Goal: Task Accomplishment & Management: Manage account settings

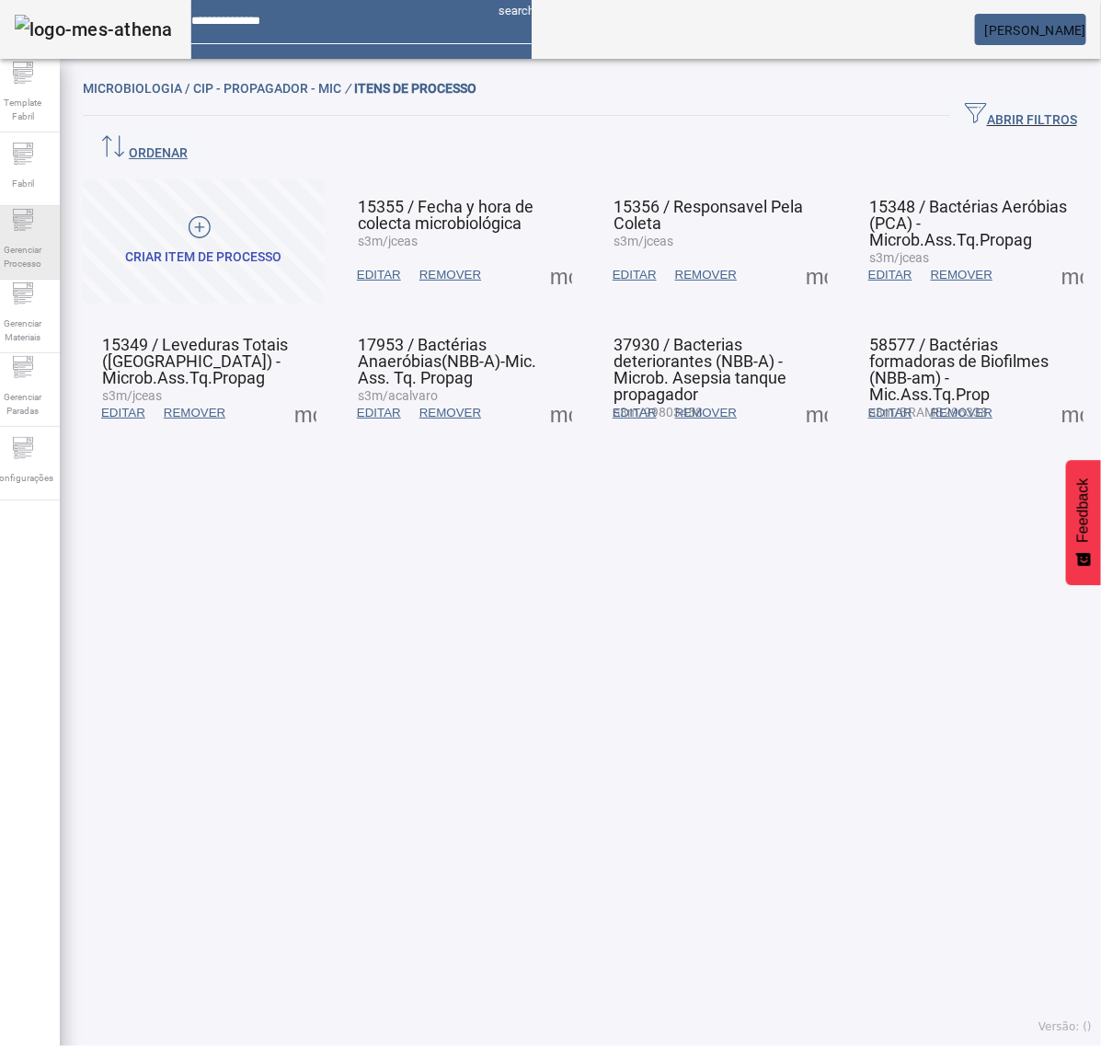
drag, startPoint x: 51, startPoint y: 257, endPoint x: 60, endPoint y: 241, distance: 18.9
click at [51, 257] on span "Gerenciar Processo" at bounding box center [22, 256] width 55 height 39
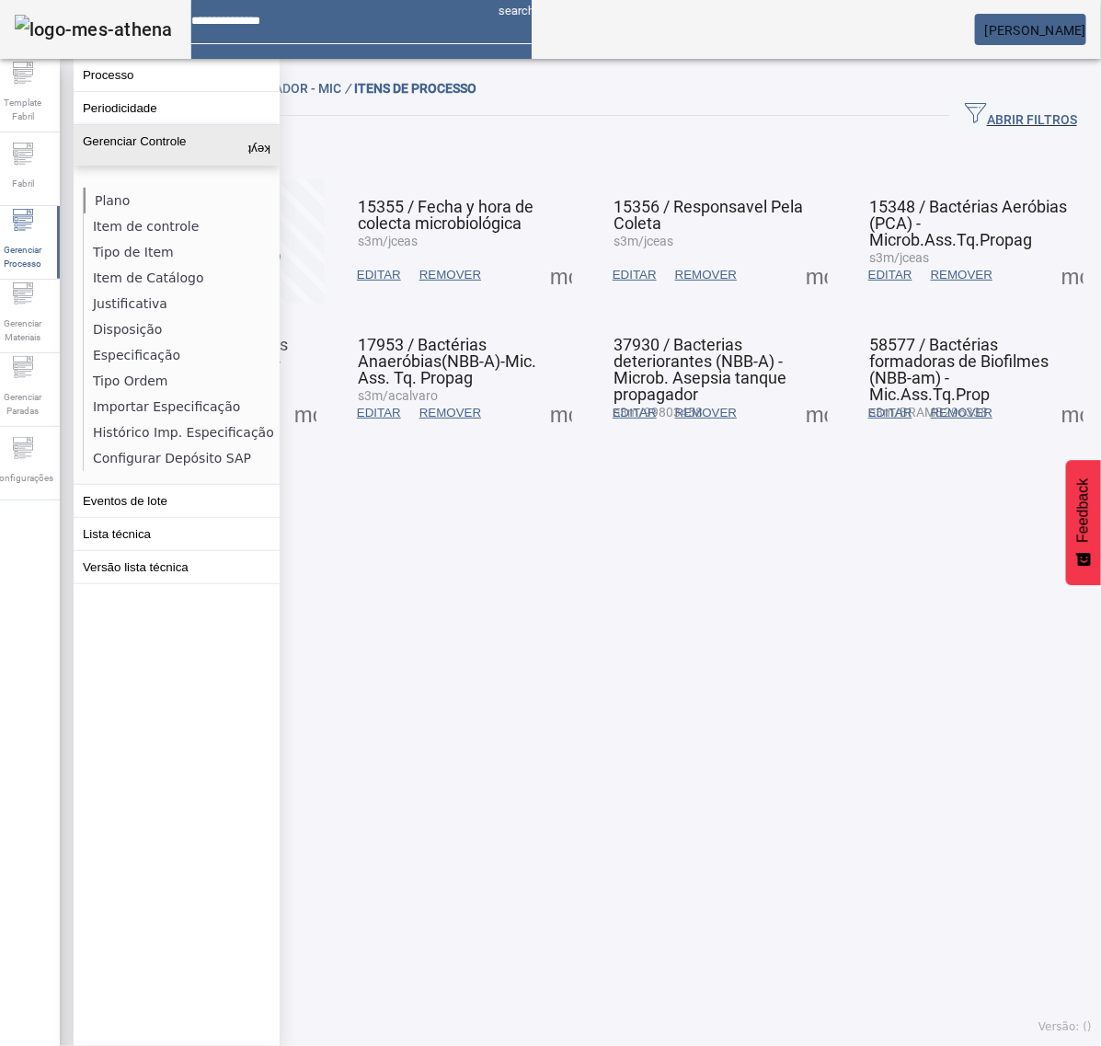
click at [116, 202] on li "Plano" at bounding box center [181, 201] width 195 height 26
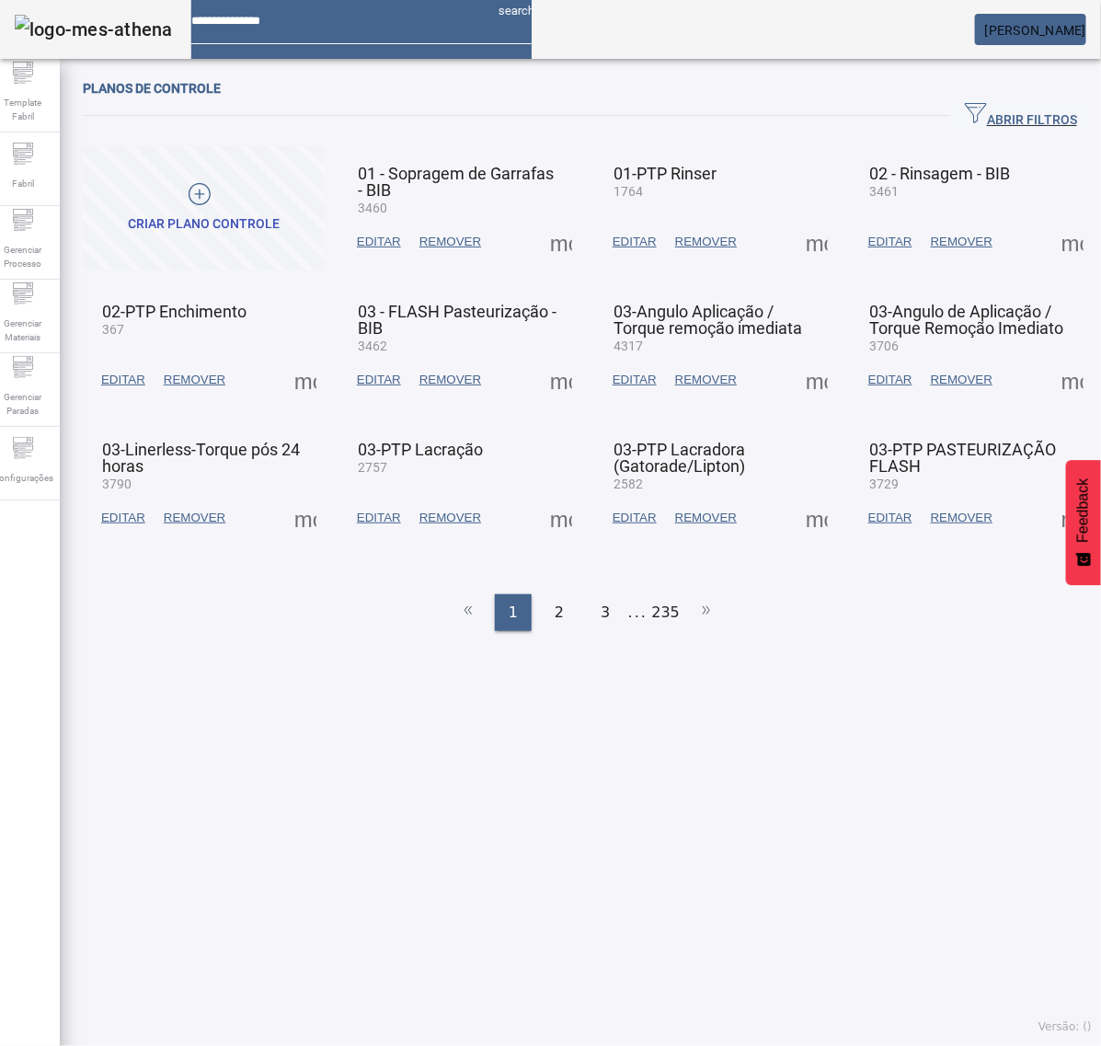
click at [994, 112] on span "ABRIR FILTROS" at bounding box center [1021, 116] width 112 height 28
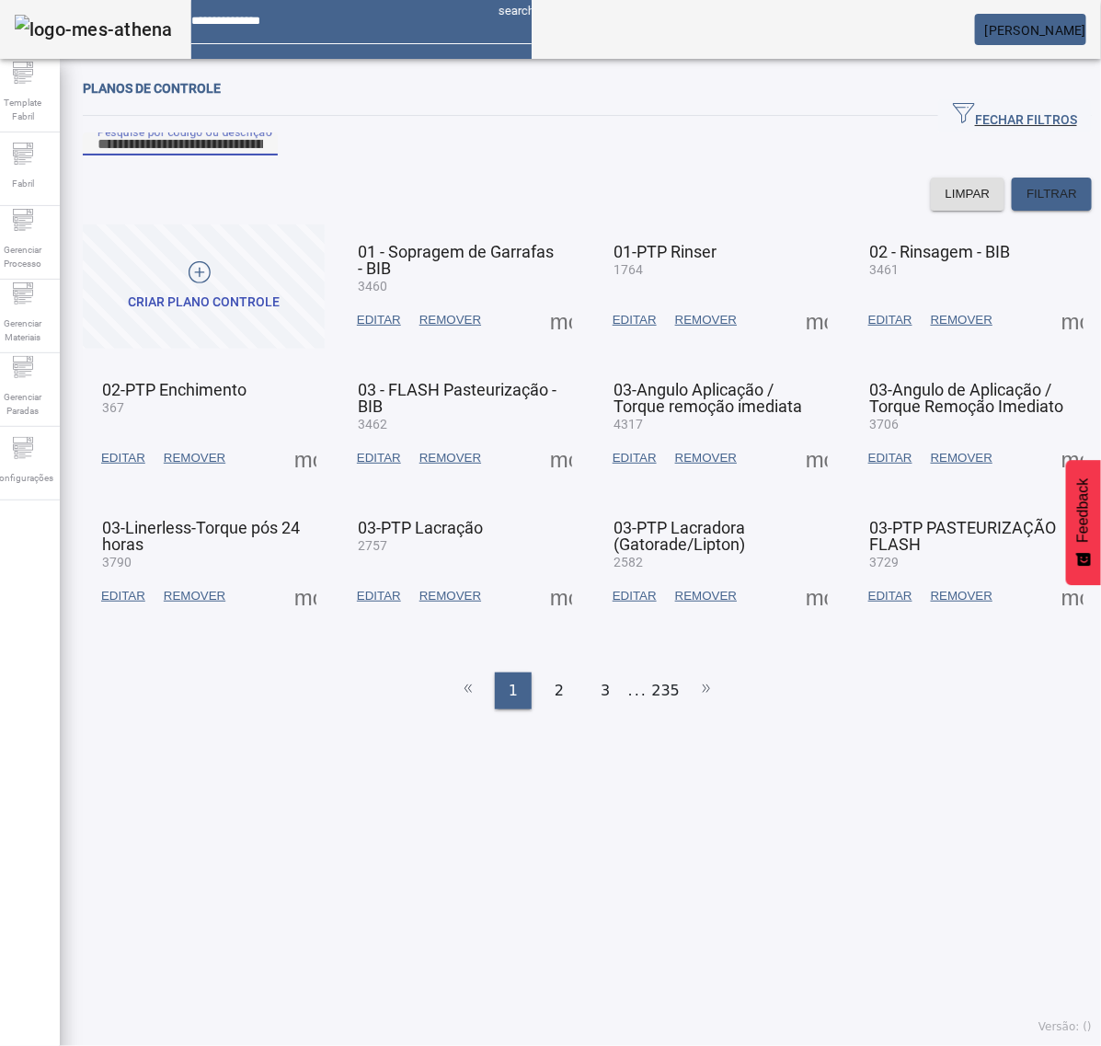
click at [239, 155] on input "Pesquise por código ou descrição" at bounding box center [180, 144] width 166 height 22
type input "****"
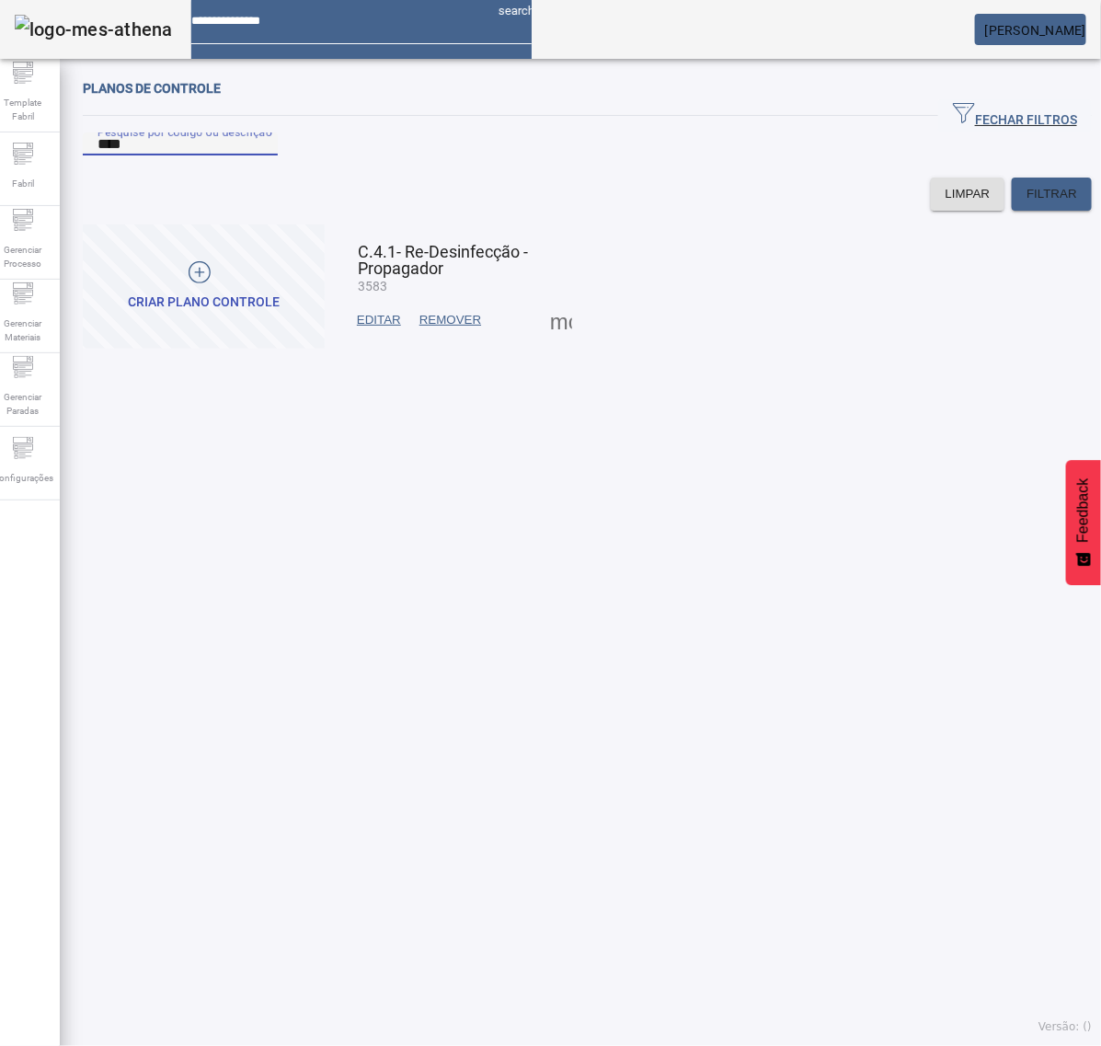
click at [555, 342] on span at bounding box center [561, 320] width 44 height 44
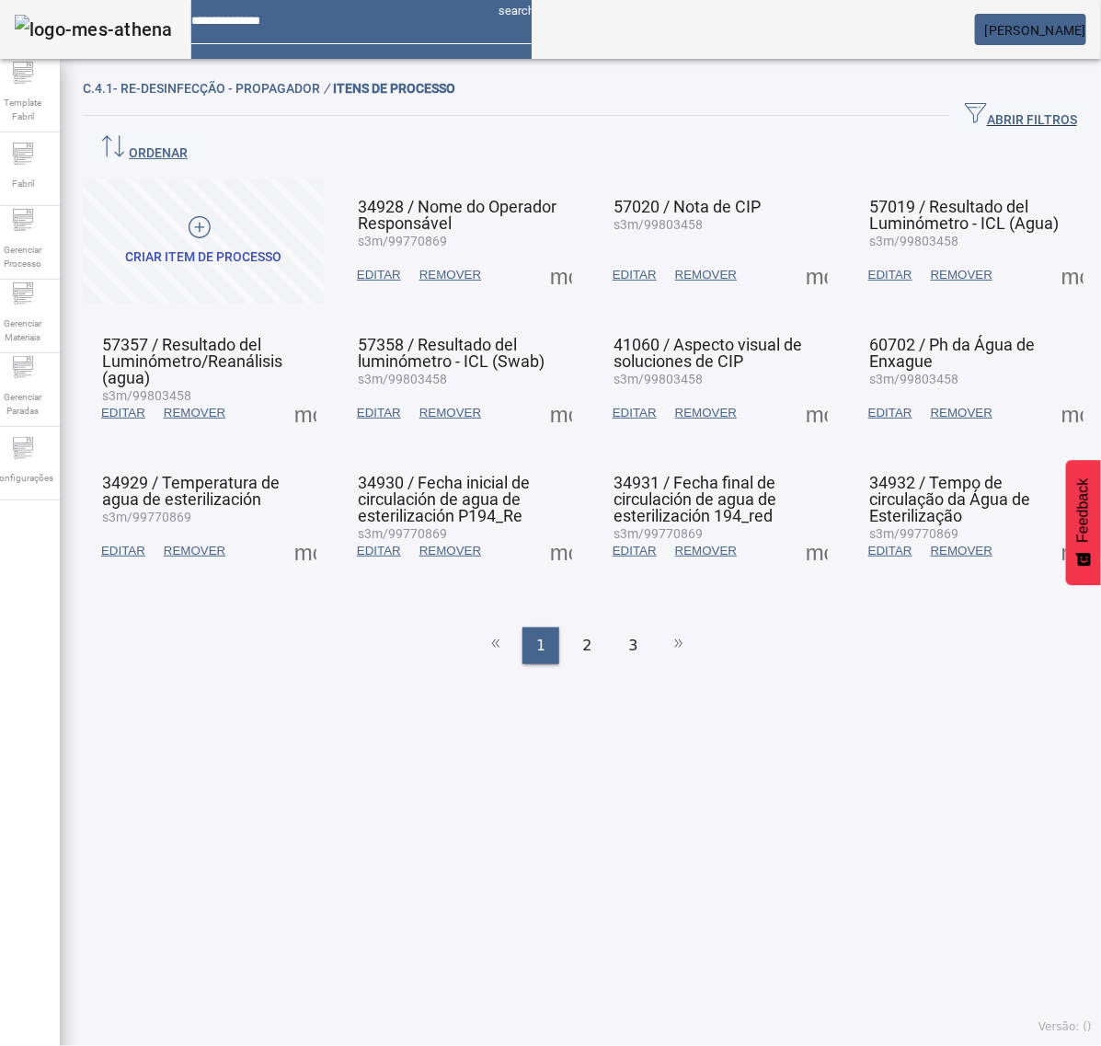
click at [559, 253] on span at bounding box center [561, 275] width 44 height 44
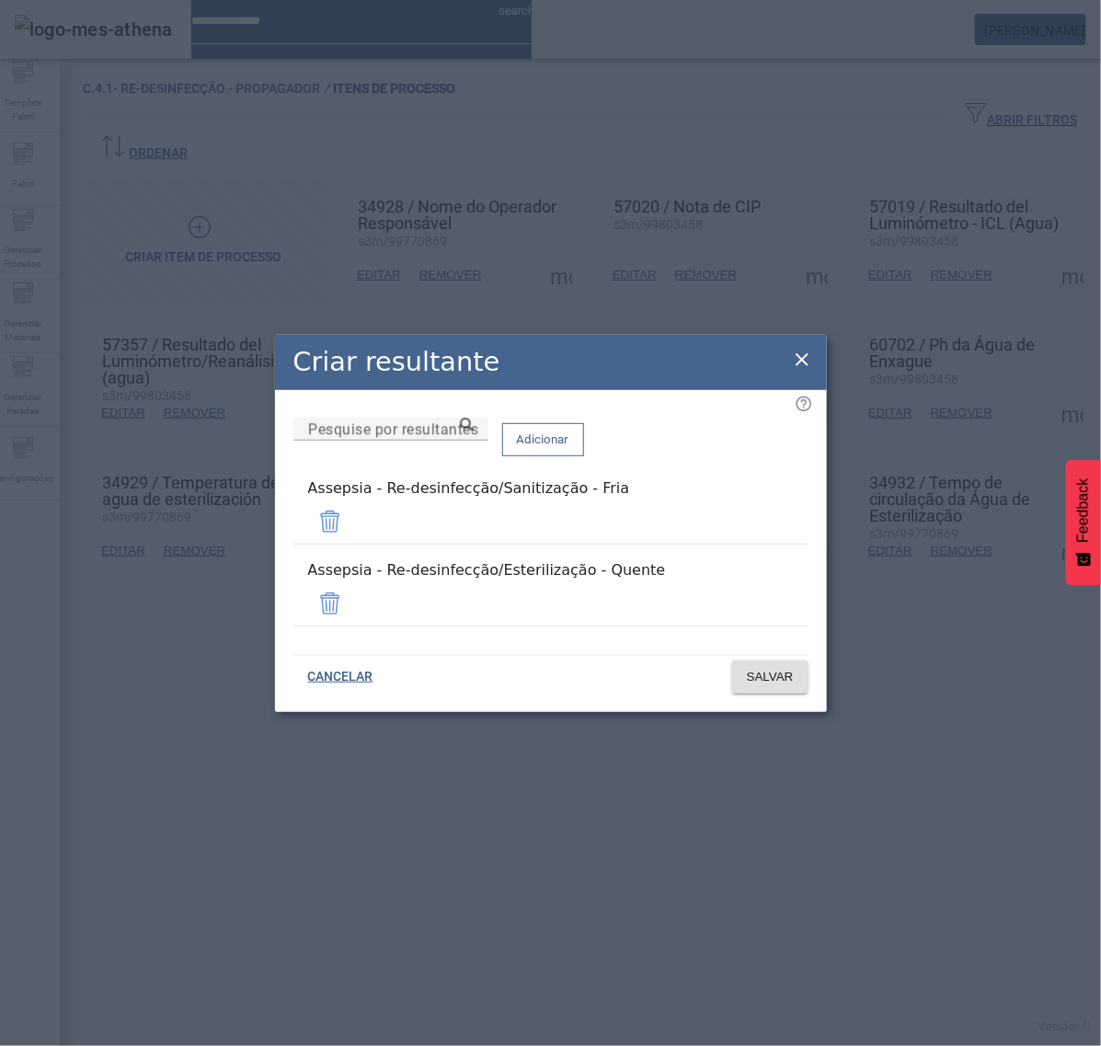
drag, startPoint x: 406, startPoint y: 521, endPoint x: 239, endPoint y: 524, distance: 166.5
click at [239, 524] on div "Criar resultante Pesquise por resultantes Adicionar Assepsia - Re-desinfecção/S…" at bounding box center [550, 523] width 1101 height 1046
drag, startPoint x: 692, startPoint y: 579, endPoint x: 226, endPoint y: 589, distance: 466.3
click at [233, 591] on div "Criar resultante Pesquise por resultantes Adicionar Assepsia - Re-desinfecção/S…" at bounding box center [550, 523] width 1101 height 1046
copy div "Assepsia - Re-desinfecção/Esterilização - Quente"
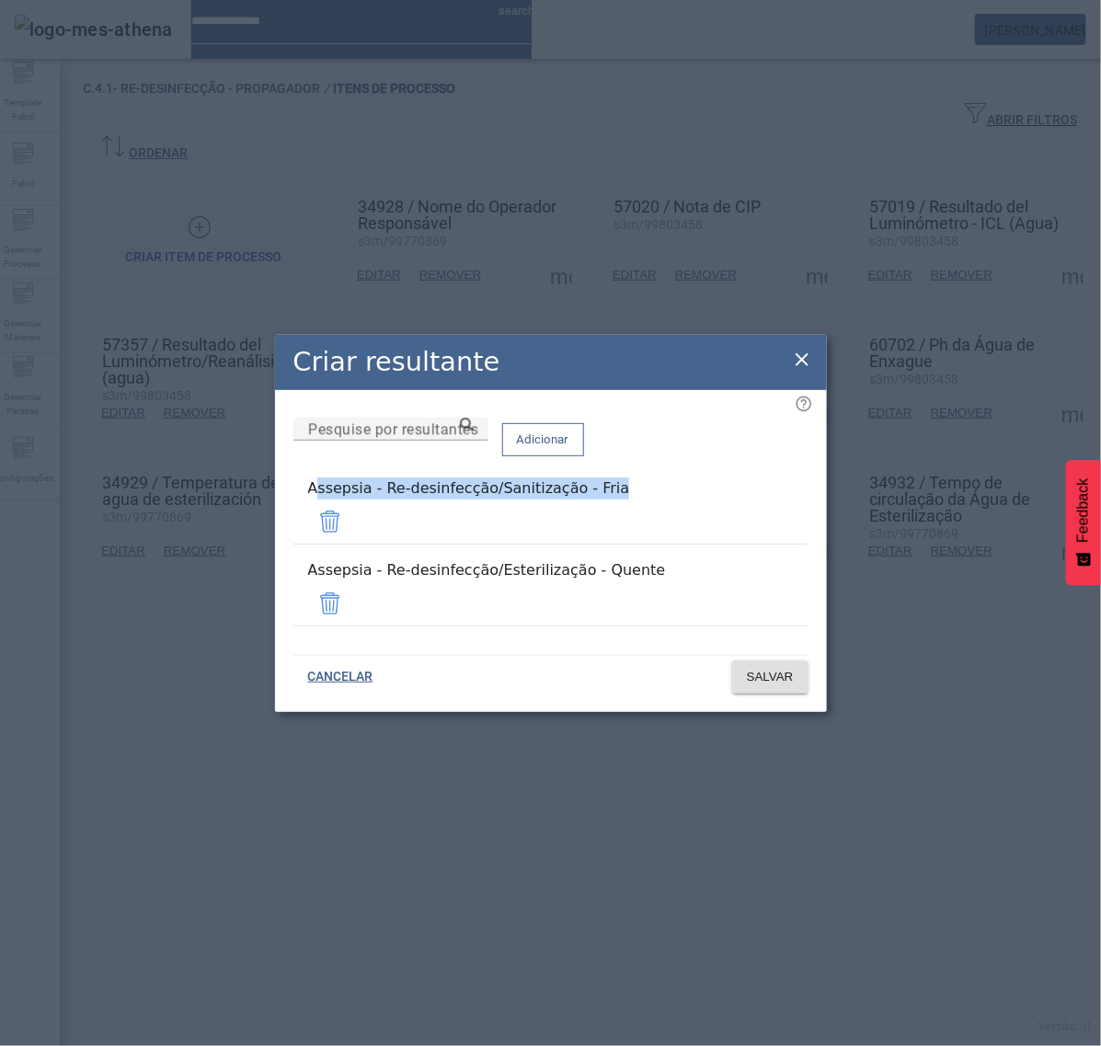
drag, startPoint x: 526, startPoint y: 527, endPoint x: 301, endPoint y: 504, distance: 226.5
click at [264, 515] on div "Criar resultante Pesquise por resultantes Adicionar Assepsia - Re-desinfecção/S…" at bounding box center [550, 523] width 1101 height 1046
copy div "Assepsia - Re-desinfecção/Sanitização - Fri"
drag, startPoint x: 554, startPoint y: 529, endPoint x: 269, endPoint y: 545, distance: 284.6
click at [269, 545] on div "Criar resultante Pesquise por resultantes Adicionar Assepsia - Re-desinfecção/S…" at bounding box center [550, 523] width 1101 height 1046
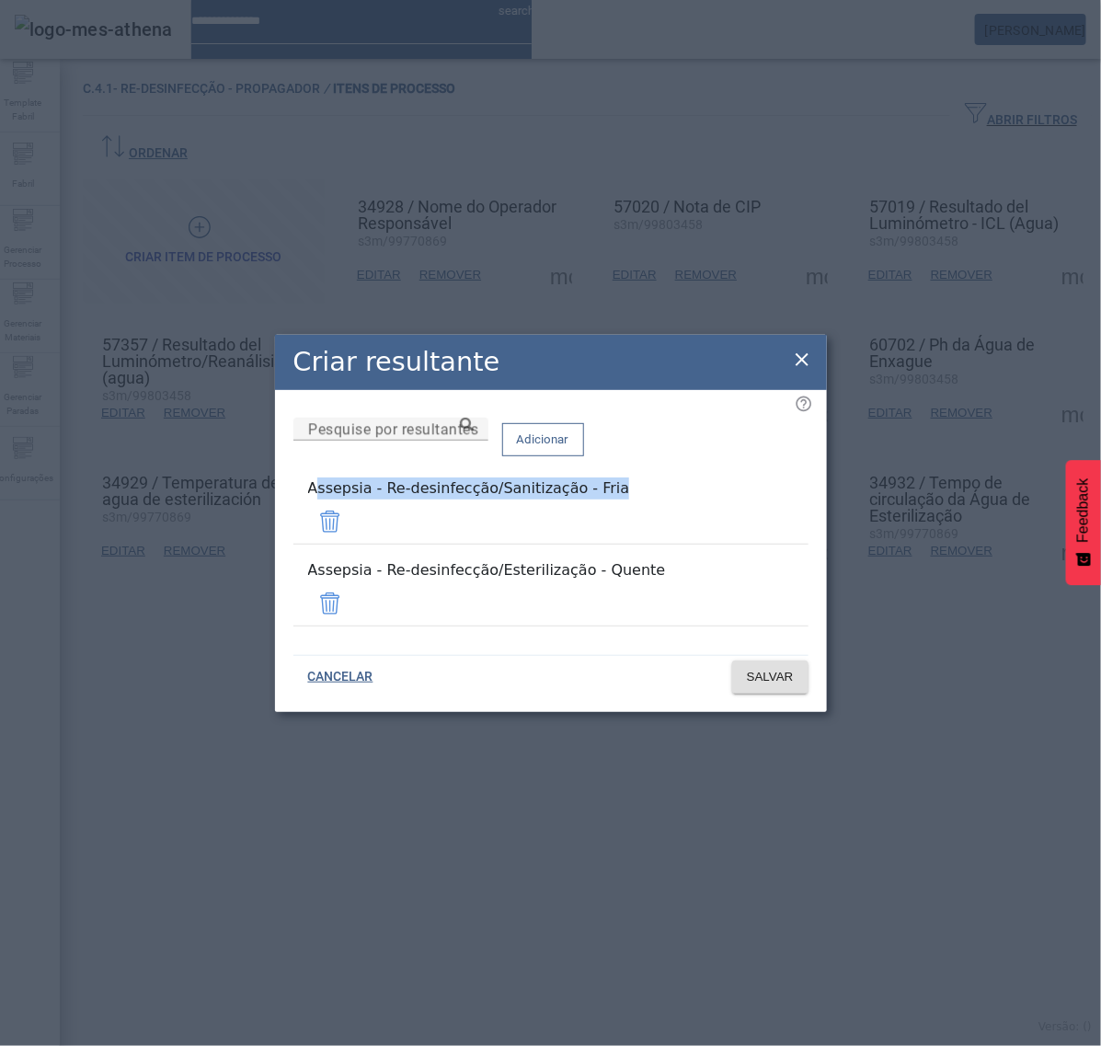
copy div "Assepsia - Re-desinfecção/Sanitização - Fria"
drag, startPoint x: 651, startPoint y: 585, endPoint x: 265, endPoint y: 600, distance: 386.5
click at [265, 600] on div "Criar resultante Pesquise por resultantes Adicionar Assepsia - Re-desinfecção/S…" at bounding box center [550, 523] width 1101 height 1046
copy div "Assepsia - Re-desinfecção/Esterilização - Quente"
drag, startPoint x: 654, startPoint y: 525, endPoint x: 180, endPoint y: 535, distance: 473.7
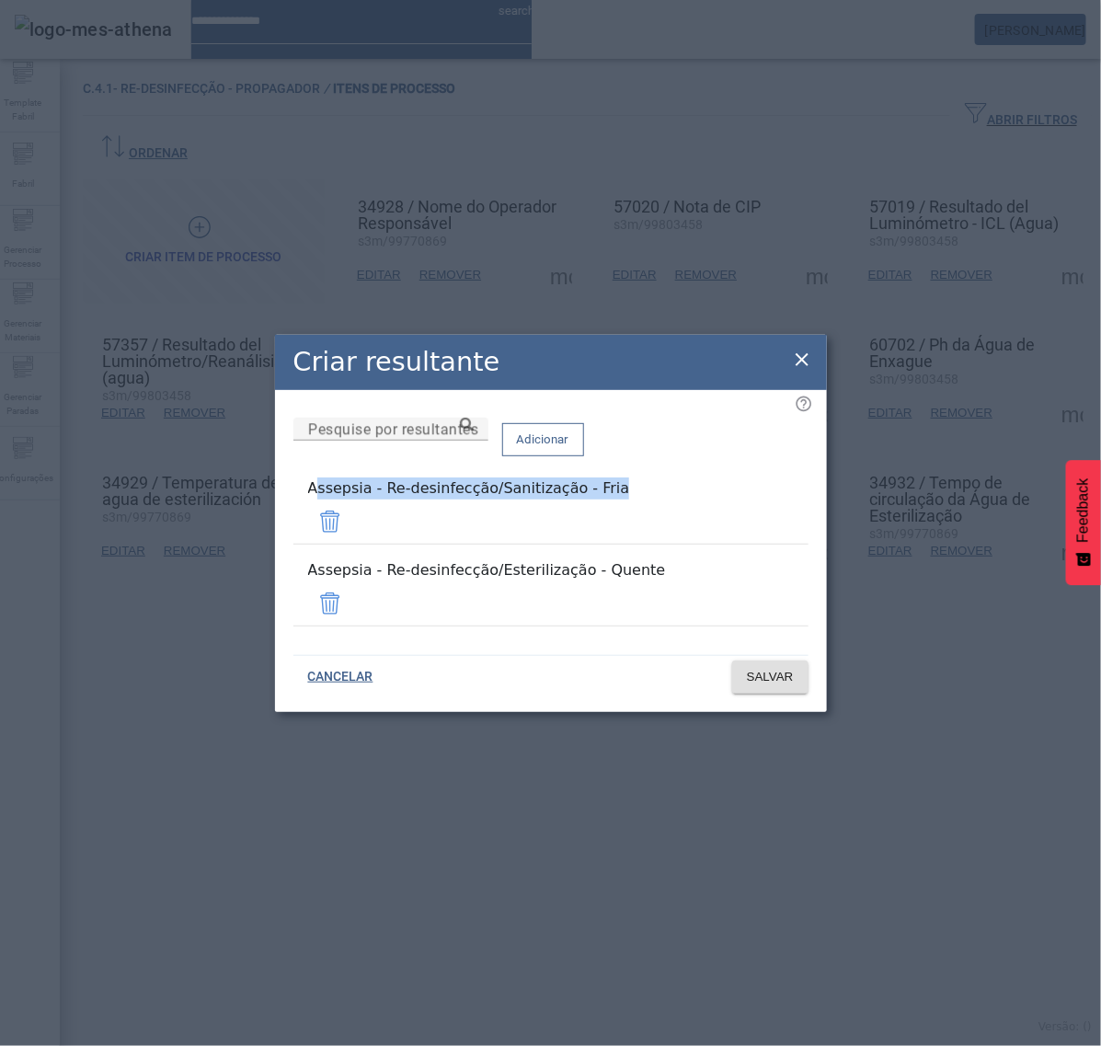
click at [189, 536] on div "Criar resultante Pesquise por resultantes Adicionar Assepsia - Re-desinfecção/S…" at bounding box center [550, 523] width 1101 height 1046
copy div "Assepsia - Re-desinfecção/Sanitização - Fria"
drag, startPoint x: 571, startPoint y: 579, endPoint x: 144, endPoint y: 586, distance: 426.7
click at [150, 586] on div "Criar resultante Pesquise por resultantes Adicionar Assepsia - Re-desinfecção/S…" at bounding box center [550, 523] width 1101 height 1046
copy div "Assepsia - Re-desinfecção/Esterilização - Quente"
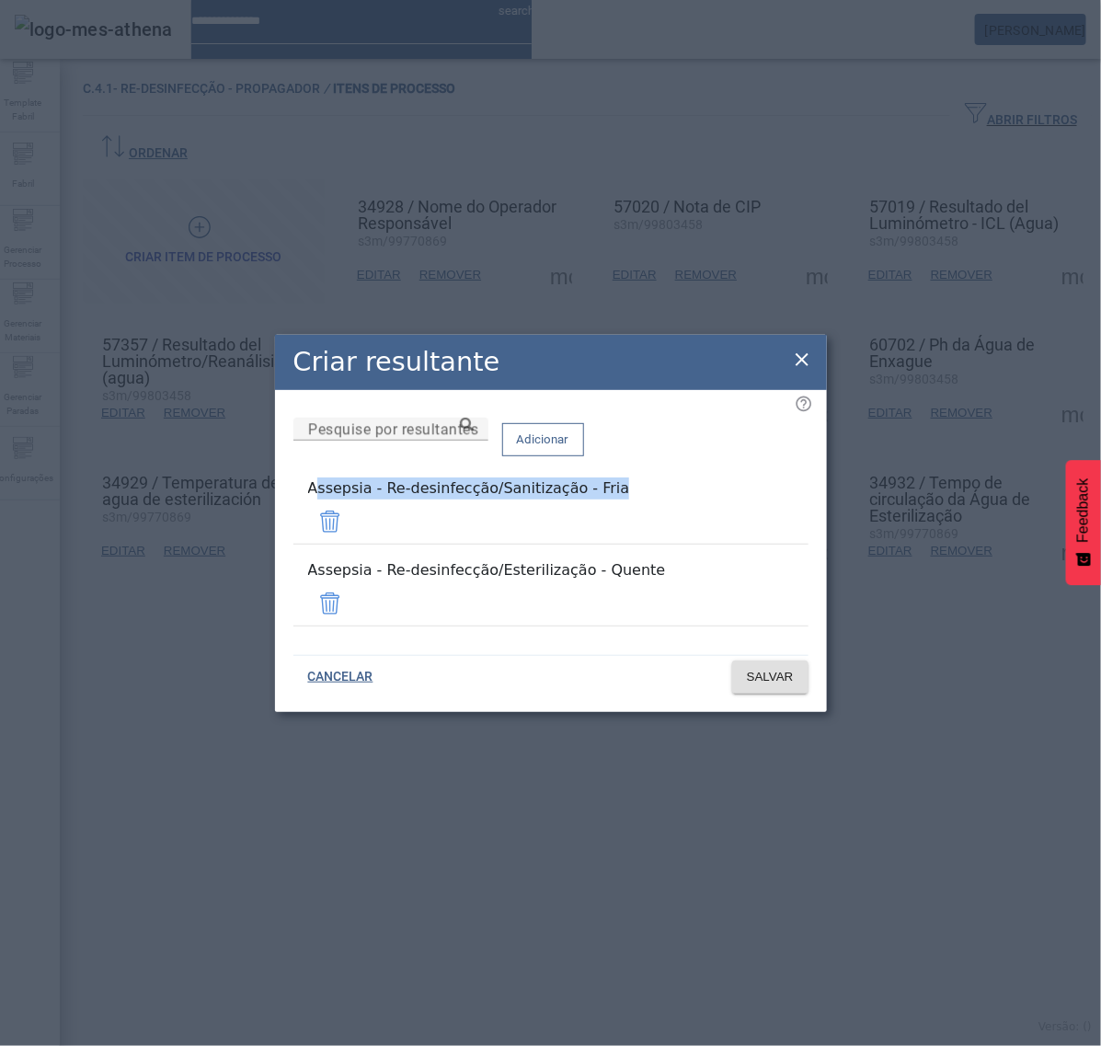
drag, startPoint x: 671, startPoint y: 529, endPoint x: 172, endPoint y: 538, distance: 499.4
click at [177, 538] on div "Criar resultante Pesquise por resultantes Adicionar Assepsia - Re-desinfecção/S…" at bounding box center [550, 523] width 1101 height 1046
copy div "Assepsia - Re-desinfecção/Sanitização - Fria"
click at [792, 371] on icon at bounding box center [802, 360] width 22 height 22
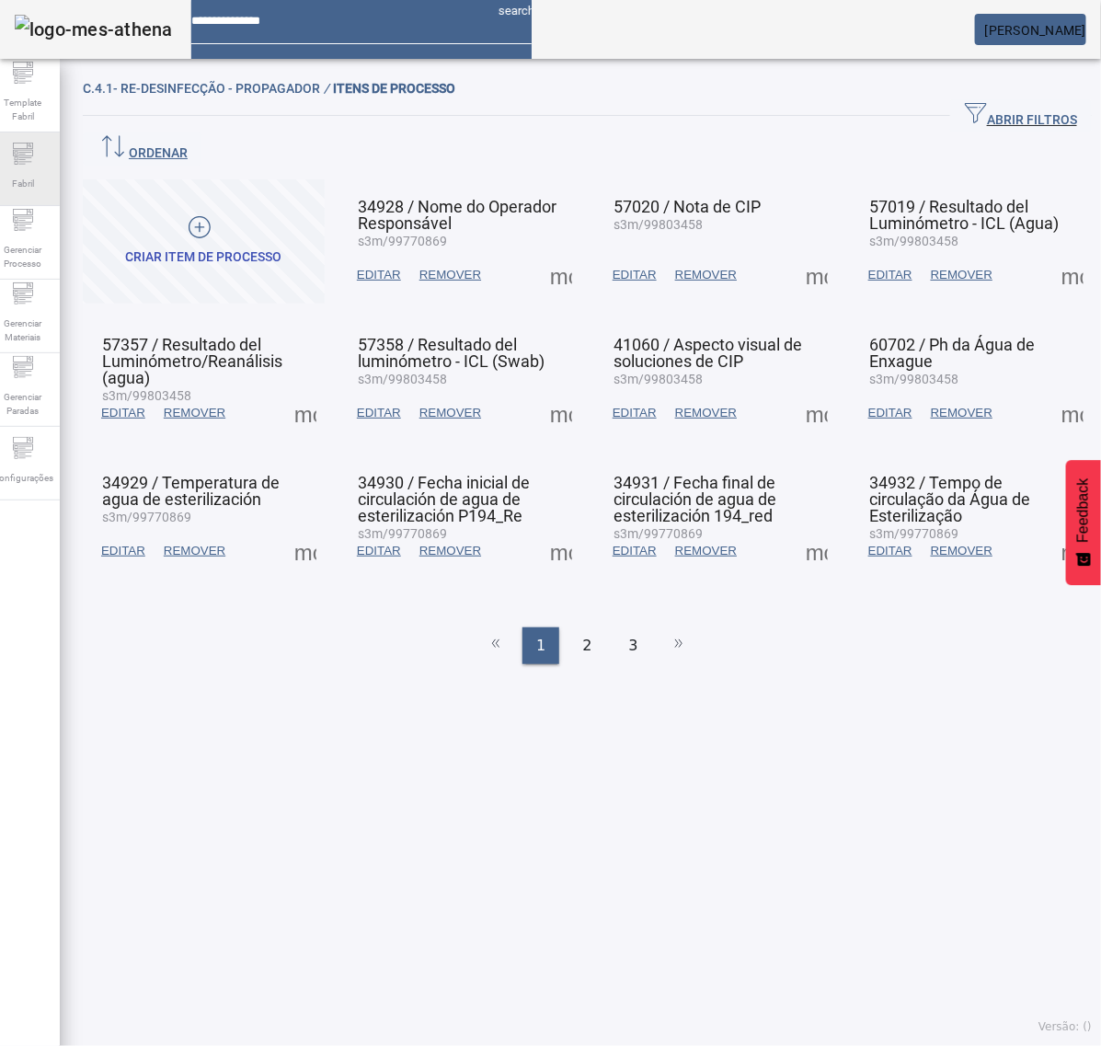
drag, startPoint x: 42, startPoint y: 228, endPoint x: 43, endPoint y: 189, distance: 38.6
click at [34, 230] on icon at bounding box center [23, 220] width 22 height 22
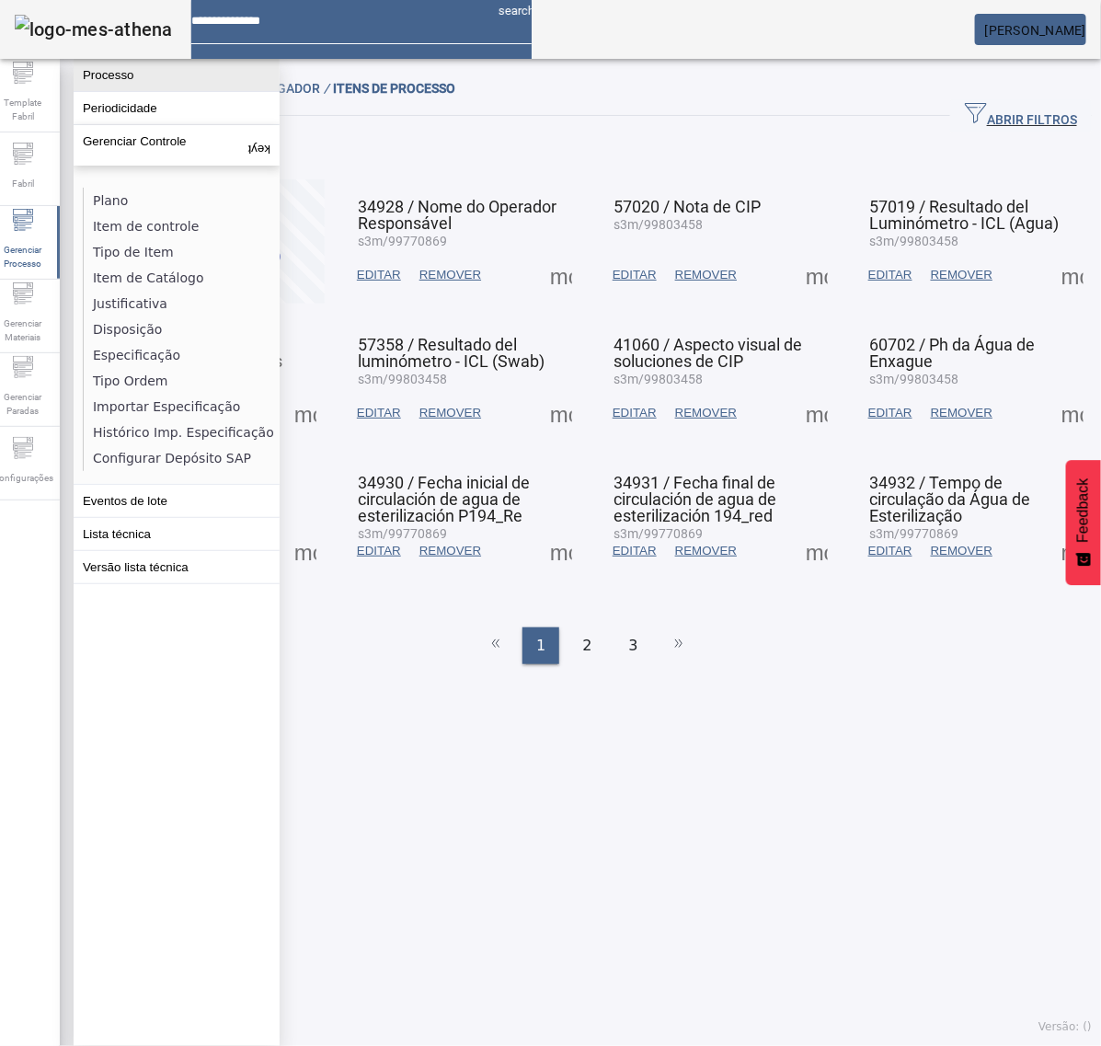
click at [120, 74] on button "Processo" at bounding box center [177, 75] width 206 height 32
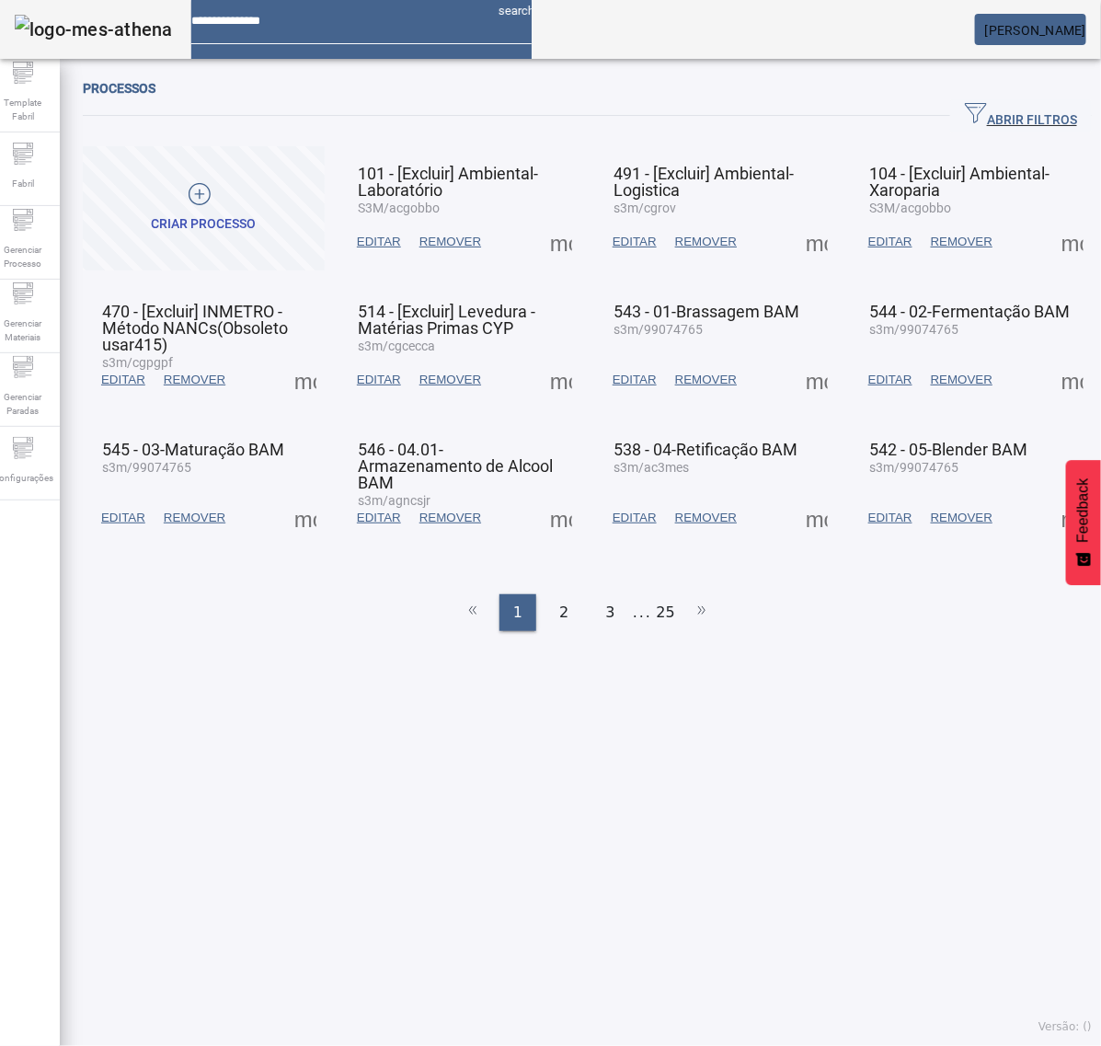
click at [1012, 110] on span "ABRIR FILTROS" at bounding box center [1021, 116] width 112 height 28
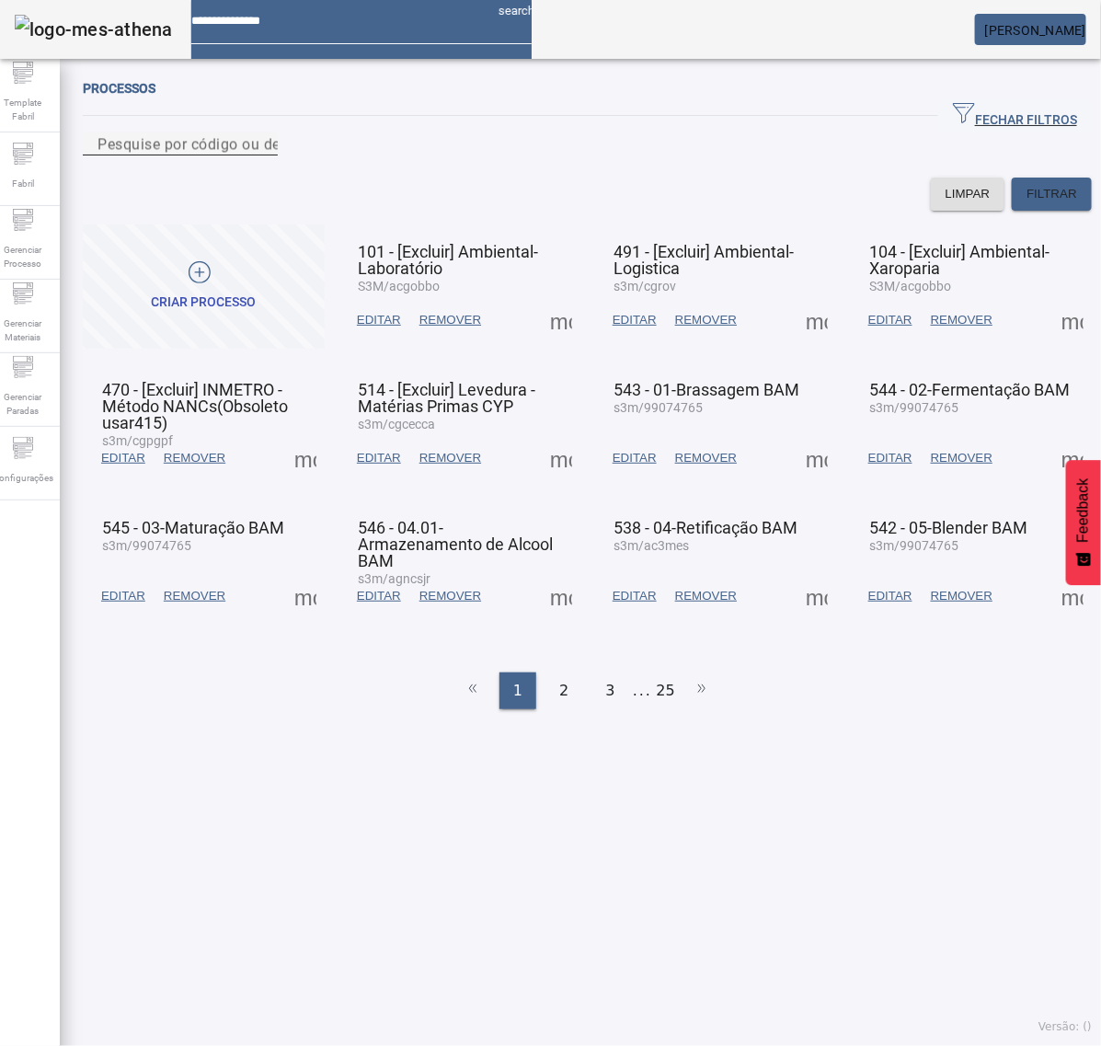
click at [231, 153] on mat-label "Pesquise por código ou descrição" at bounding box center [213, 143] width 233 height 17
click at [231, 155] on input "Pesquise por código ou descrição" at bounding box center [180, 144] width 166 height 22
type input "***"
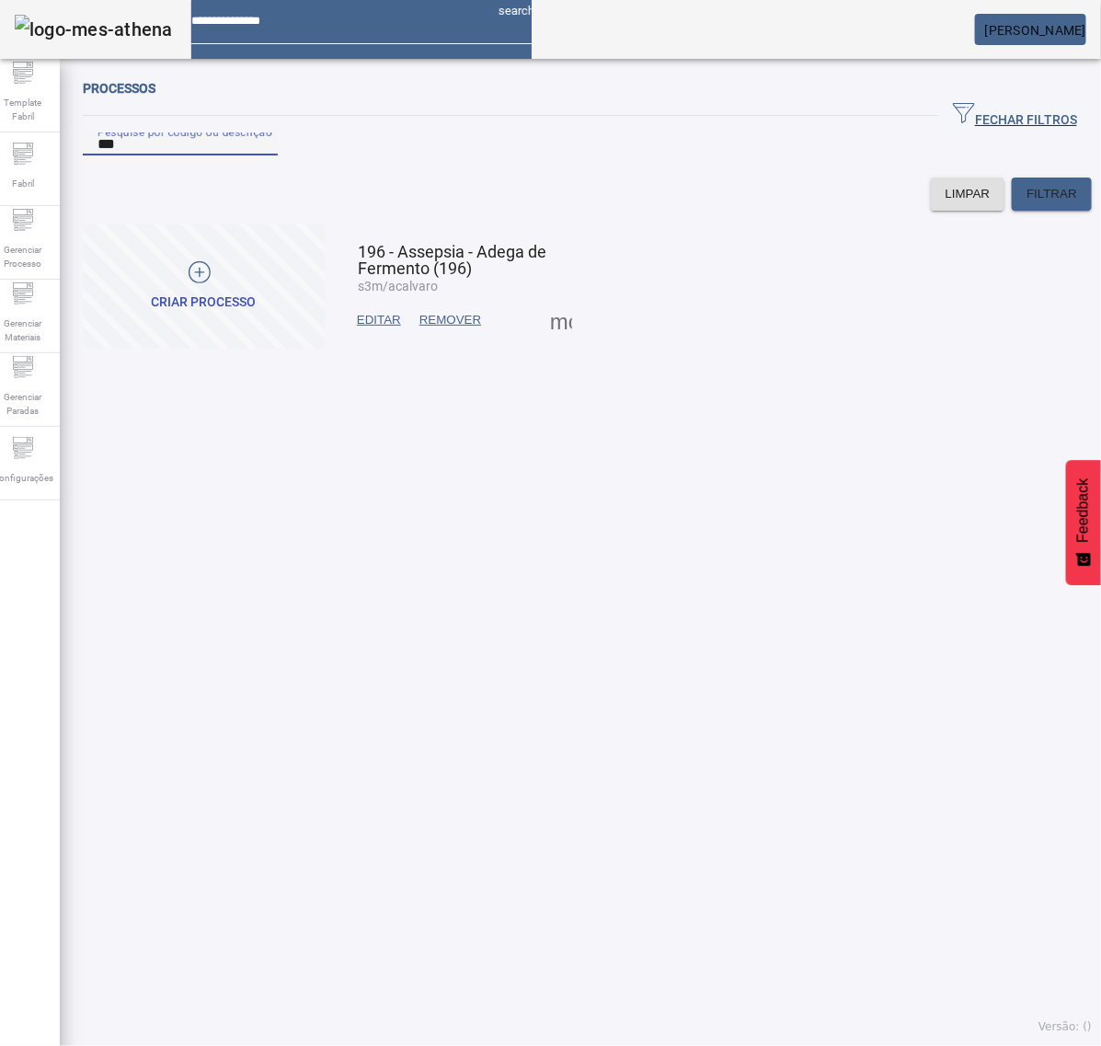
click at [564, 342] on span at bounding box center [561, 320] width 44 height 44
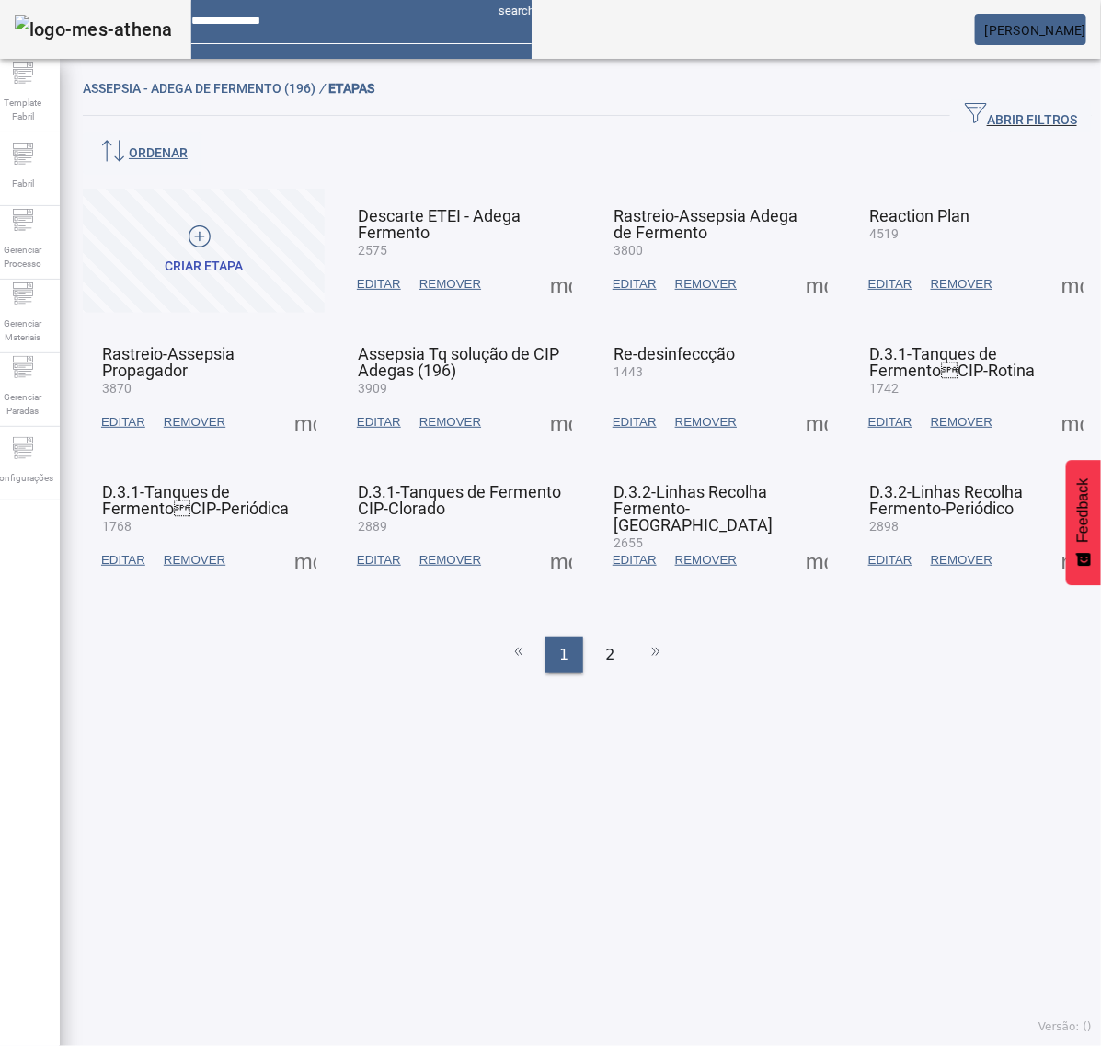
click at [557, 400] on span at bounding box center [561, 422] width 44 height 44
click at [398, 1045] on div at bounding box center [550, 1046] width 1101 height 0
click at [386, 413] on span "EDITAR" at bounding box center [379, 422] width 44 height 18
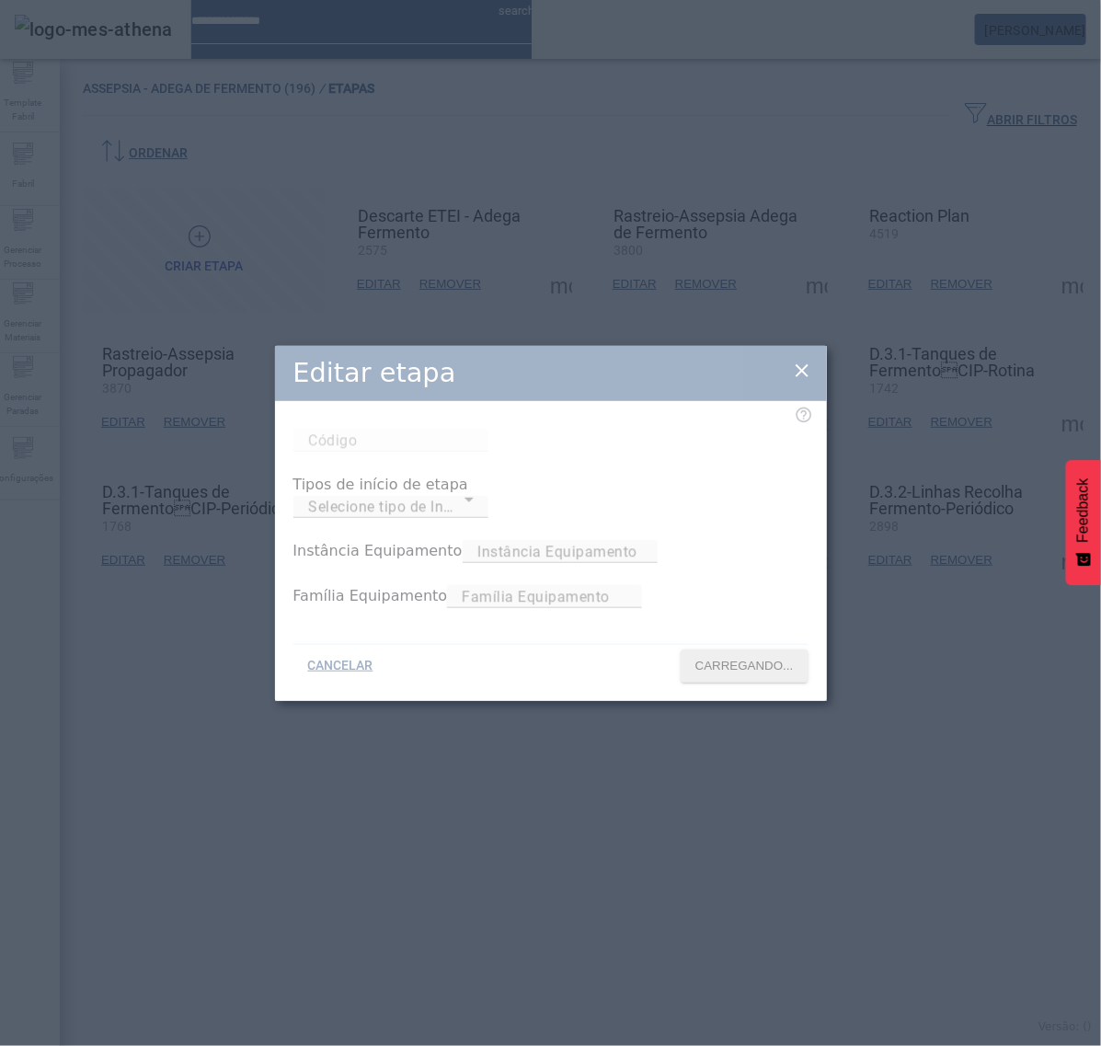
type input "****"
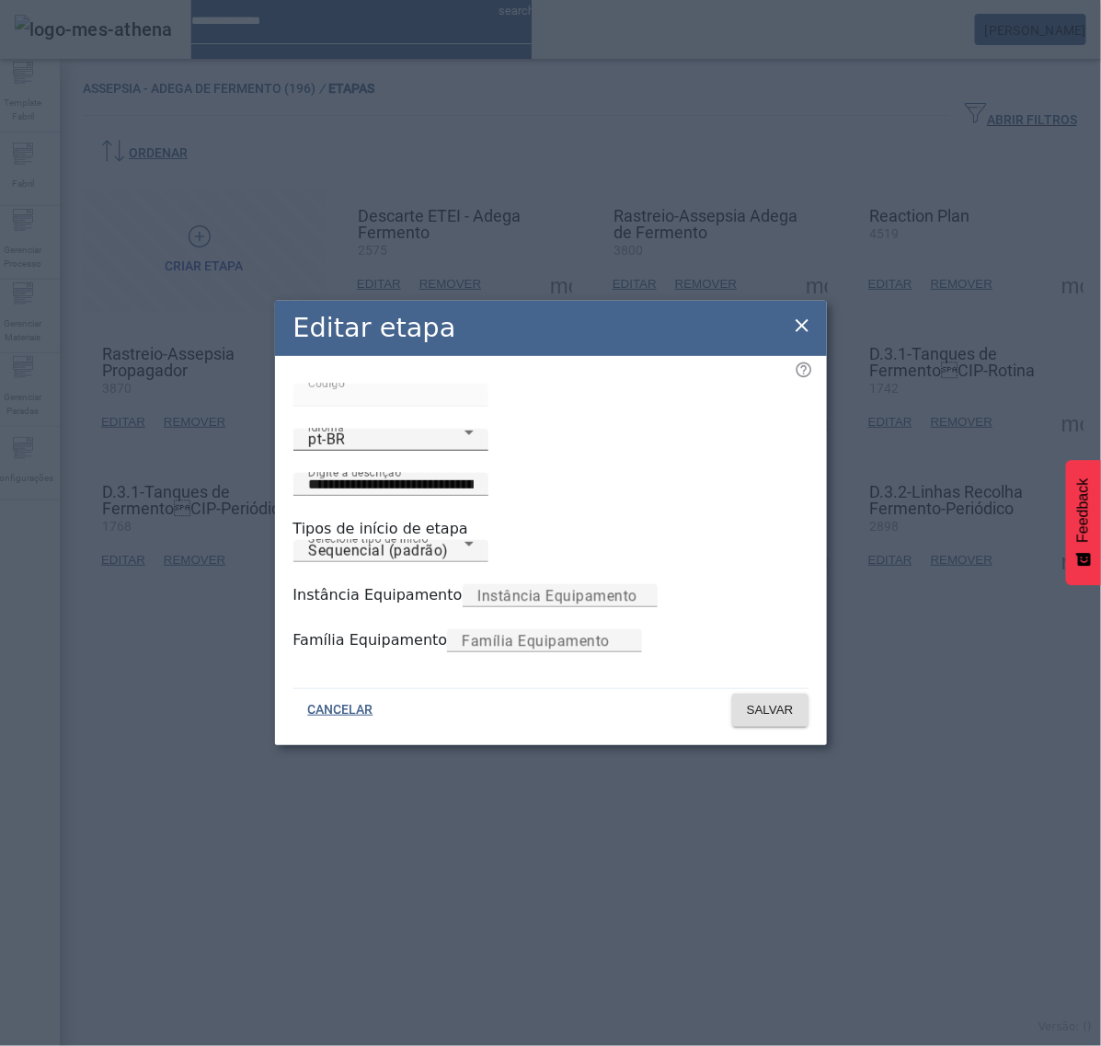
click at [389, 451] on div "pt-BR" at bounding box center [386, 440] width 156 height 22
drag, startPoint x: 331, startPoint y: 608, endPoint x: 423, endPoint y: 552, distance: 107.7
click at [474, 474] on input "**********" at bounding box center [391, 485] width 166 height 22
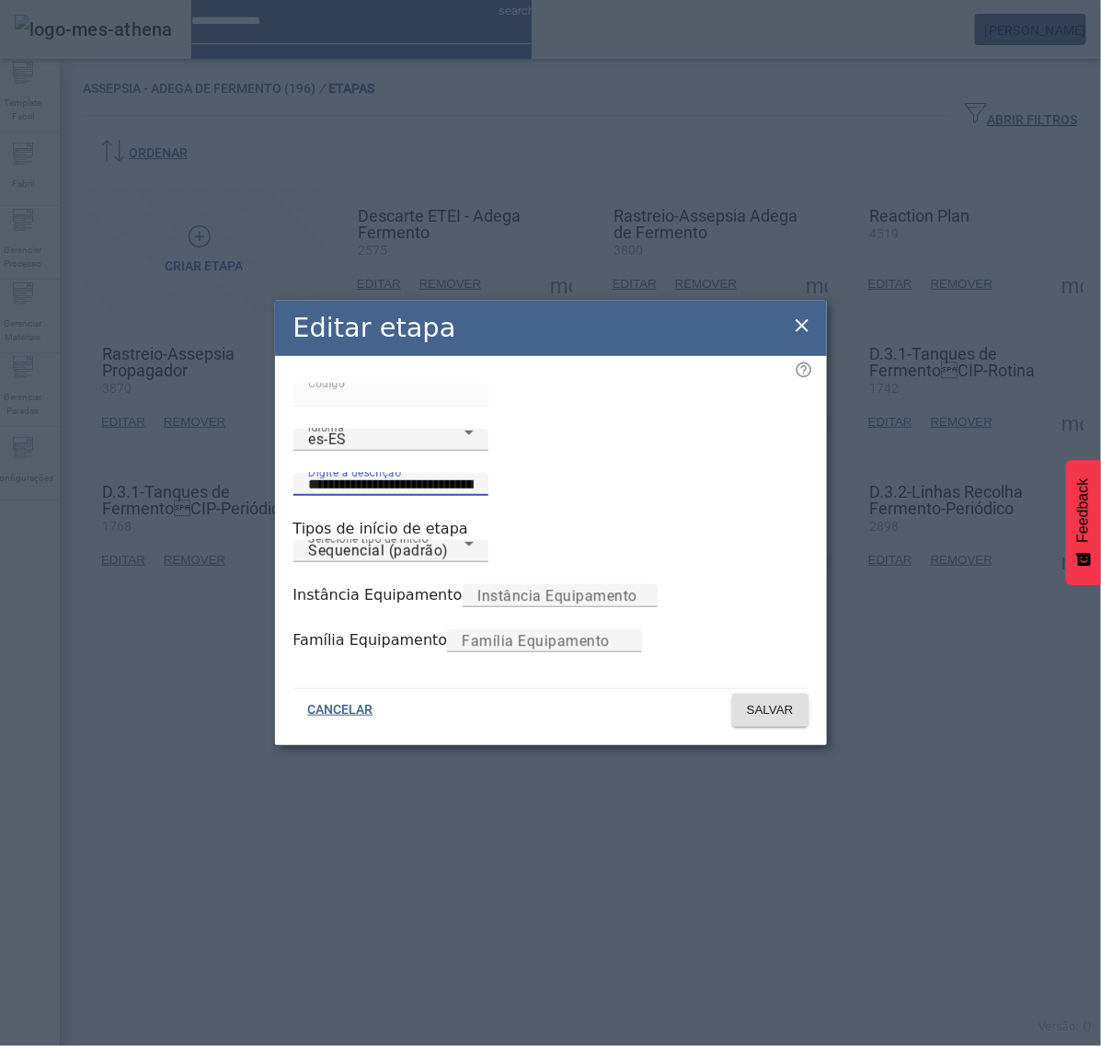
click at [474, 474] on input "**********" at bounding box center [391, 485] width 166 height 22
paste input "*"
click at [389, 451] on div "es-ES" at bounding box center [386, 440] width 156 height 22
click at [591, 474] on input "**********" at bounding box center [476, 485] width 336 height 22
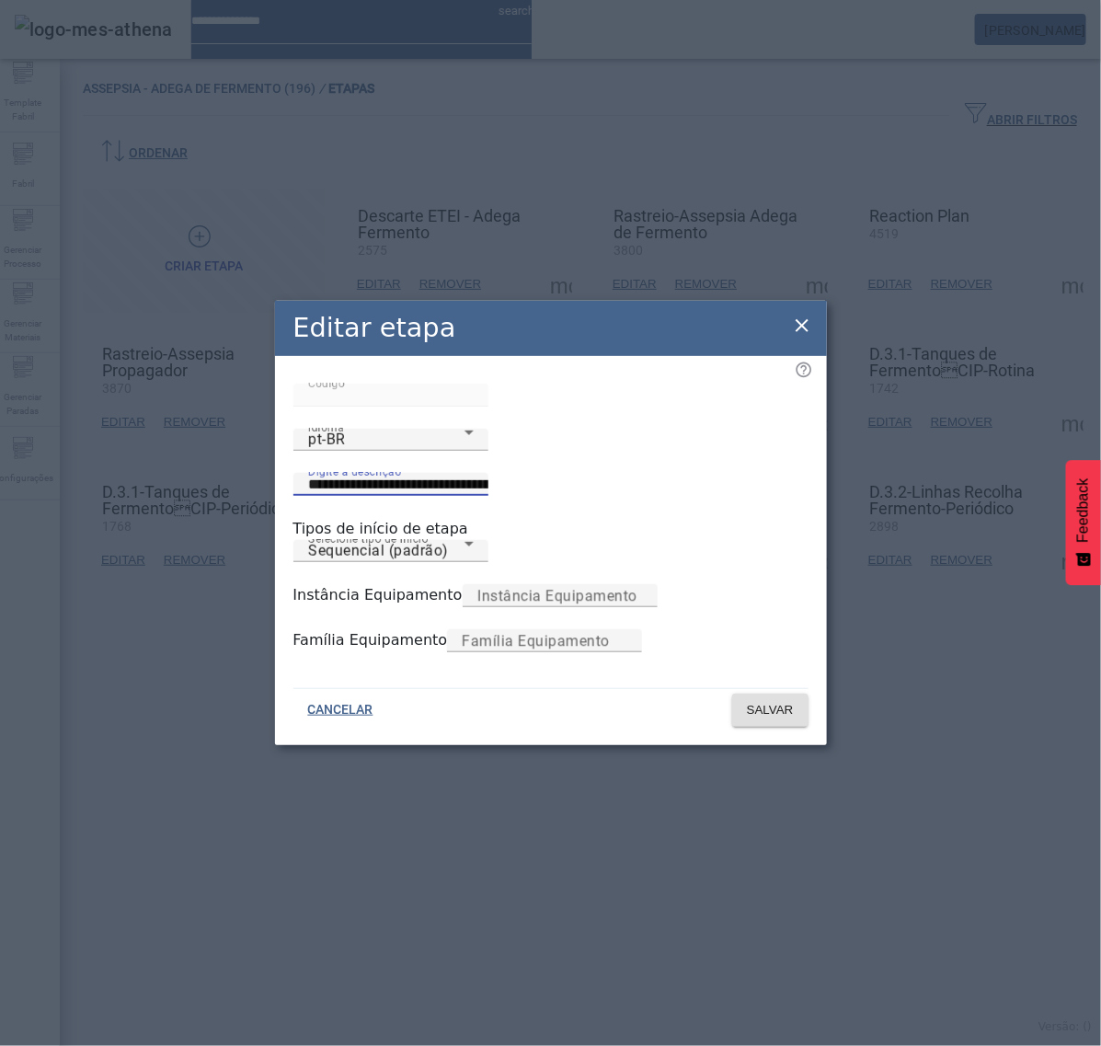
click at [591, 474] on input "**********" at bounding box center [476, 485] width 336 height 22
paste input
type input "**********"
click at [783, 719] on span "SALVAR" at bounding box center [770, 710] width 47 height 18
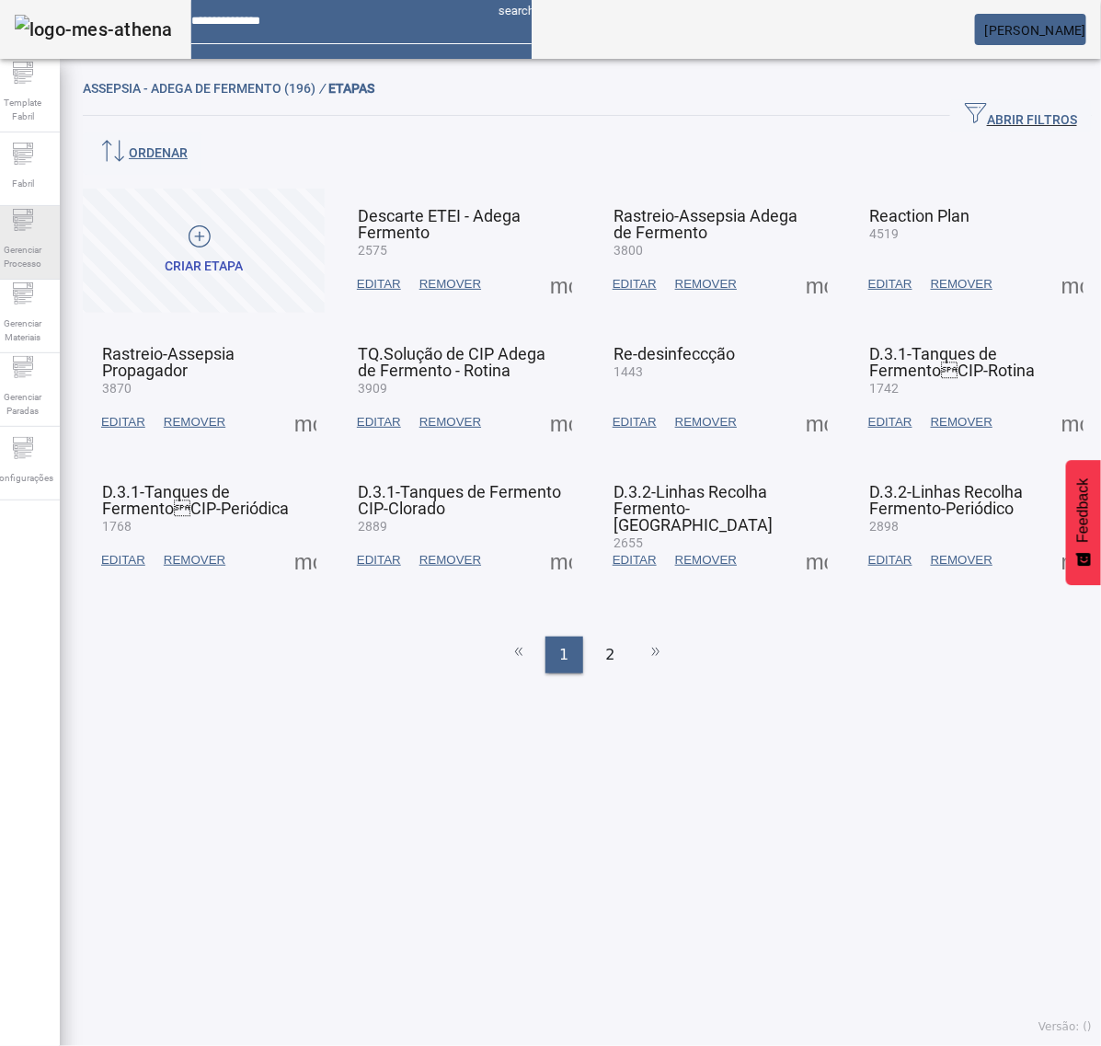
drag, startPoint x: 76, startPoint y: 244, endPoint x: 63, endPoint y: 244, distance: 13.8
click at [66, 244] on div "Template Fabril Fabril Gerenciar Processo Gerenciar Materiais Gerenciar Paradas…" at bounding box center [550, 523] width 1128 height 1046
click at [19, 246] on span "Gerenciar Processo" at bounding box center [22, 256] width 55 height 39
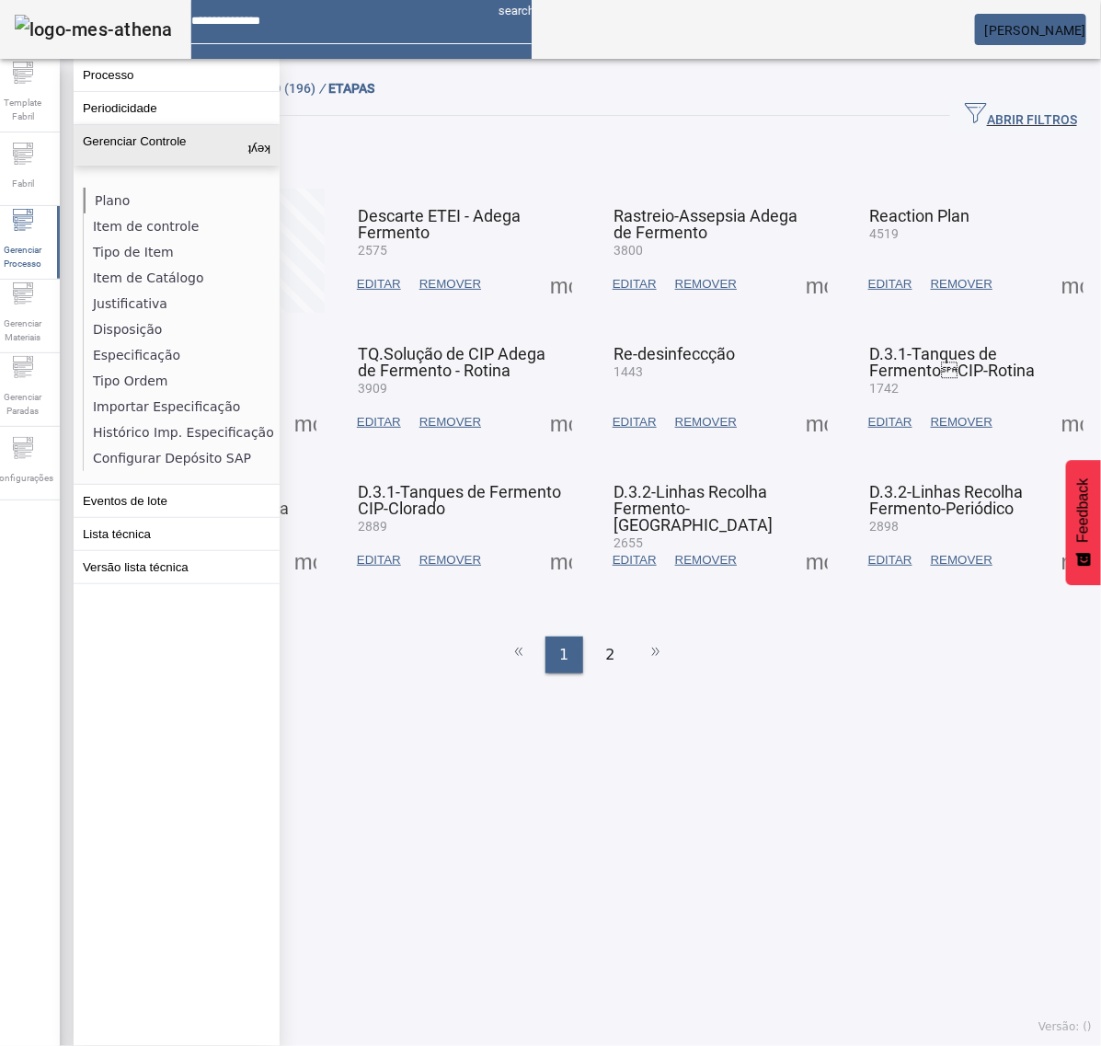
click at [113, 200] on li "Plano" at bounding box center [181, 201] width 195 height 26
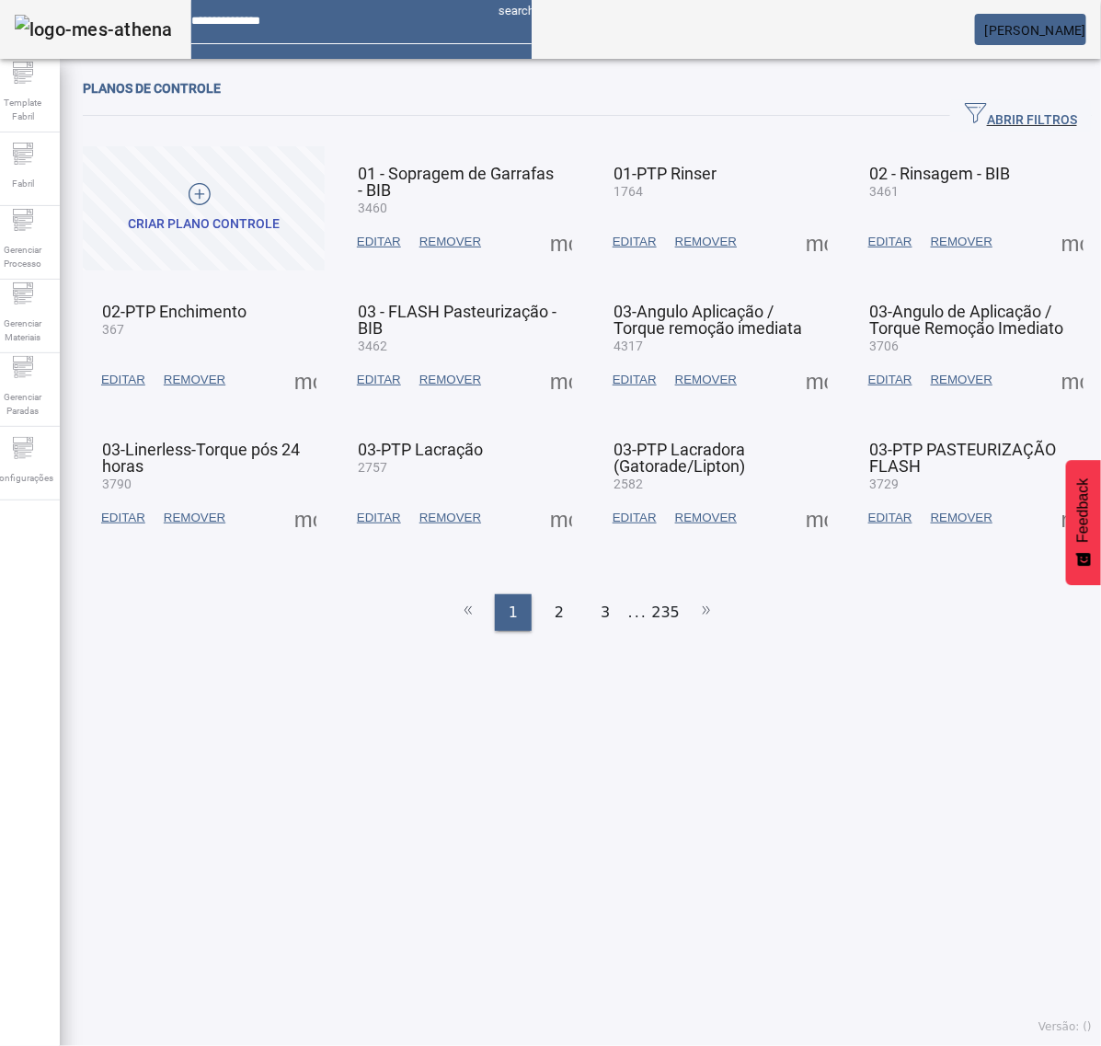
drag, startPoint x: 1012, startPoint y: 89, endPoint x: 1005, endPoint y: 102, distance: 14.4
click at [1012, 92] on div "Planos de controle" at bounding box center [587, 88] width 1009 height 22
drag, startPoint x: 1000, startPoint y: 108, endPoint x: 800, endPoint y: 127, distance: 200.5
click at [1000, 109] on span "ABRIR FILTROS" at bounding box center [1021, 116] width 112 height 28
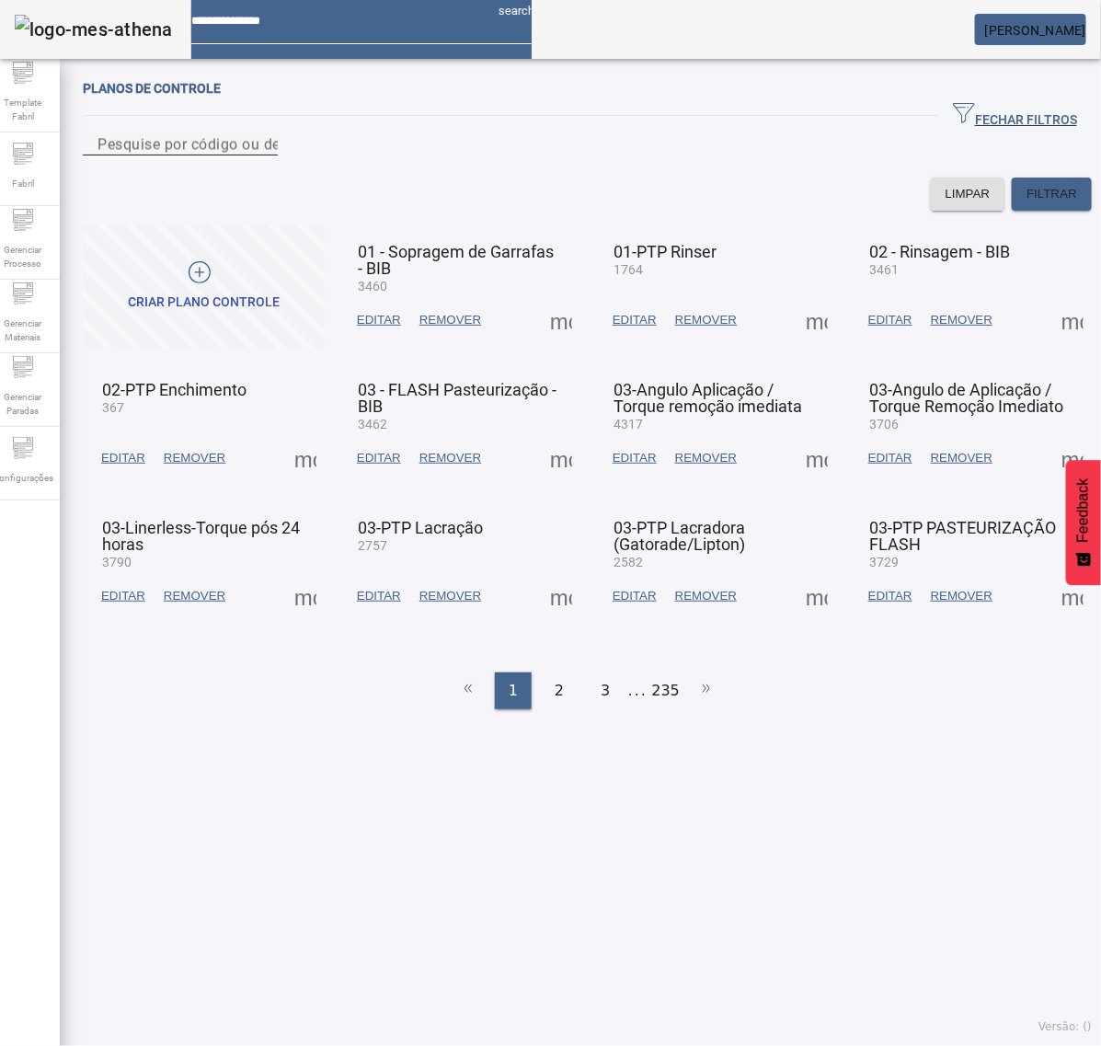
click at [186, 153] on mat-label "Pesquise por código ou descrição" at bounding box center [213, 143] width 233 height 17
click at [186, 154] on input "Pesquise por código ou descrição" at bounding box center [180, 144] width 166 height 22
type input "****"
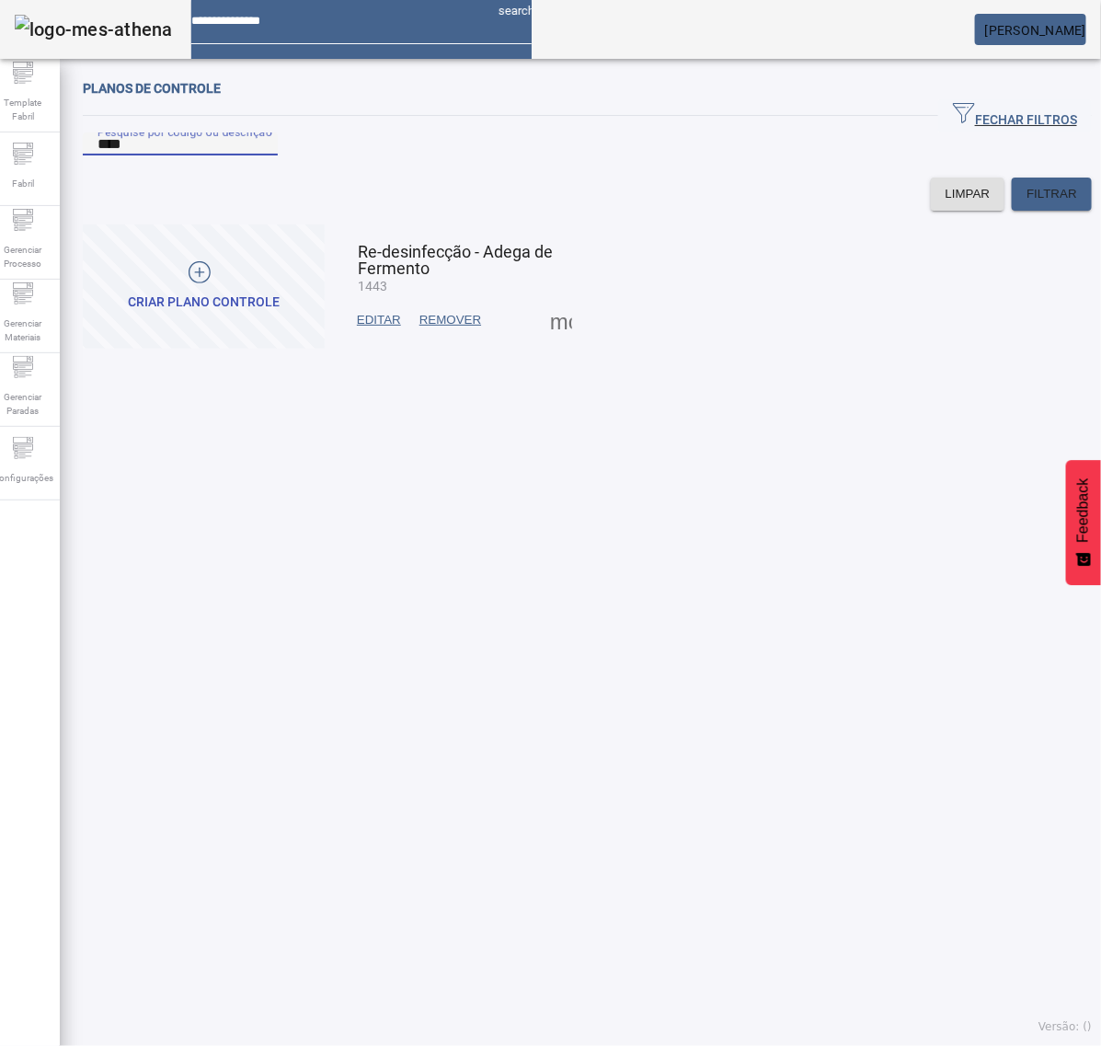
click at [553, 342] on span at bounding box center [561, 320] width 44 height 44
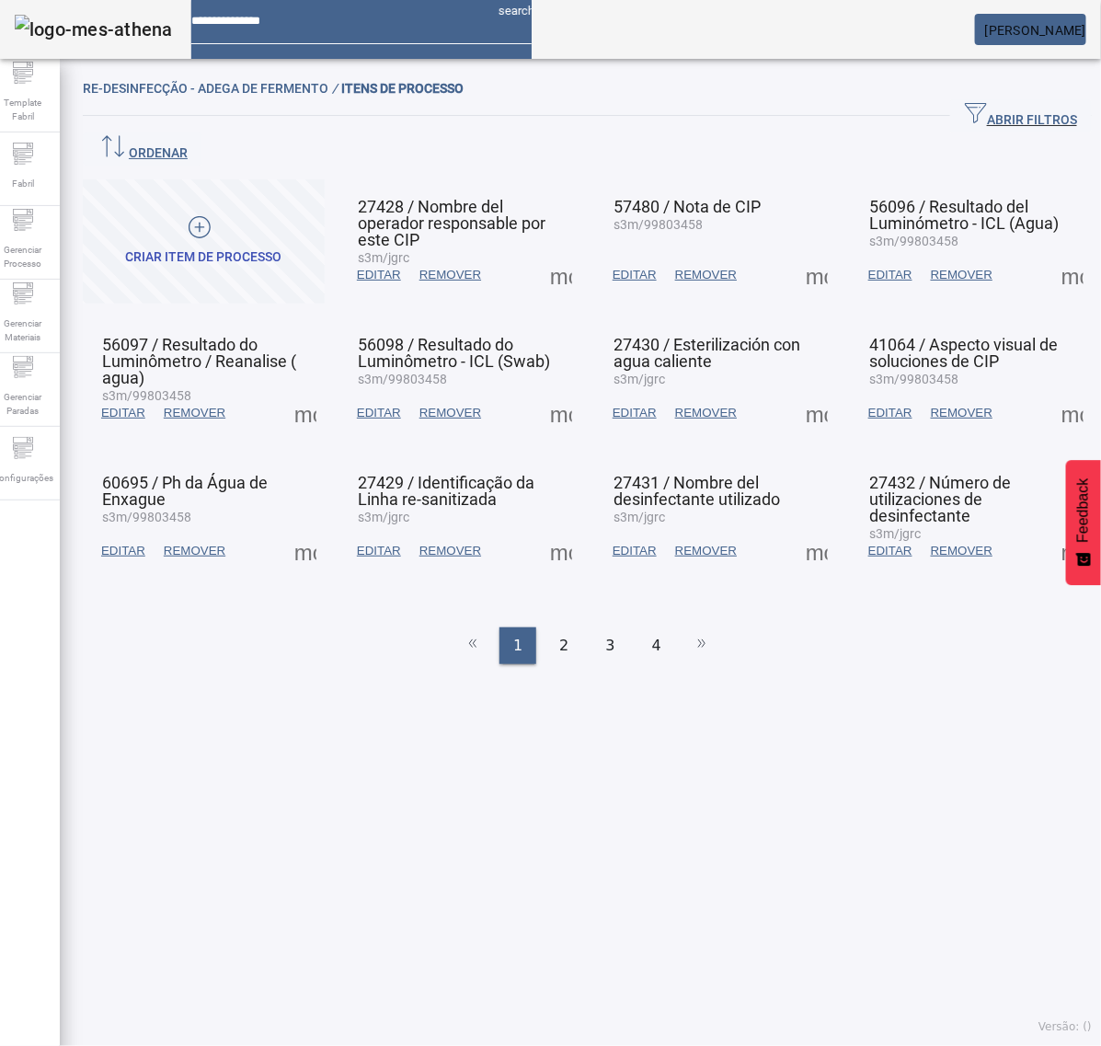
drag, startPoint x: 538, startPoint y: 230, endPoint x: 550, endPoint y: 241, distance: 16.3
click at [541, 253] on span at bounding box center [561, 275] width 44 height 44
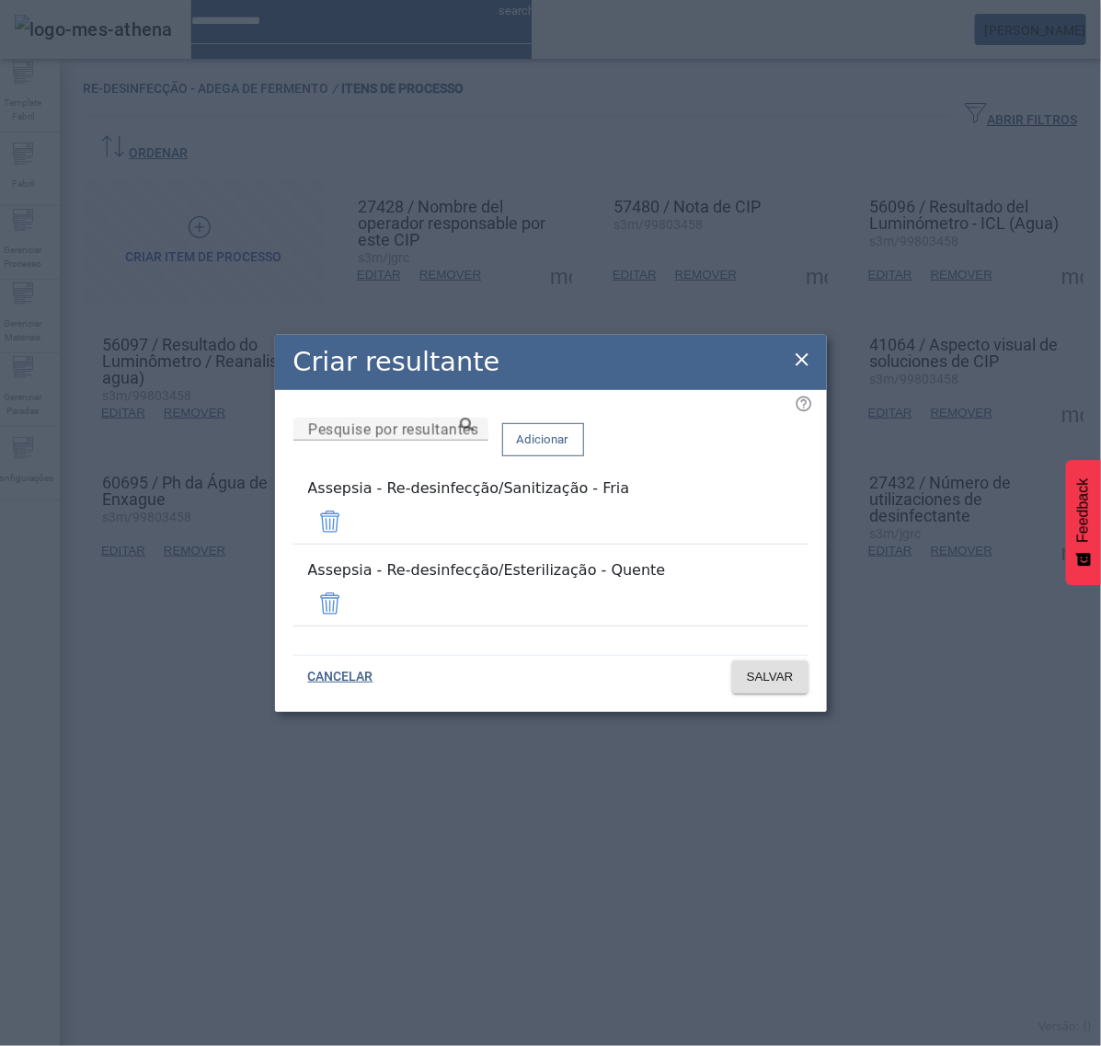
drag, startPoint x: 573, startPoint y: 529, endPoint x: 139, endPoint y: 544, distance: 434.3
click at [139, 544] on div "Criar resultante Pesquise por resultantes Adicionar Assepsia - Re-desinfecção/S…" at bounding box center [550, 523] width 1101 height 1046
drag, startPoint x: 662, startPoint y: 586, endPoint x: 115, endPoint y: 602, distance: 547.4
click at [115, 602] on div "Criar resultante Pesquise por resultantes Adicionar Assepsia - Re-desinfecção/S…" at bounding box center [550, 523] width 1101 height 1046
click at [802, 366] on icon at bounding box center [801, 359] width 13 height 13
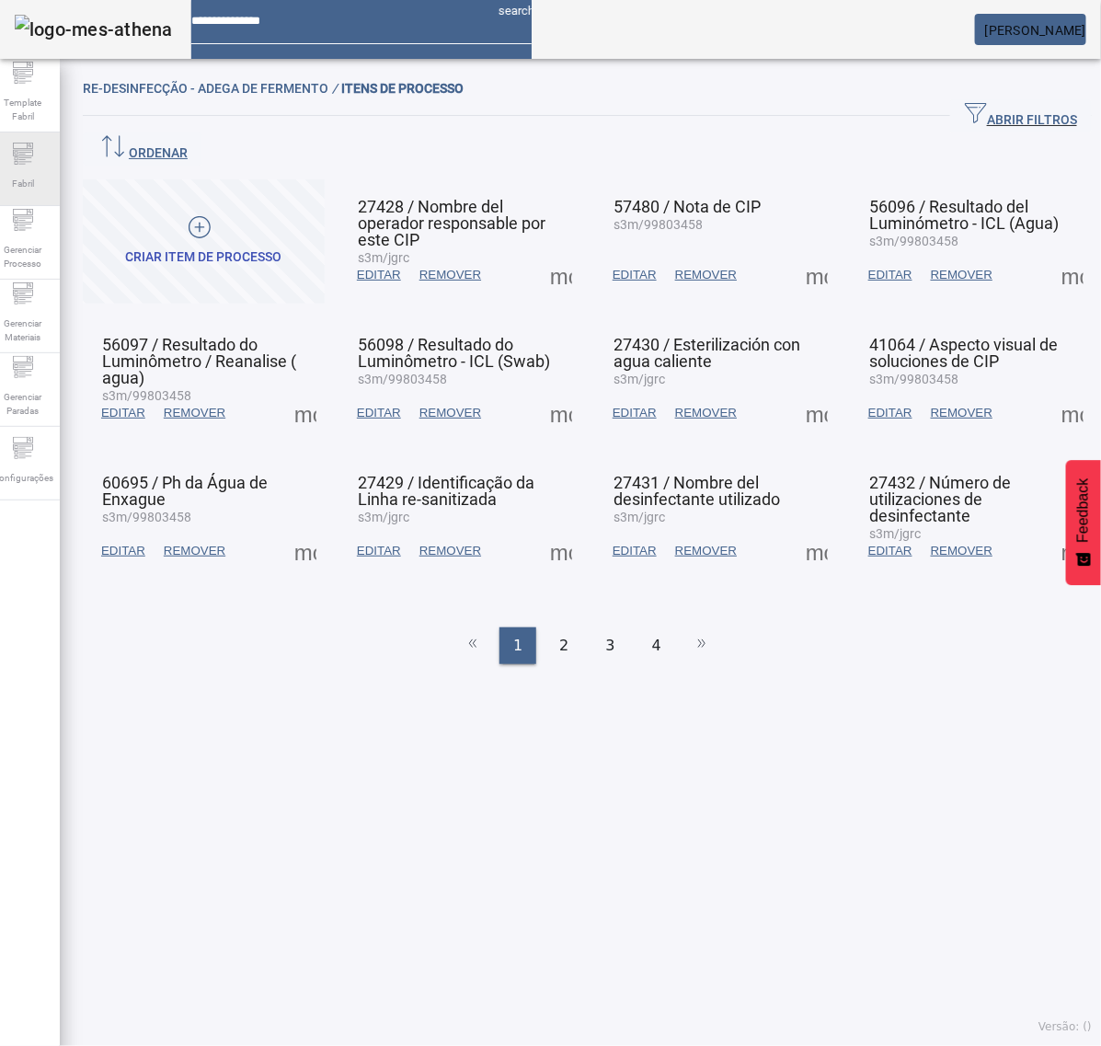
click at [40, 171] on span "Fabril" at bounding box center [22, 183] width 33 height 25
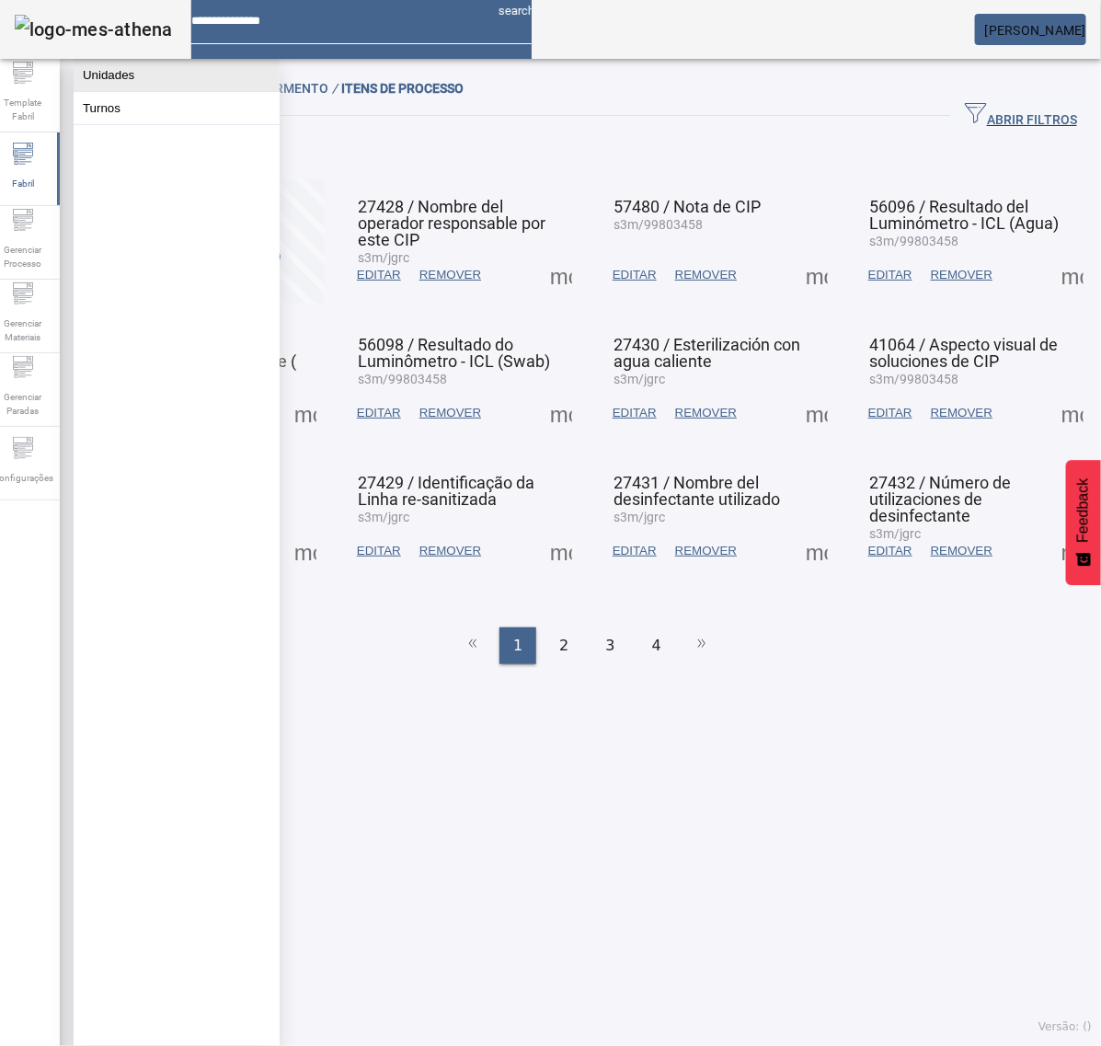
click at [136, 71] on button "Unidades" at bounding box center [177, 75] width 206 height 32
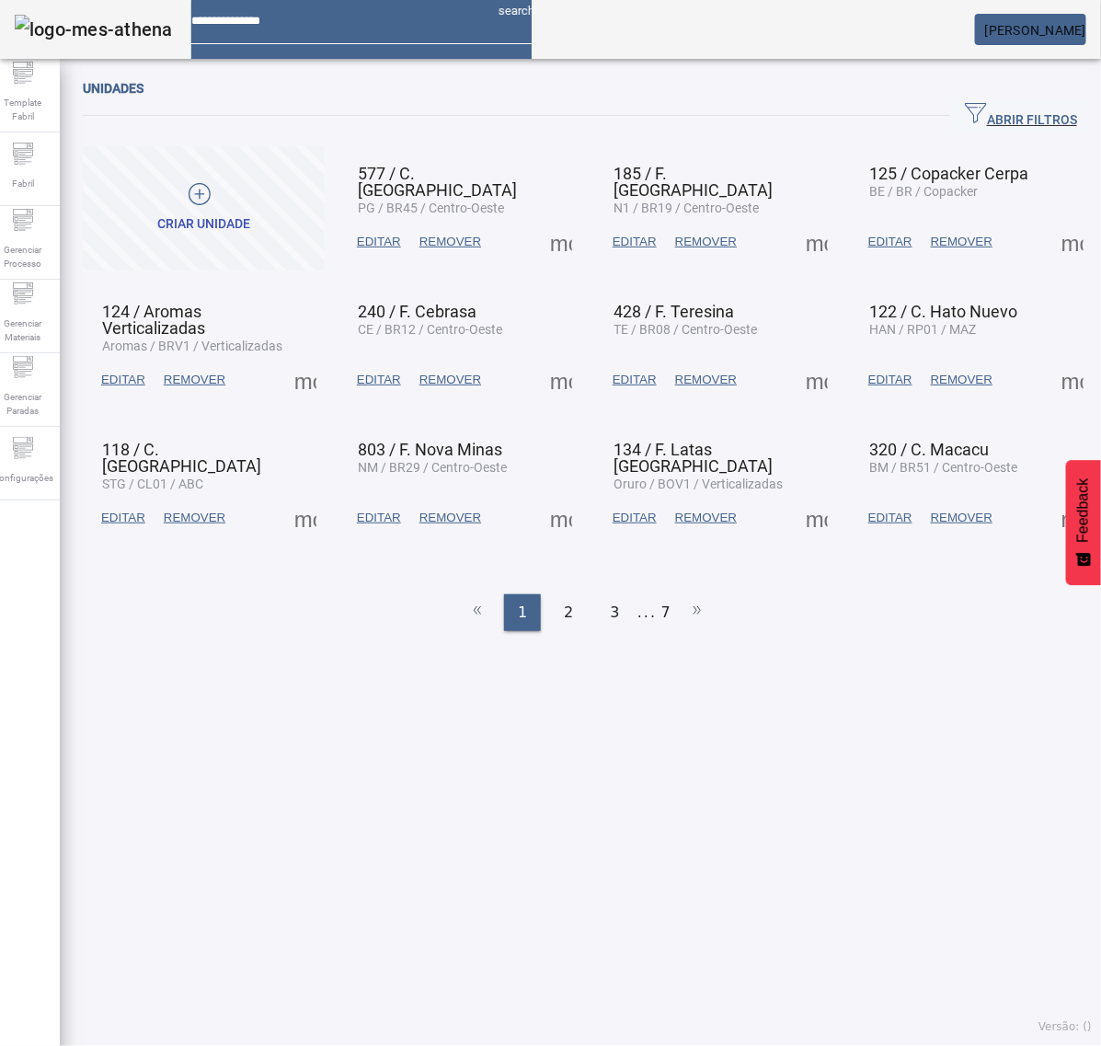
click at [996, 118] on span "ABRIR FILTROS" at bounding box center [1021, 116] width 112 height 28
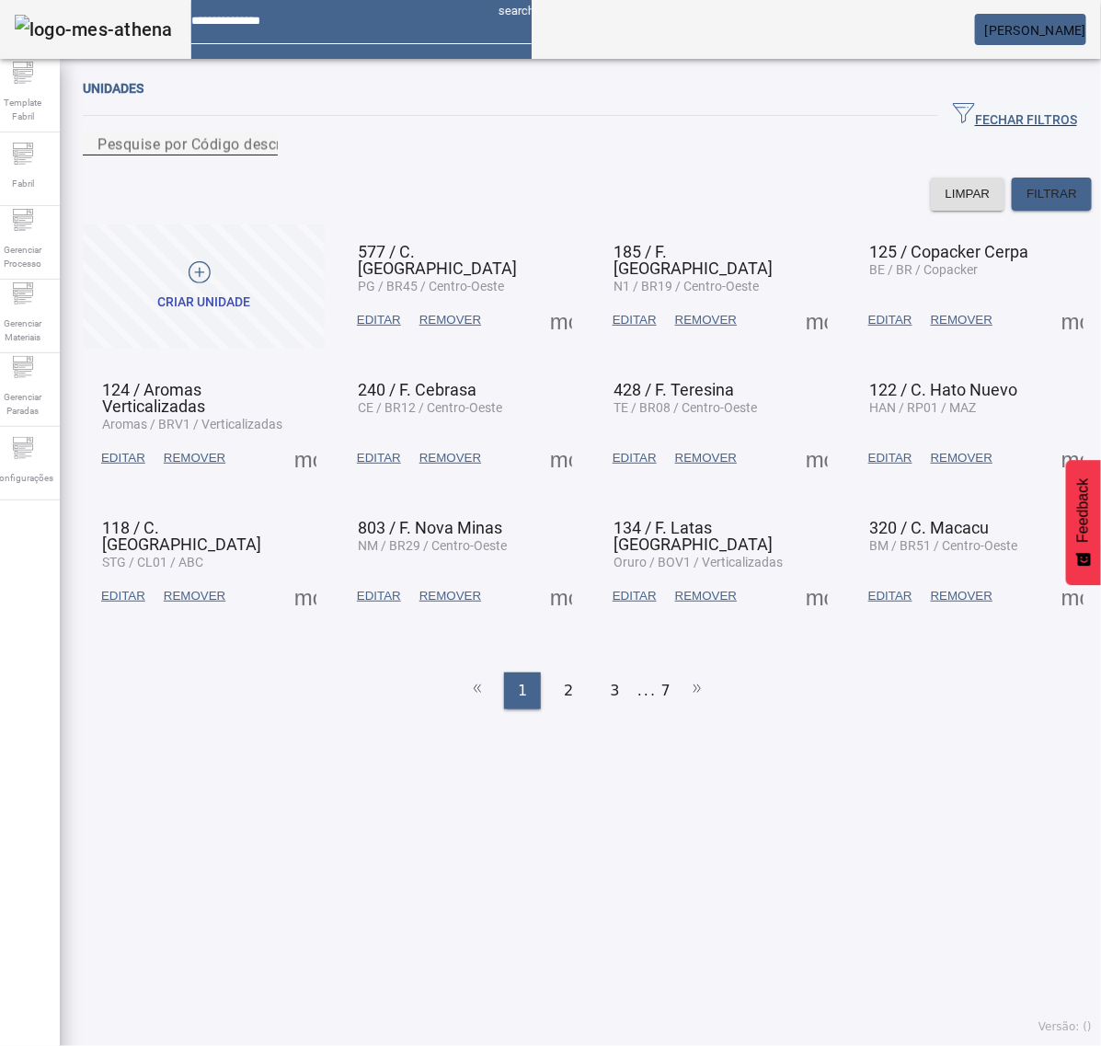
drag, startPoint x: 301, startPoint y: 162, endPoint x: 318, endPoint y: 158, distance: 17.9
click at [303, 153] on mat-label "Pesquise por Código descrição ou sigla" at bounding box center [233, 143] width 272 height 17
click at [263, 155] on input "Pesquise por Código descrição ou sigla" at bounding box center [180, 144] width 166 height 22
type input "***"
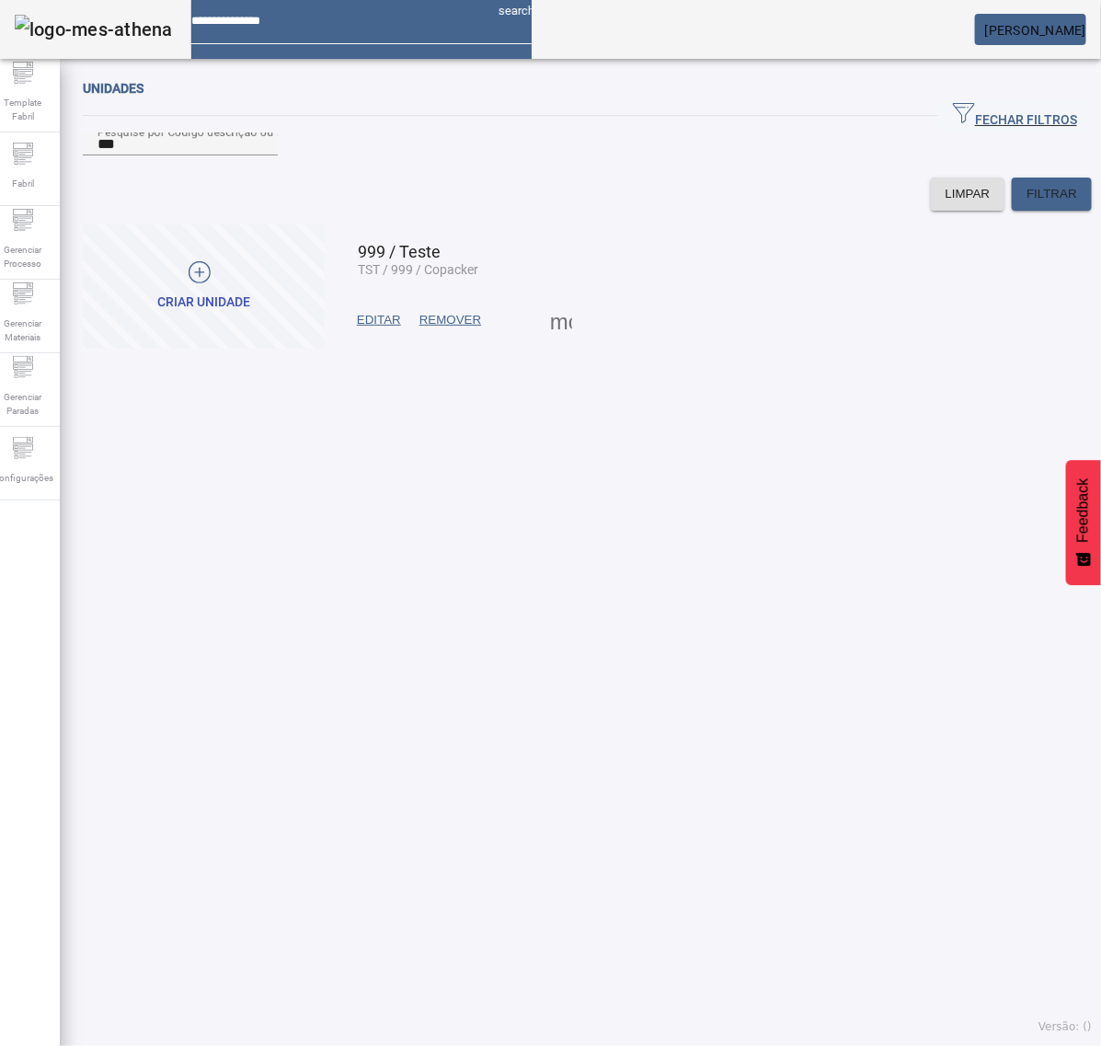
click at [548, 342] on span at bounding box center [561, 320] width 44 height 44
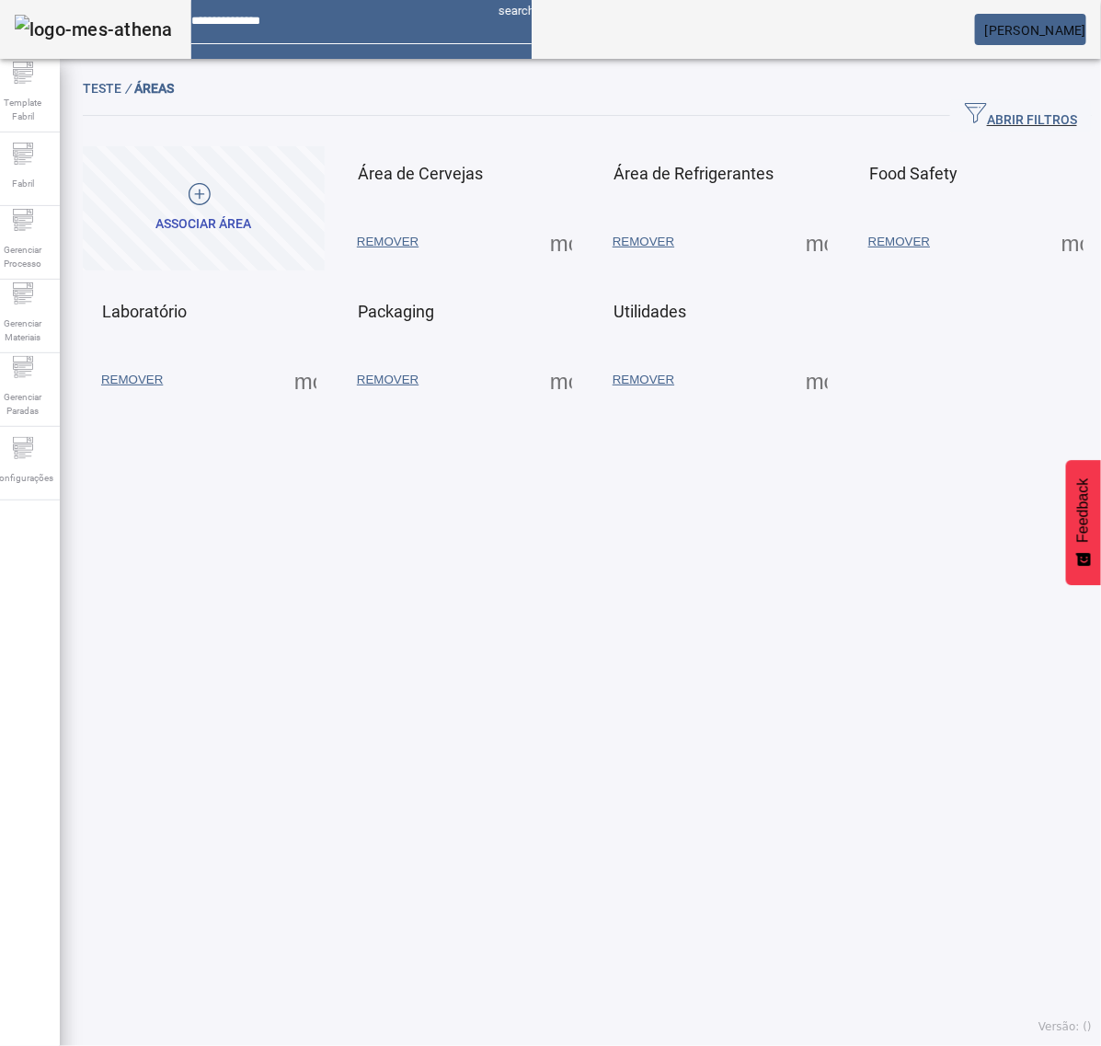
click at [563, 241] on span at bounding box center [561, 242] width 44 height 44
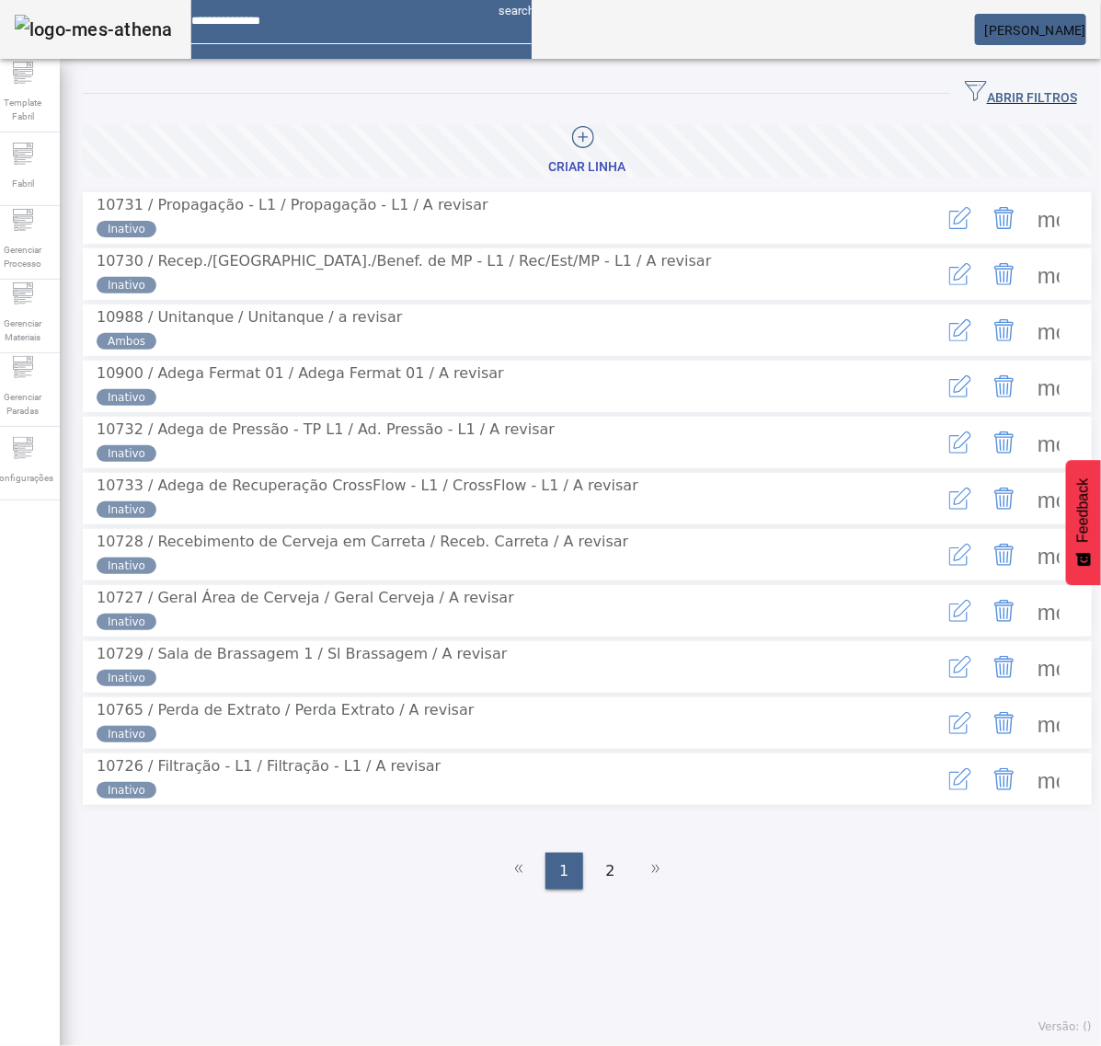
click at [970, 86] on span "ABRIR FILTROS" at bounding box center [1021, 94] width 112 height 28
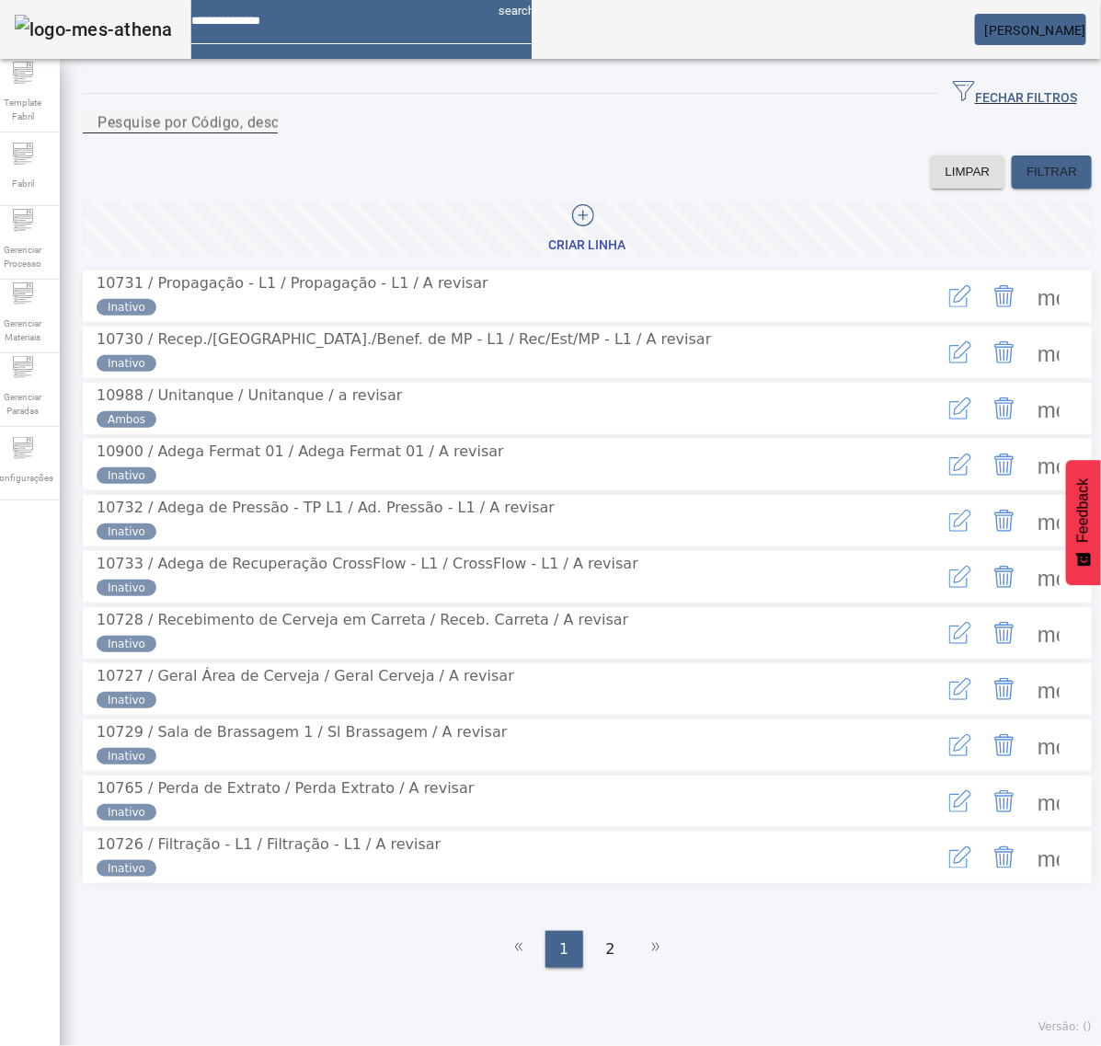
click at [263, 133] on input "Pesquise por Código, descrição, descrição abreviada ou descrição SAP" at bounding box center [180, 122] width 166 height 22
type input "********"
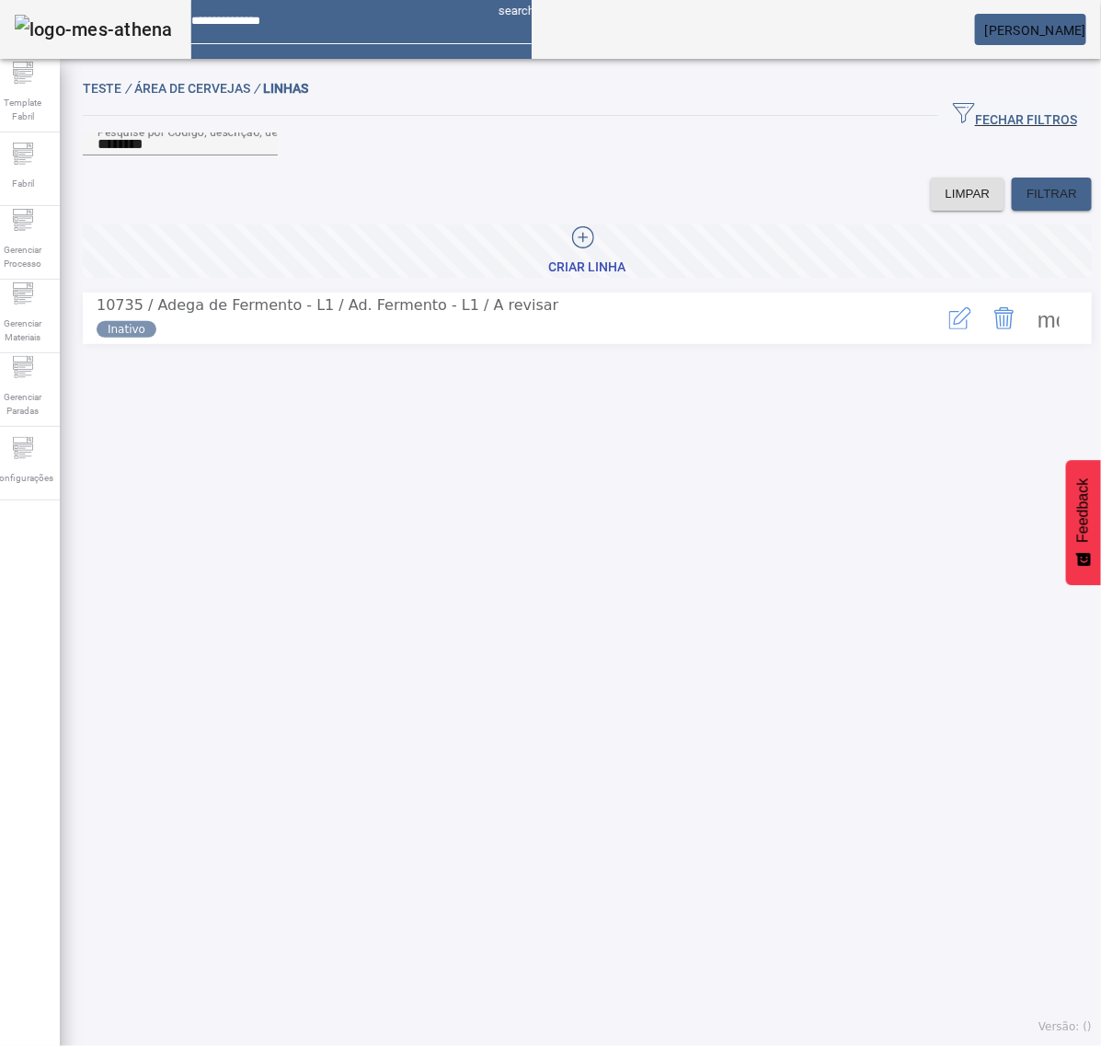
click at [1032, 340] on span at bounding box center [1048, 318] width 44 height 44
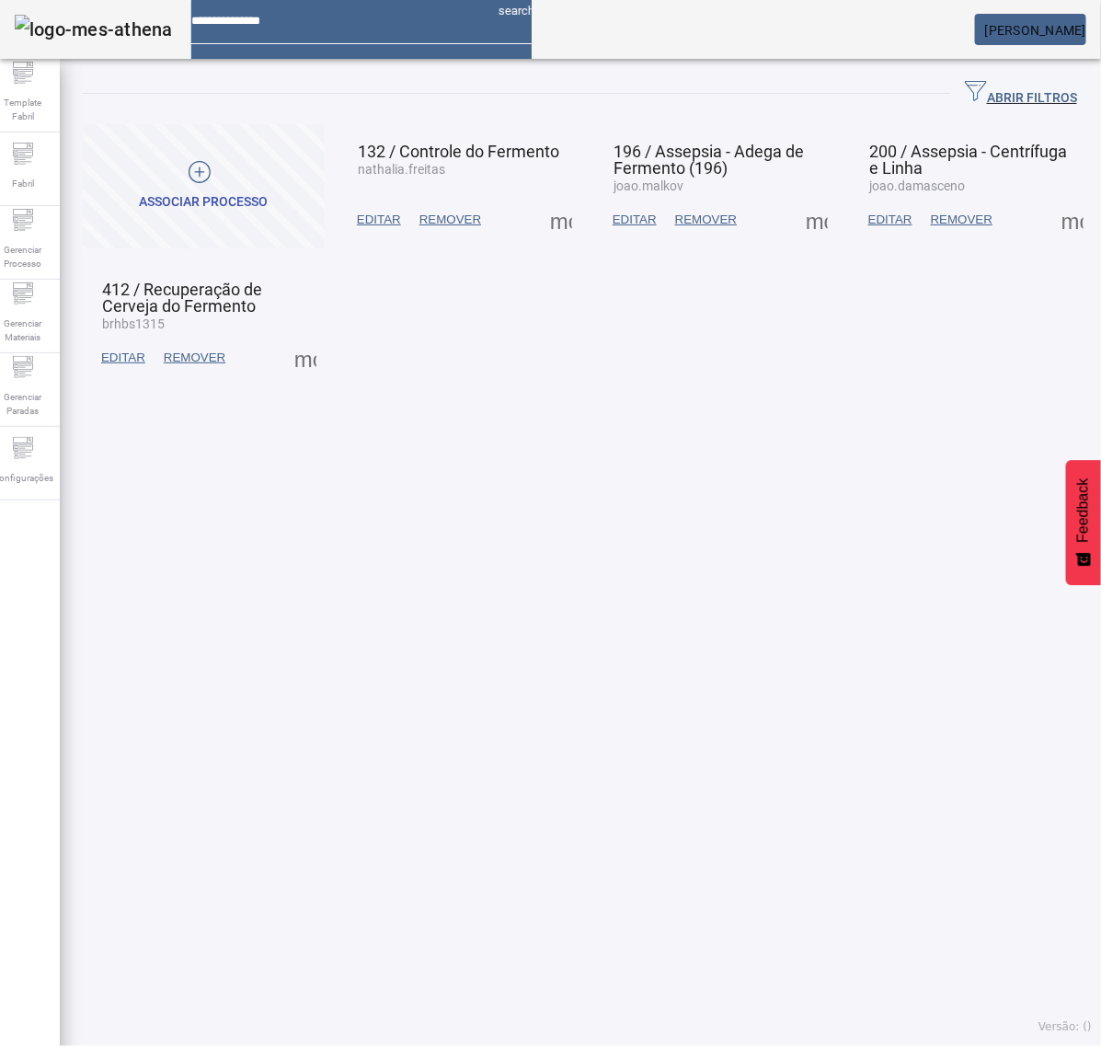
click at [806, 219] on span at bounding box center [817, 220] width 44 height 44
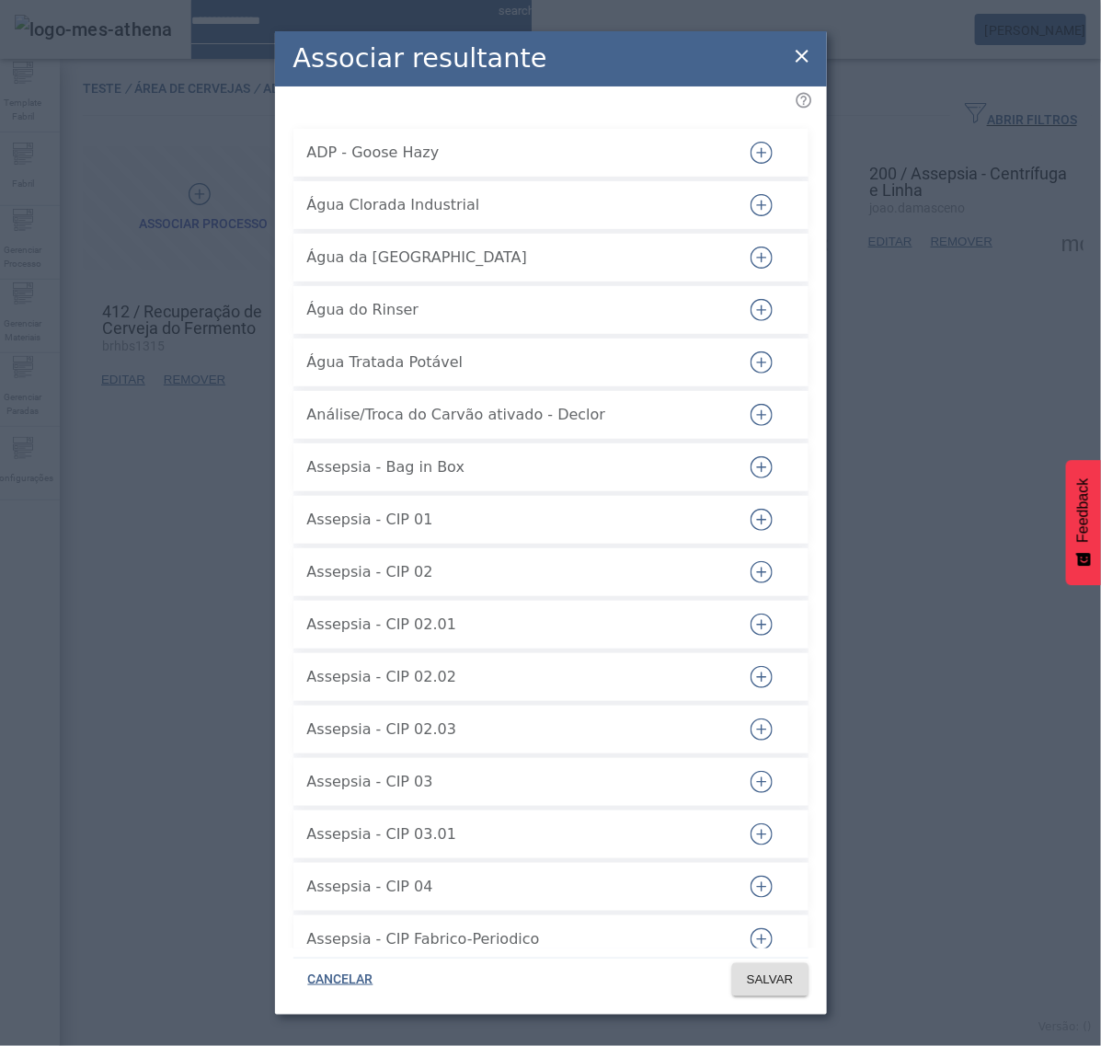
click at [701, 56] on div "Associar resultante" at bounding box center [551, 58] width 552 height 55
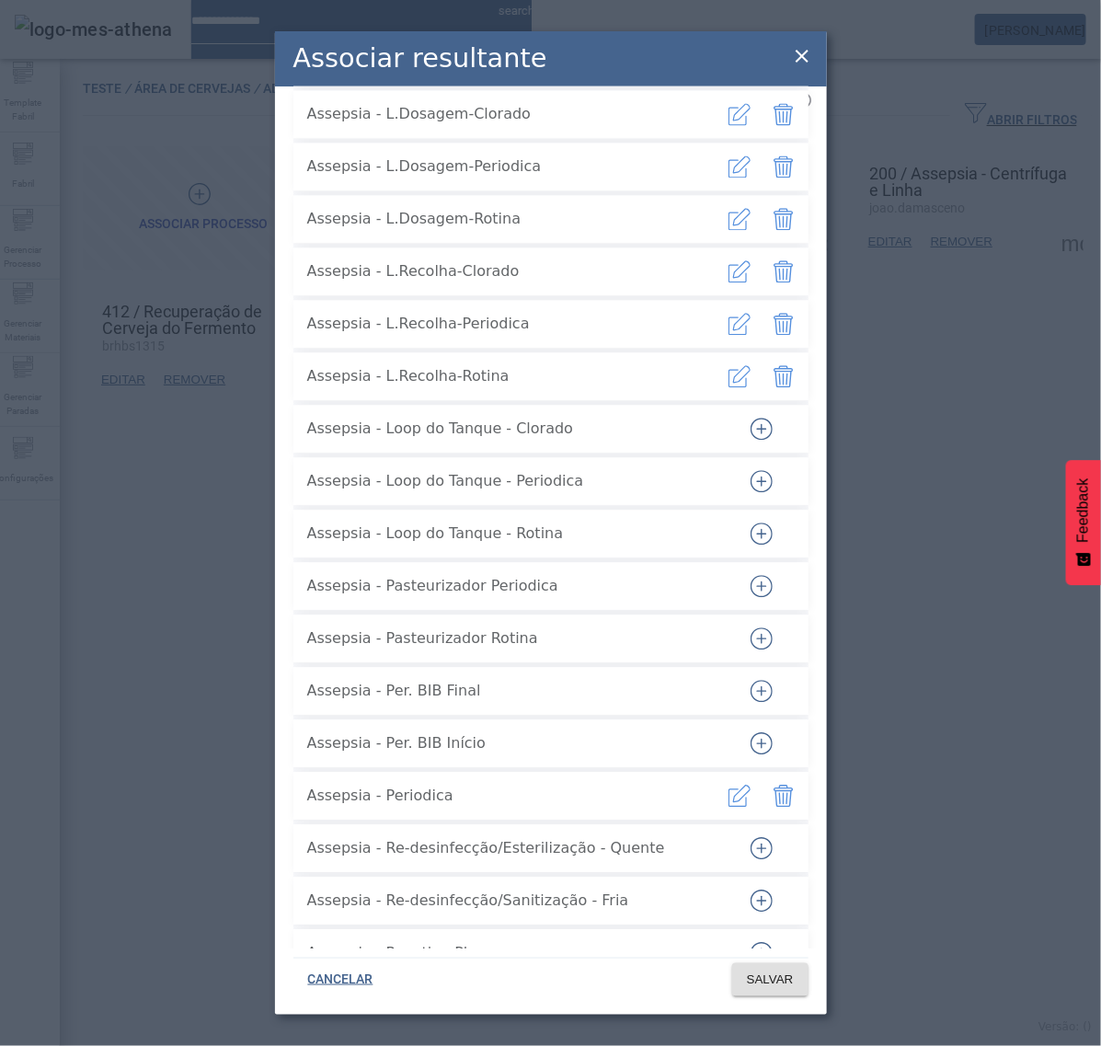
click at [750, 522] on icon "button" at bounding box center [761, 533] width 22 height 22
click at [755, 966] on span at bounding box center [770, 979] width 76 height 44
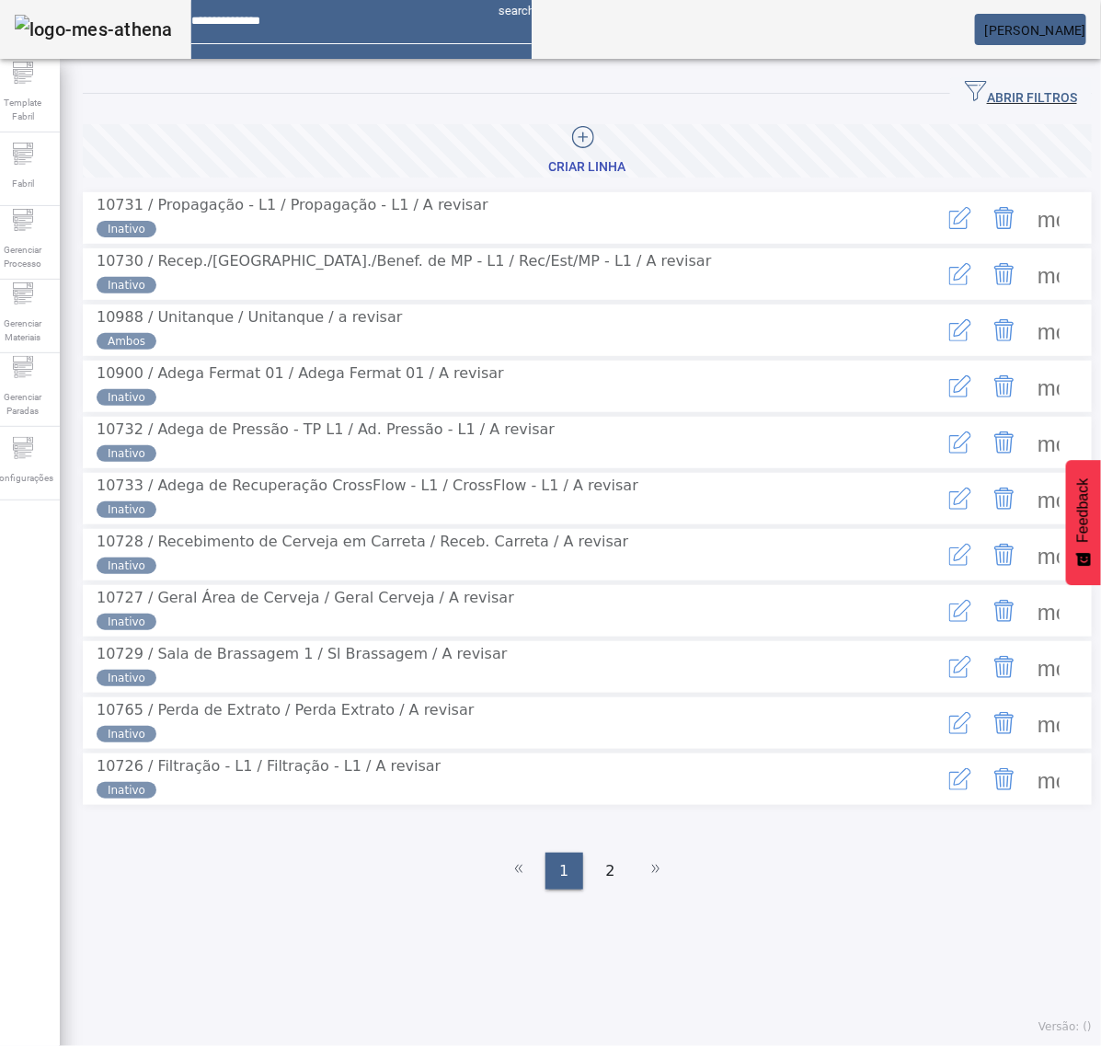
click at [985, 84] on button "ABRIR FILTROS" at bounding box center [1021, 93] width 142 height 33
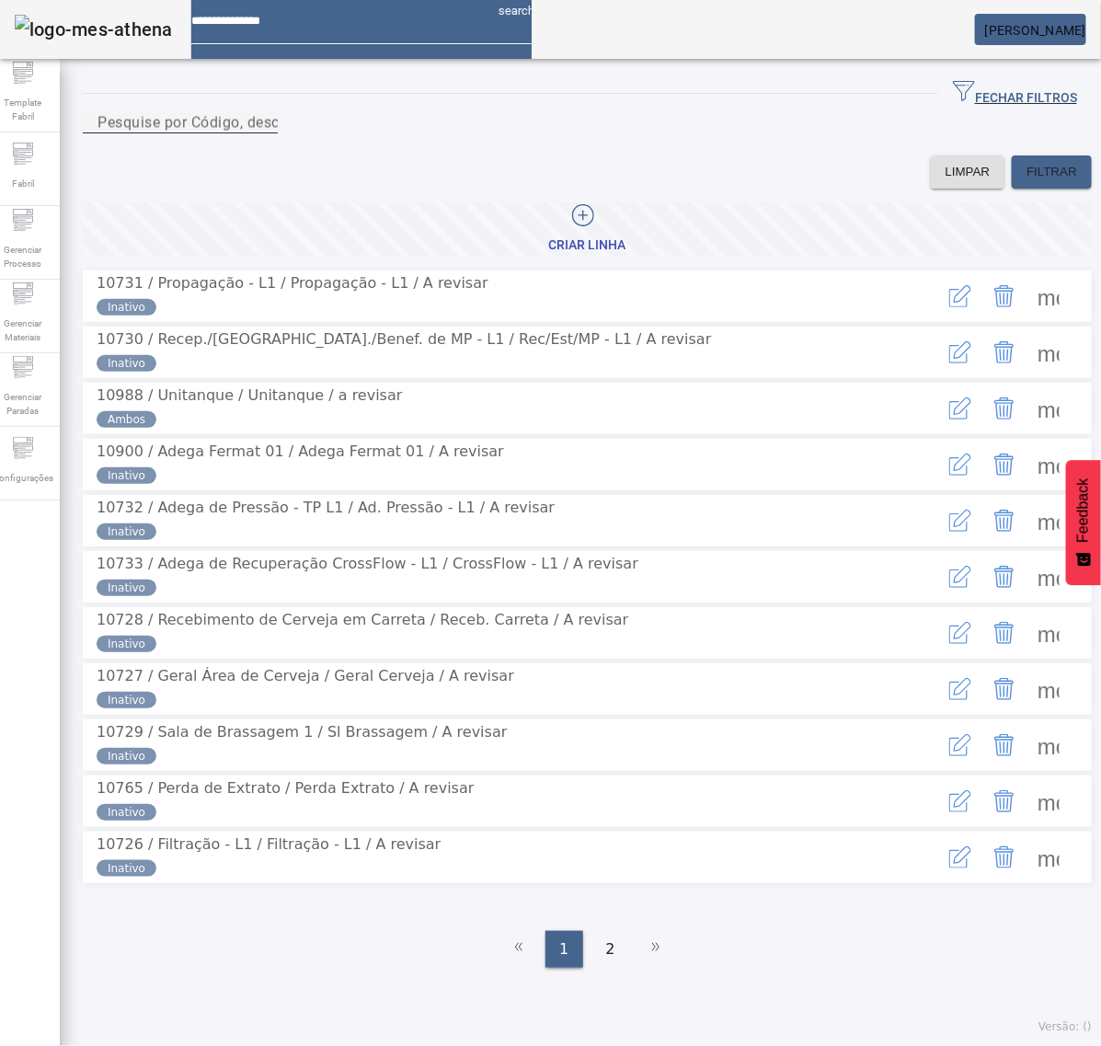
click at [263, 133] on input "Pesquise por Código, descrição, descrição abreviada ou descrição SAP" at bounding box center [180, 122] width 166 height 22
type input "****"
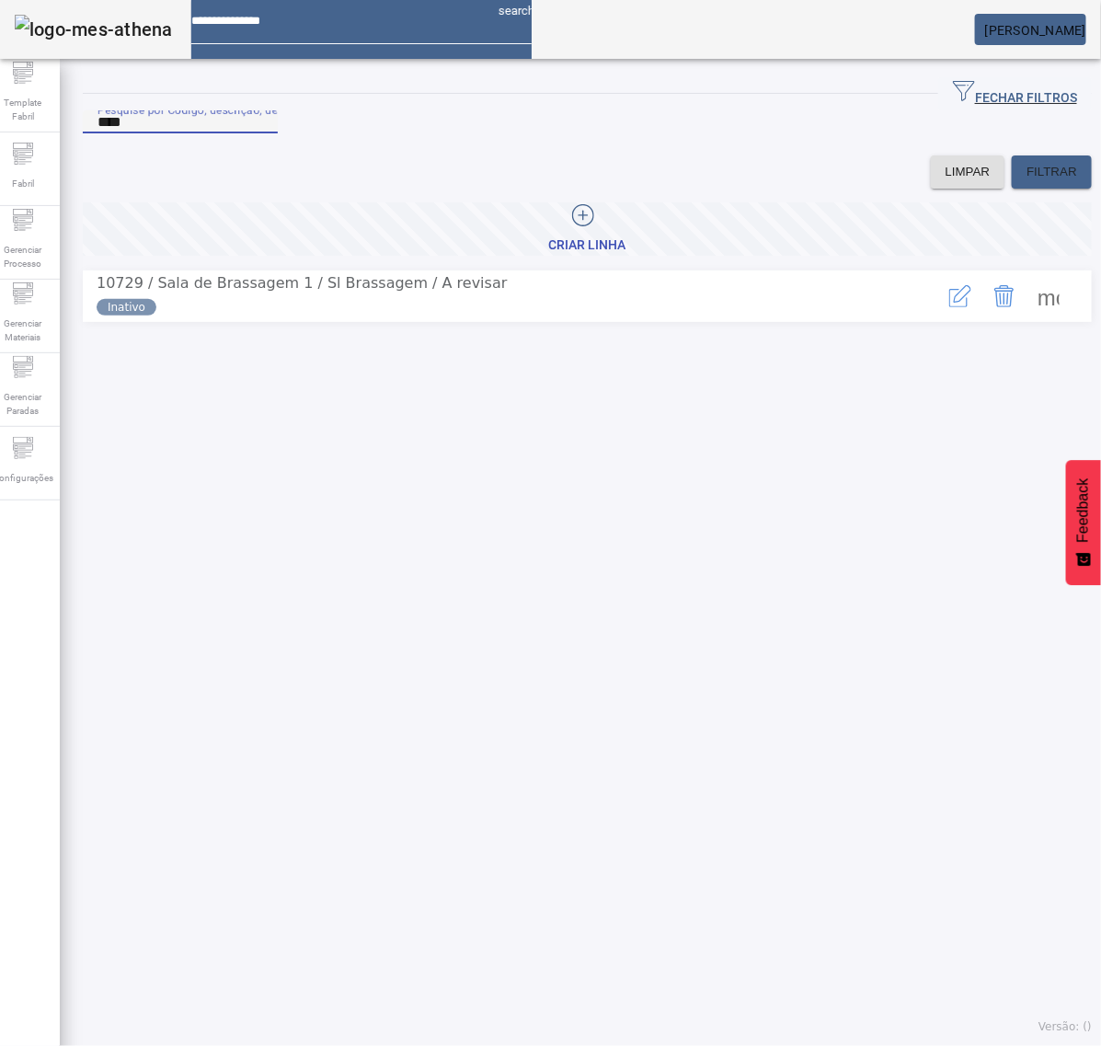
click at [1026, 313] on span at bounding box center [1048, 296] width 44 height 44
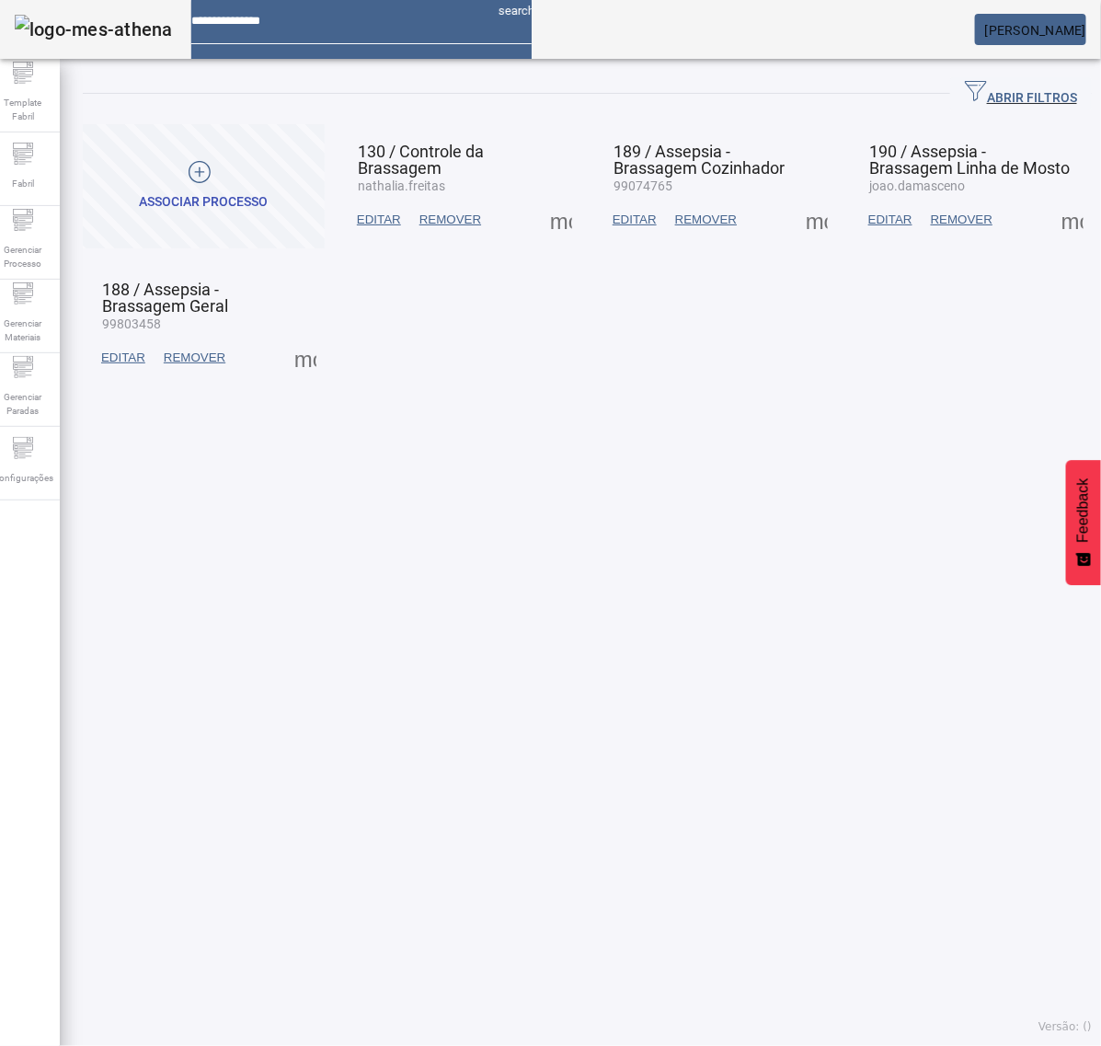
click at [1053, 219] on span at bounding box center [1072, 220] width 44 height 44
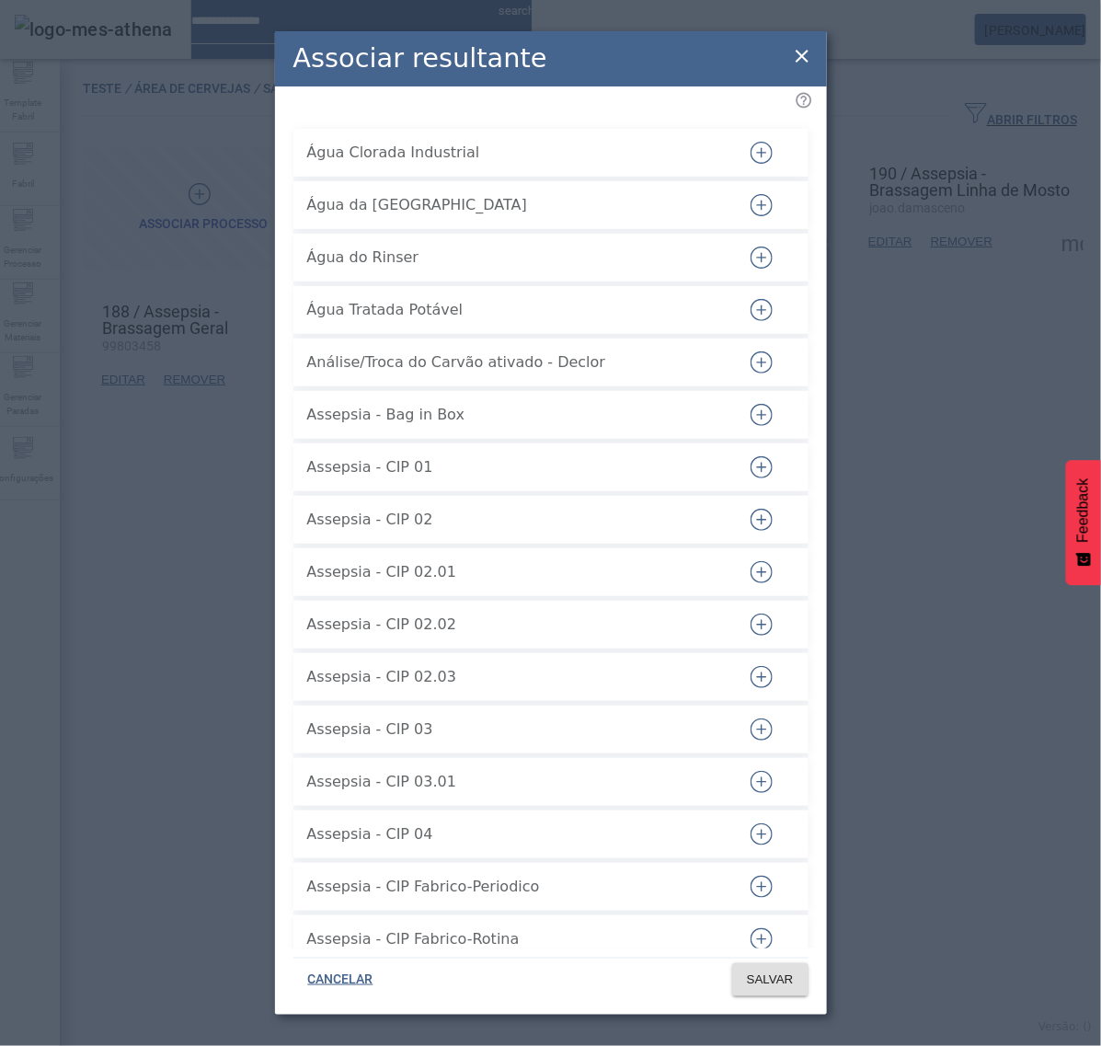
scroll to position [1192, 0]
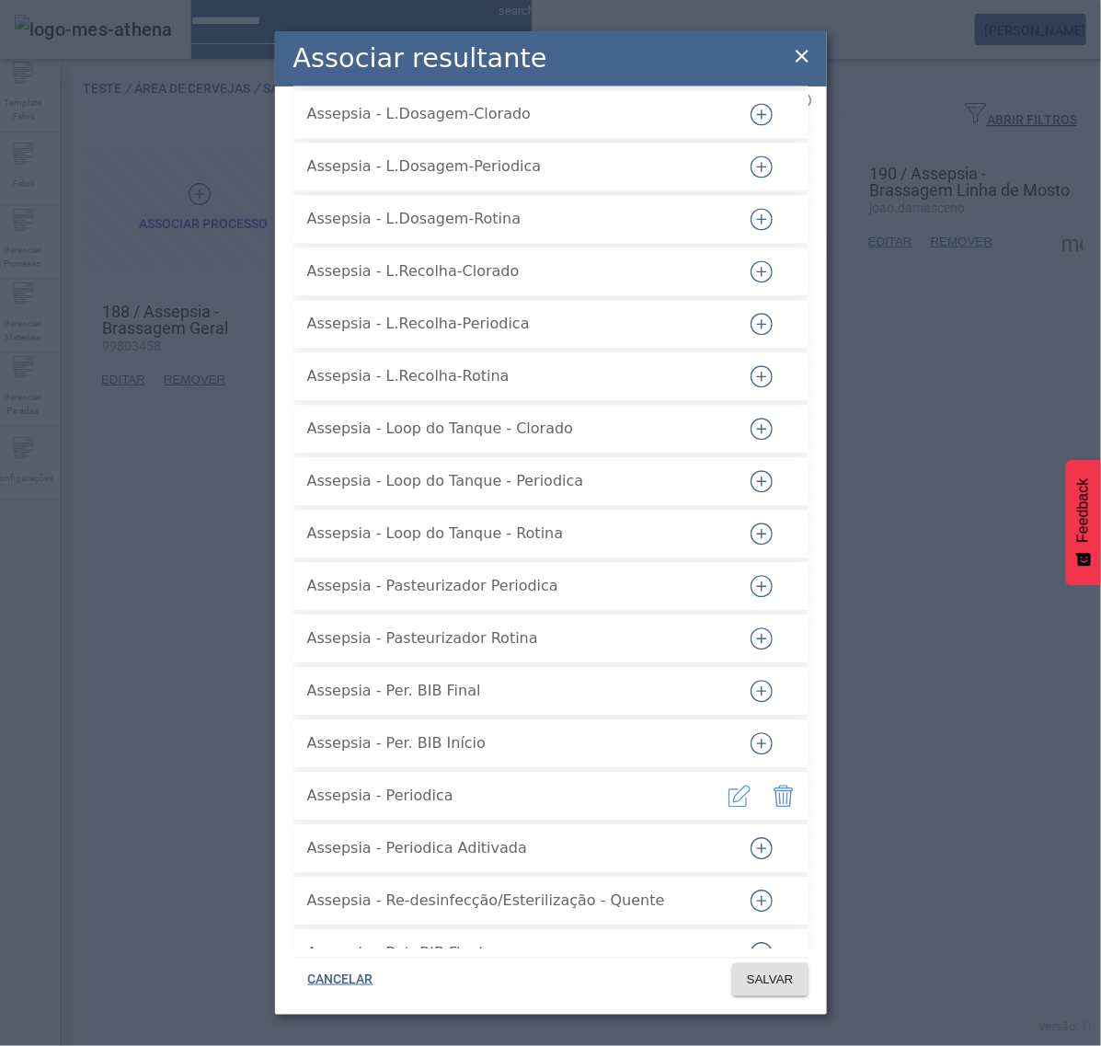
click at [750, 837] on icon "button" at bounding box center [761, 848] width 22 height 22
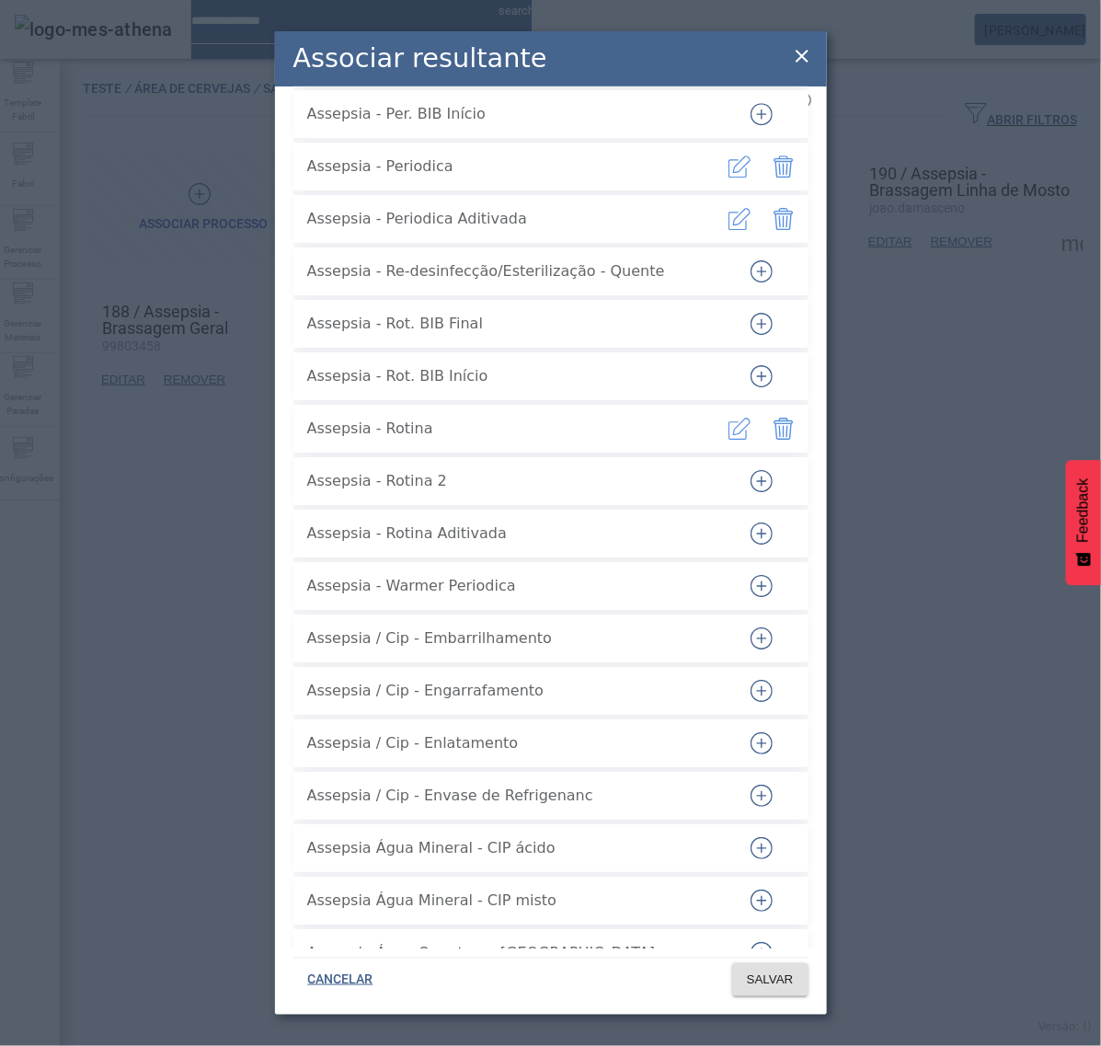
click at [750, 522] on icon "button" at bounding box center [761, 533] width 22 height 22
click at [795, 972] on span at bounding box center [770, 979] width 76 height 44
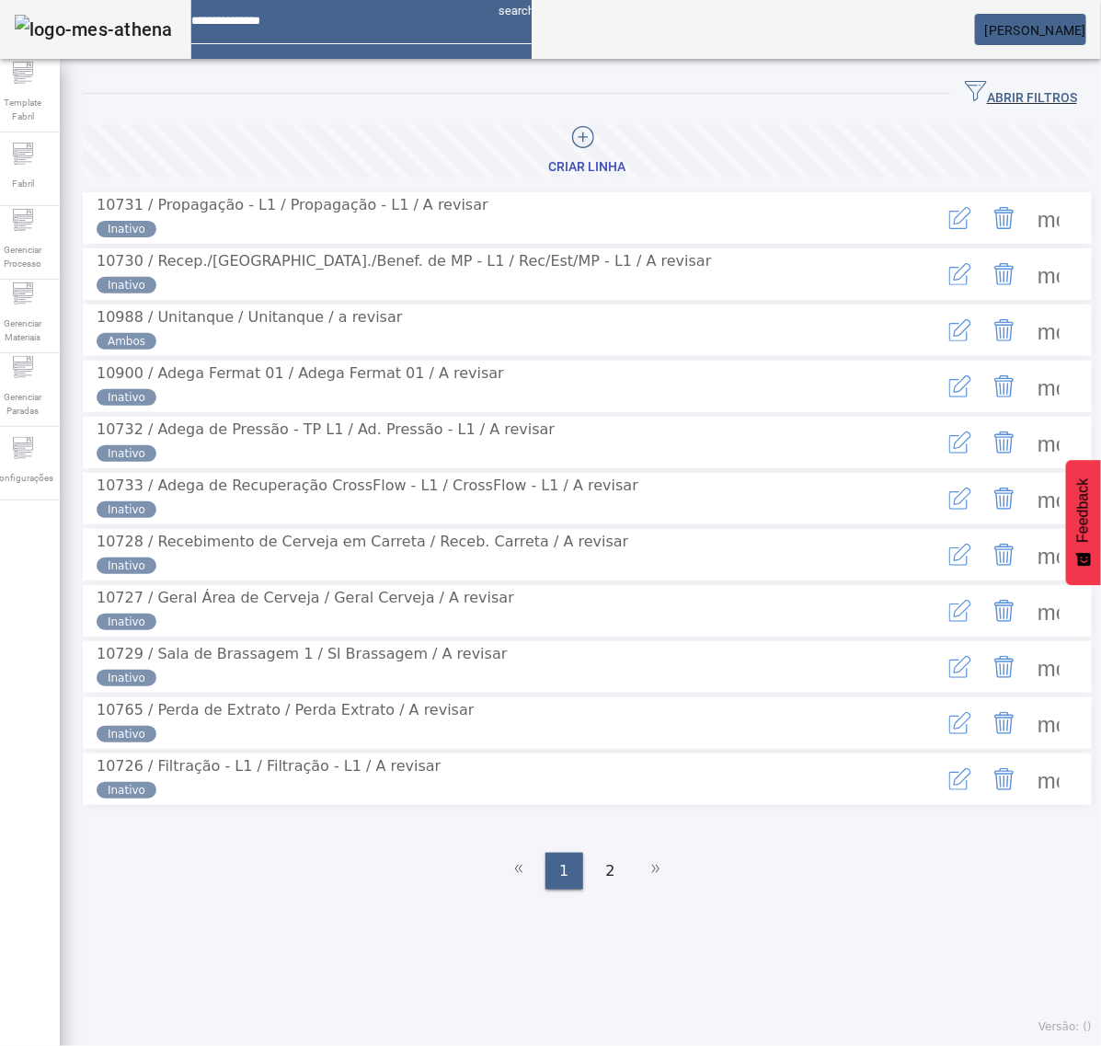
click at [1032, 223] on span at bounding box center [1048, 218] width 44 height 44
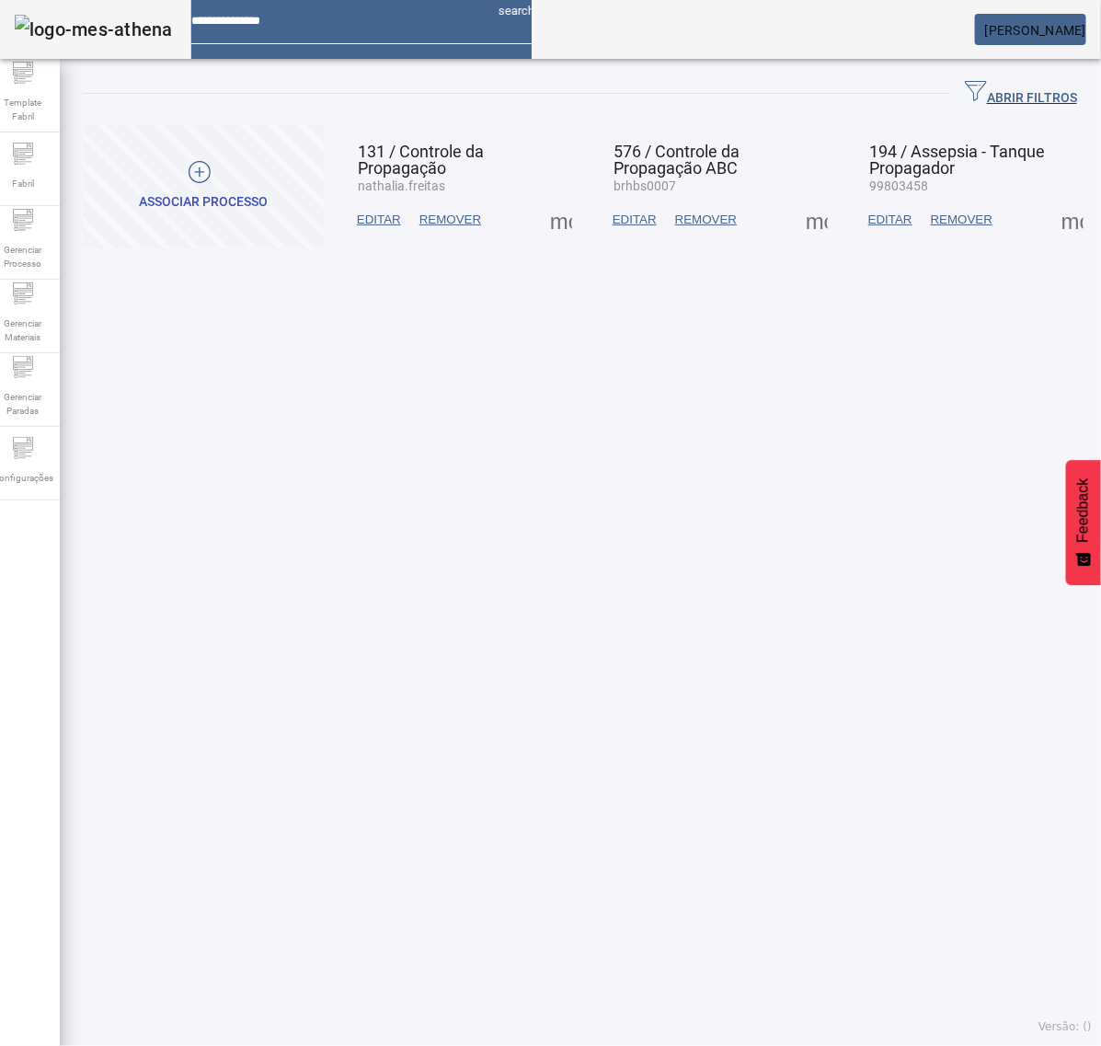
click at [1050, 226] on span at bounding box center [1072, 220] width 44 height 44
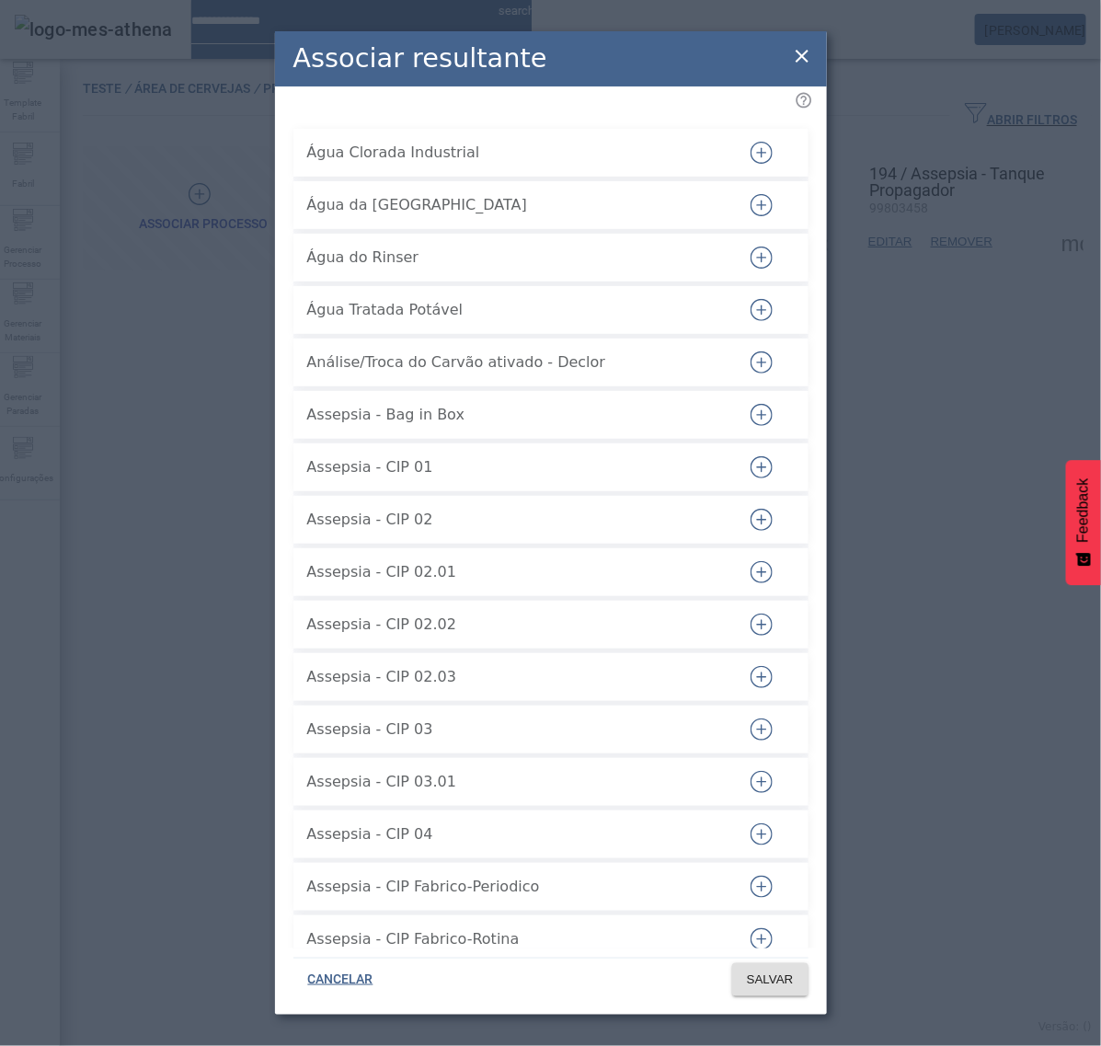
drag, startPoint x: 797, startPoint y: 55, endPoint x: 713, endPoint y: 40, distance: 86.0
click at [797, 55] on icon at bounding box center [802, 56] width 22 height 22
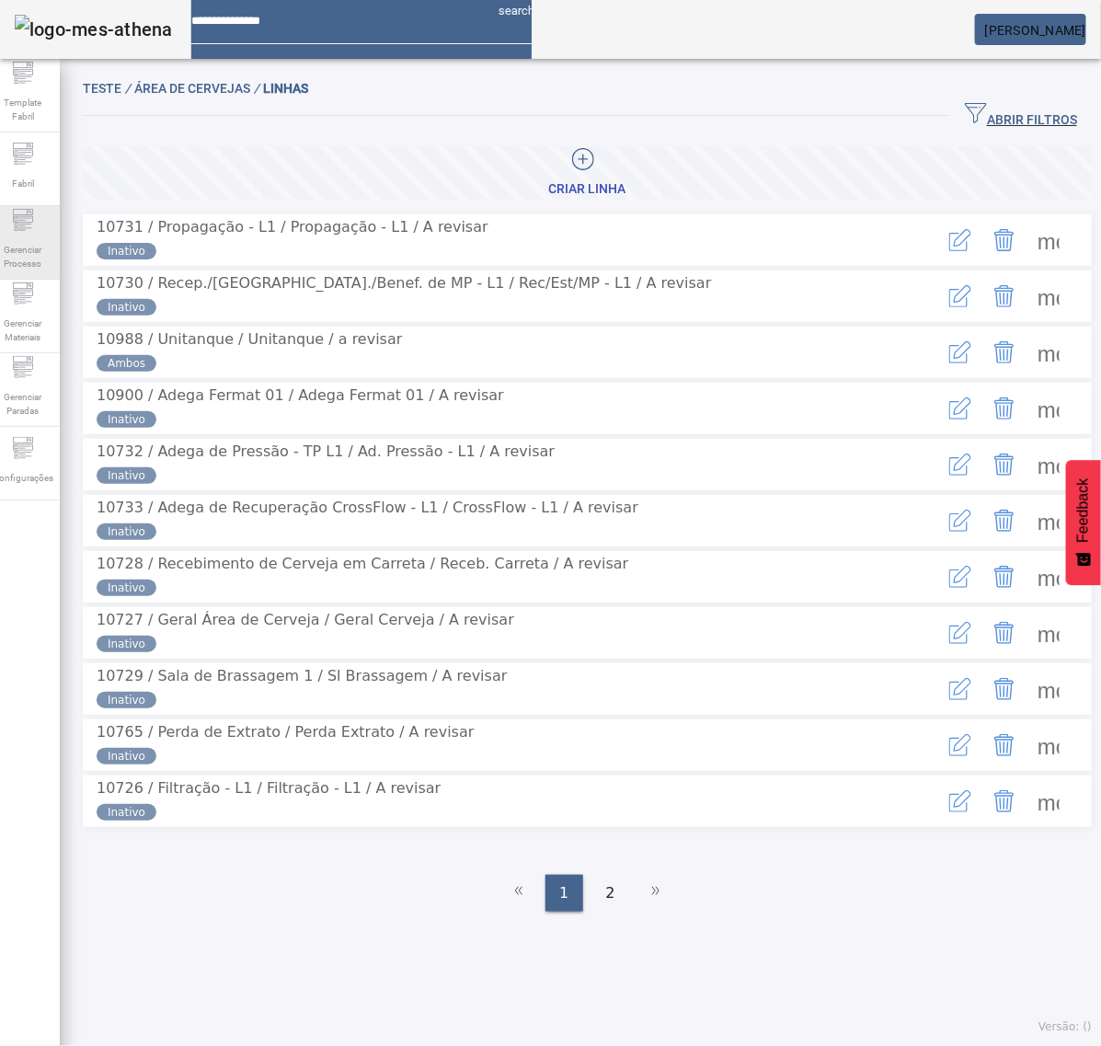
click at [37, 249] on span "Gerenciar Processo" at bounding box center [22, 256] width 55 height 39
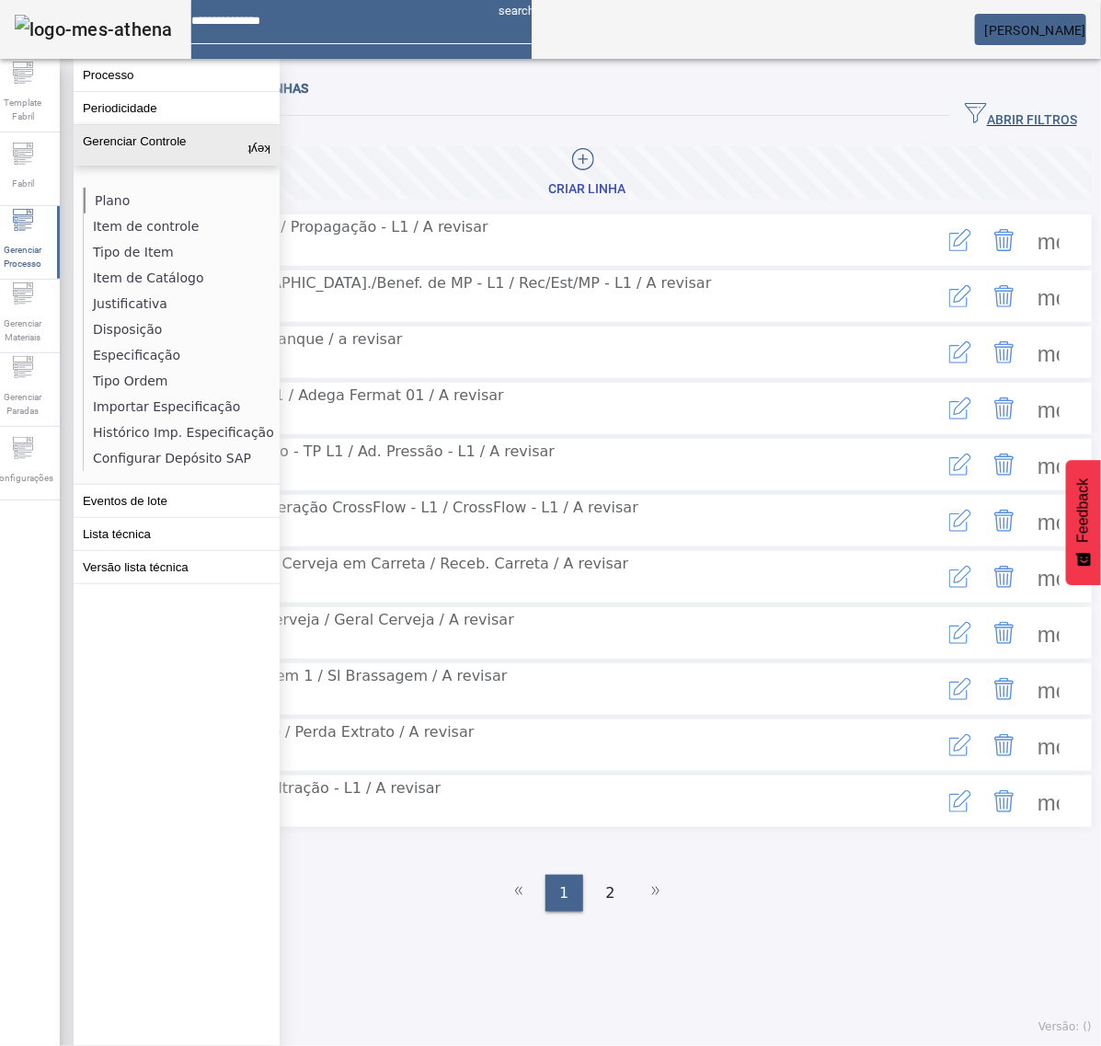
click at [115, 199] on li "Plano" at bounding box center [181, 201] width 195 height 26
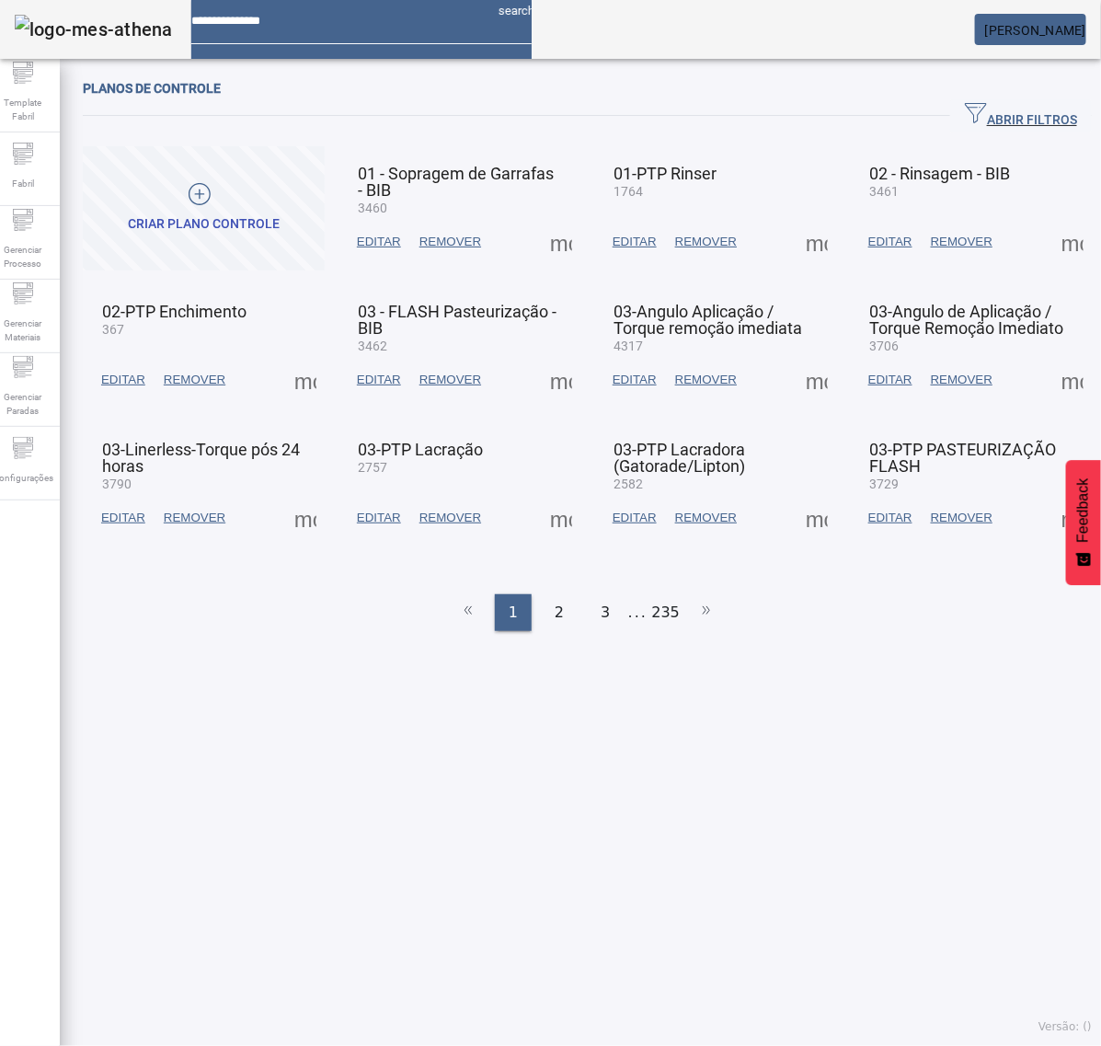
click at [990, 111] on span "ABRIR FILTROS" at bounding box center [1021, 116] width 112 height 28
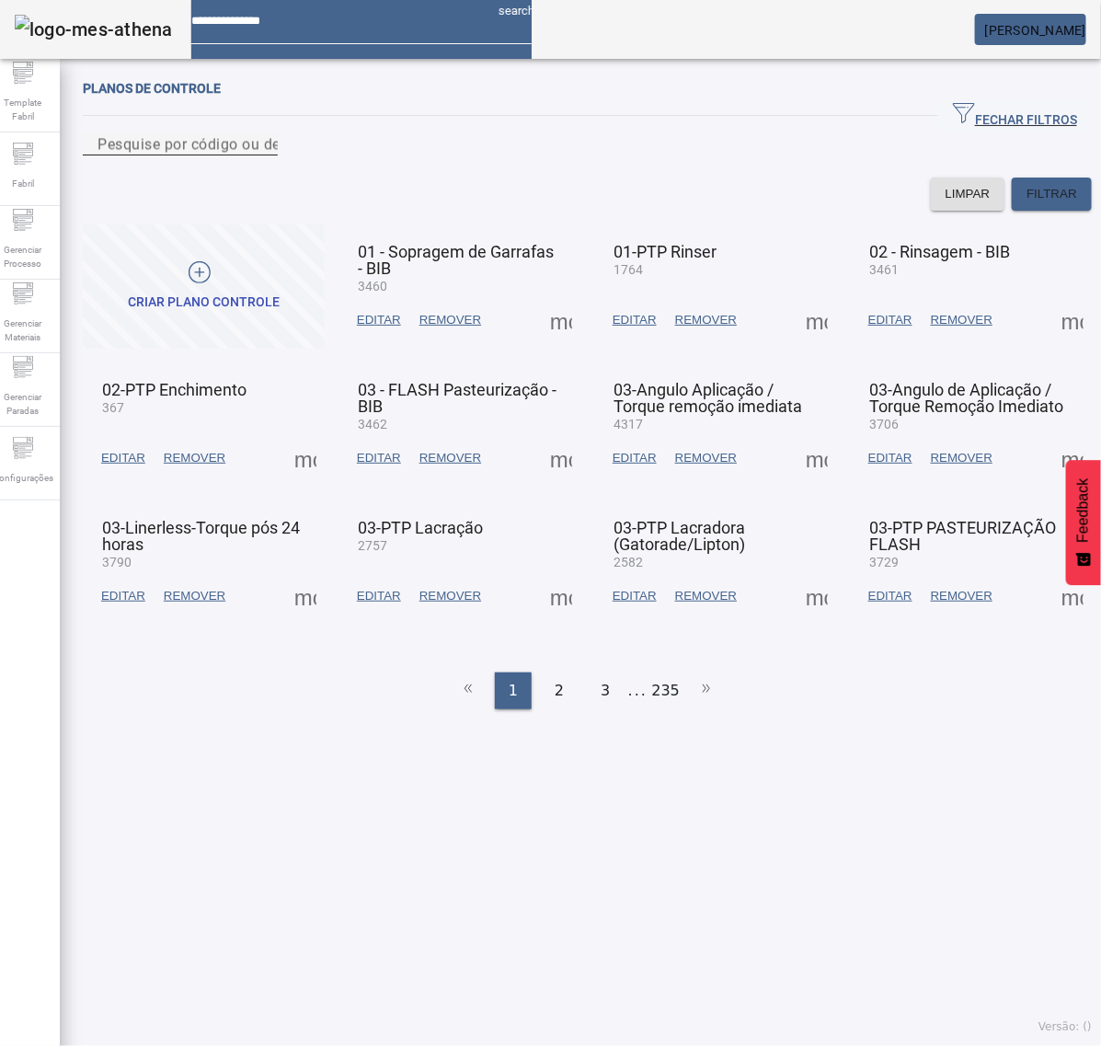
click at [221, 153] on mat-label "Pesquise por código ou descrição" at bounding box center [213, 143] width 233 height 17
click at [221, 155] on input "Pesquise por código ou descrição" at bounding box center [180, 144] width 166 height 22
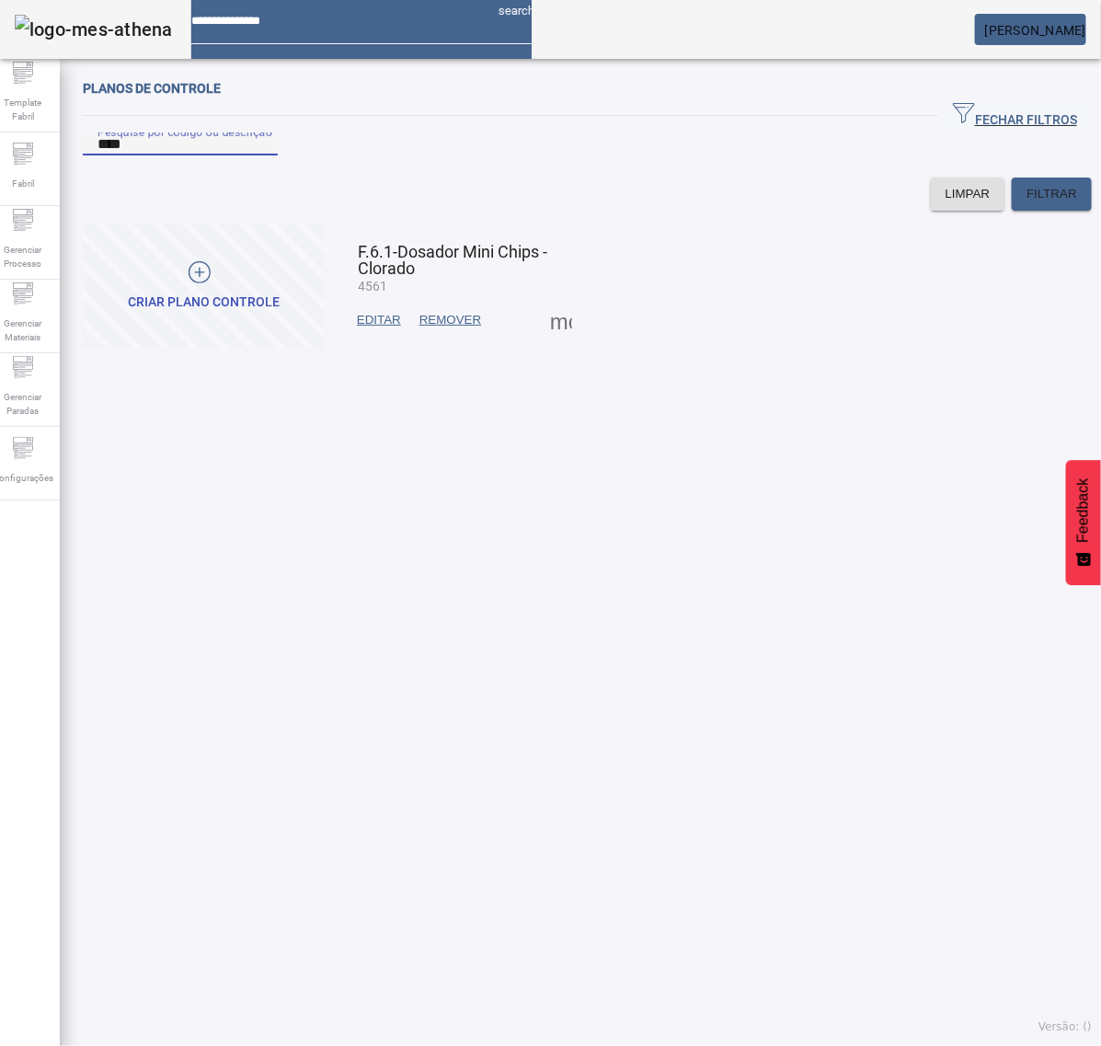
click at [223, 155] on input "****" at bounding box center [180, 144] width 166 height 22
click at [225, 155] on input "****" at bounding box center [180, 144] width 166 height 22
type input "****"
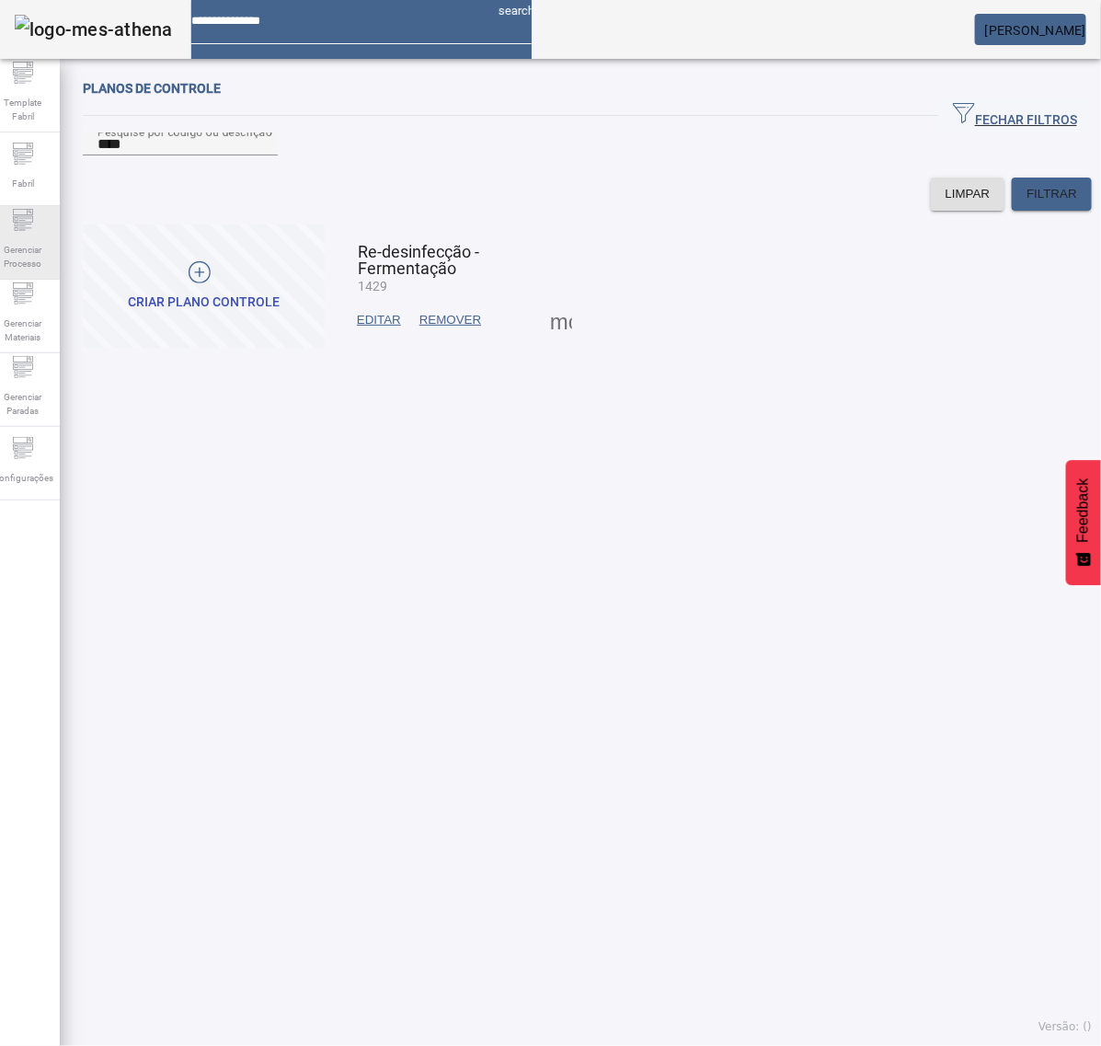
click at [29, 241] on span "Gerenciar Processo" at bounding box center [22, 256] width 55 height 39
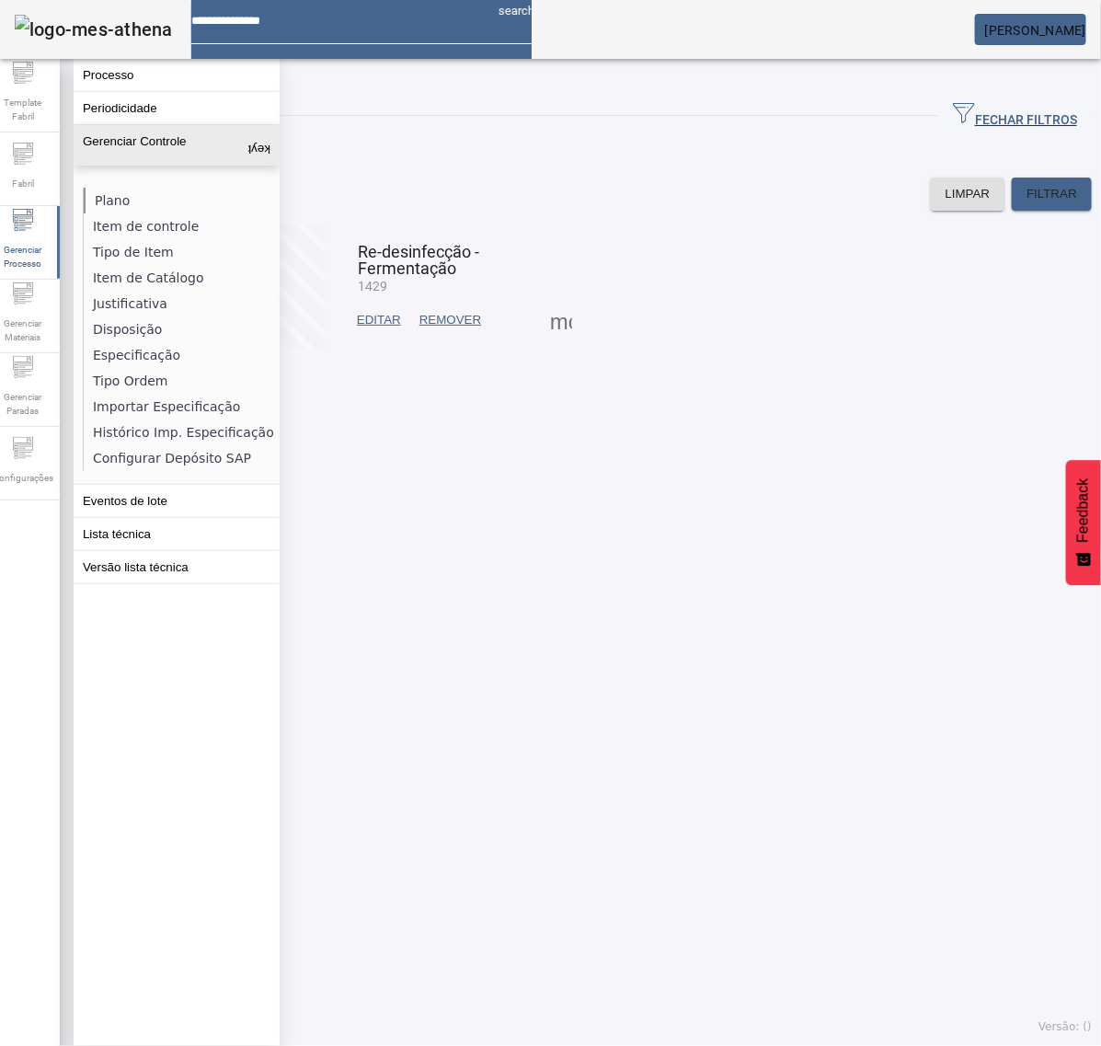
click at [140, 200] on li "Plano" at bounding box center [181, 201] width 195 height 26
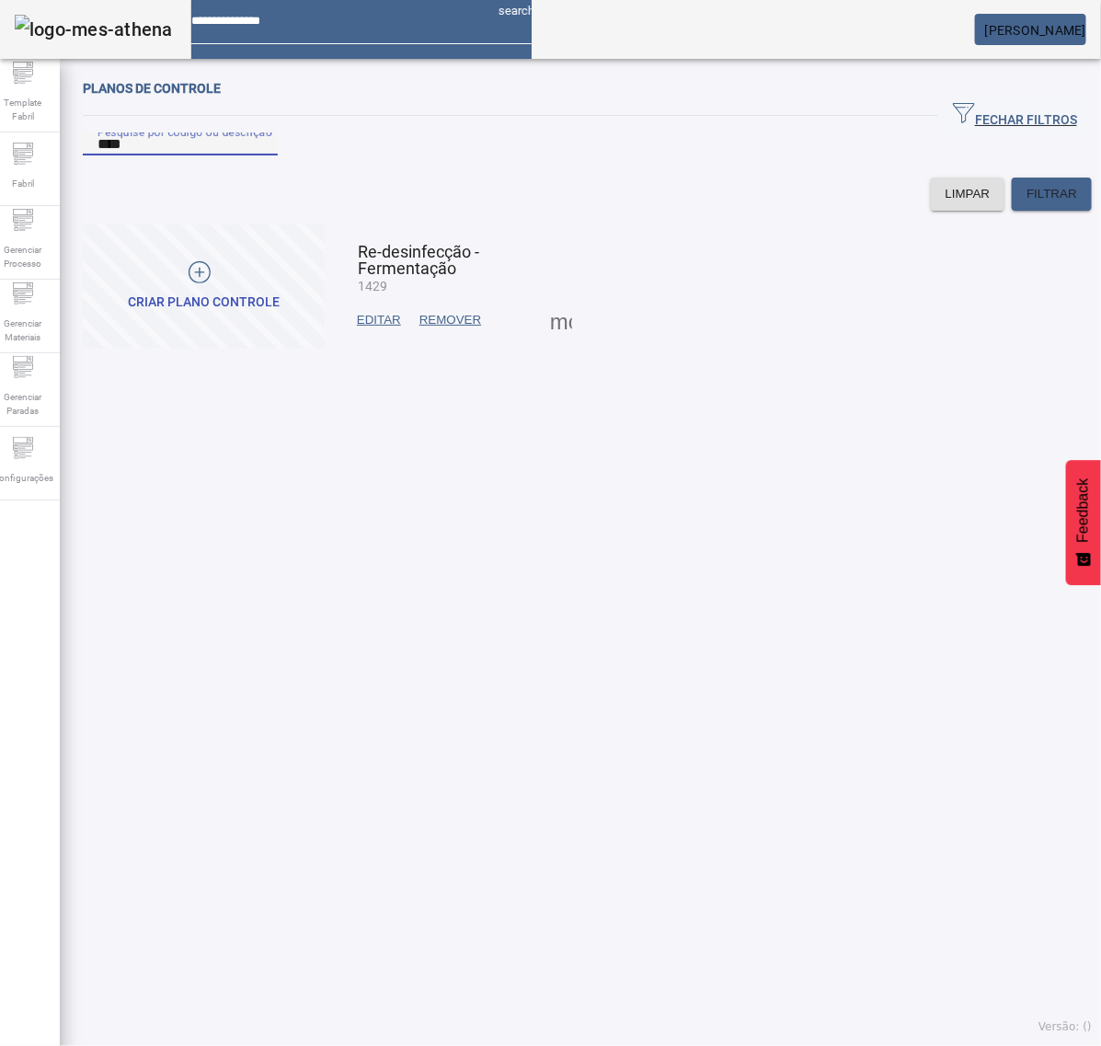
click at [186, 155] on input "****" at bounding box center [180, 144] width 166 height 22
click at [556, 341] on span at bounding box center [561, 320] width 44 height 44
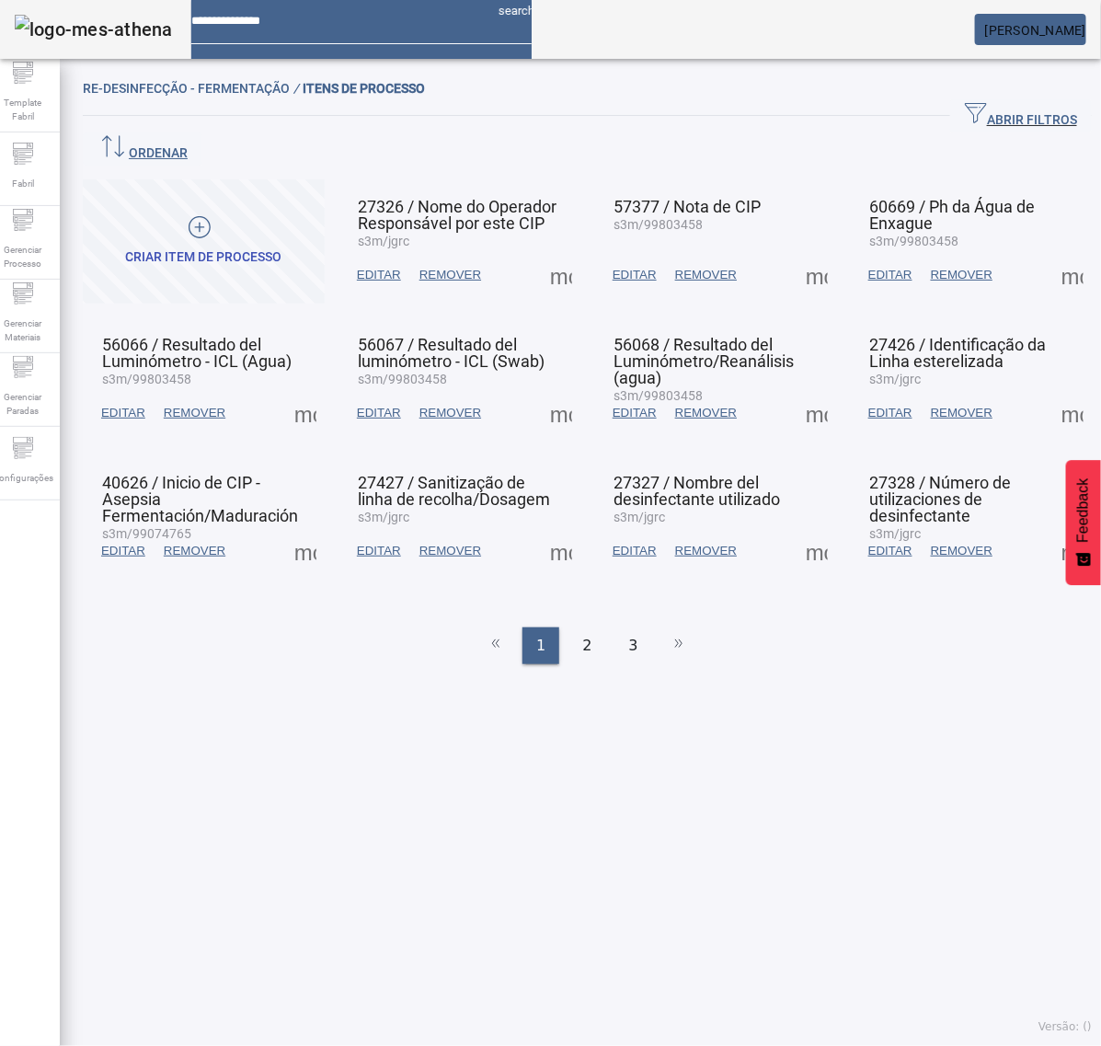
click at [555, 253] on span at bounding box center [561, 275] width 44 height 44
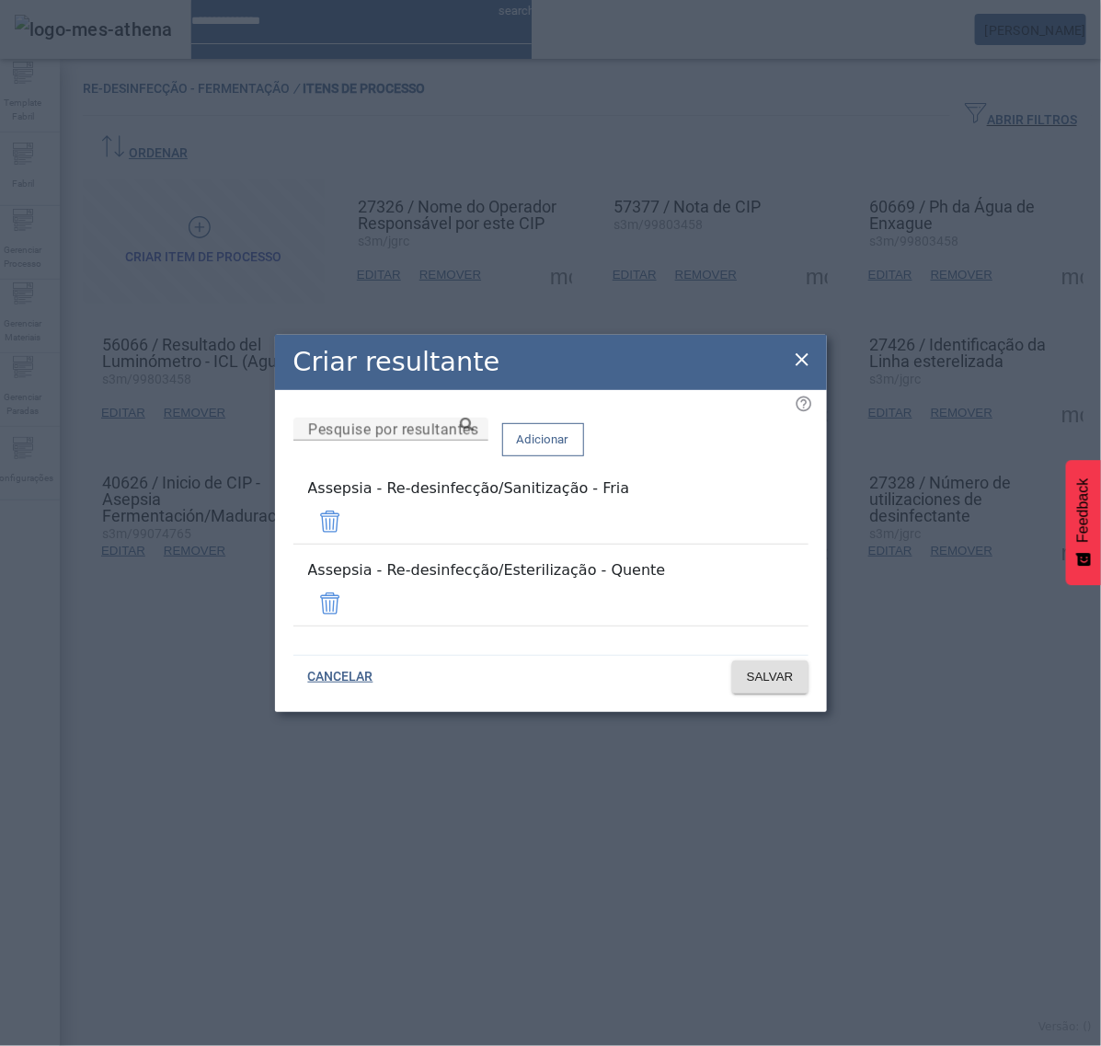
drag, startPoint x: 644, startPoint y: 517, endPoint x: 210, endPoint y: 557, distance: 435.9
click at [210, 557] on div "Criar resultante Pesquise por resultantes Adicionar Assepsia - Re-desinfecção/S…" at bounding box center [550, 523] width 1101 height 1046
click at [356, 499] on div "Assepsia - Re-desinfecção/Sanitização - Fria" at bounding box center [551, 488] width 486 height 22
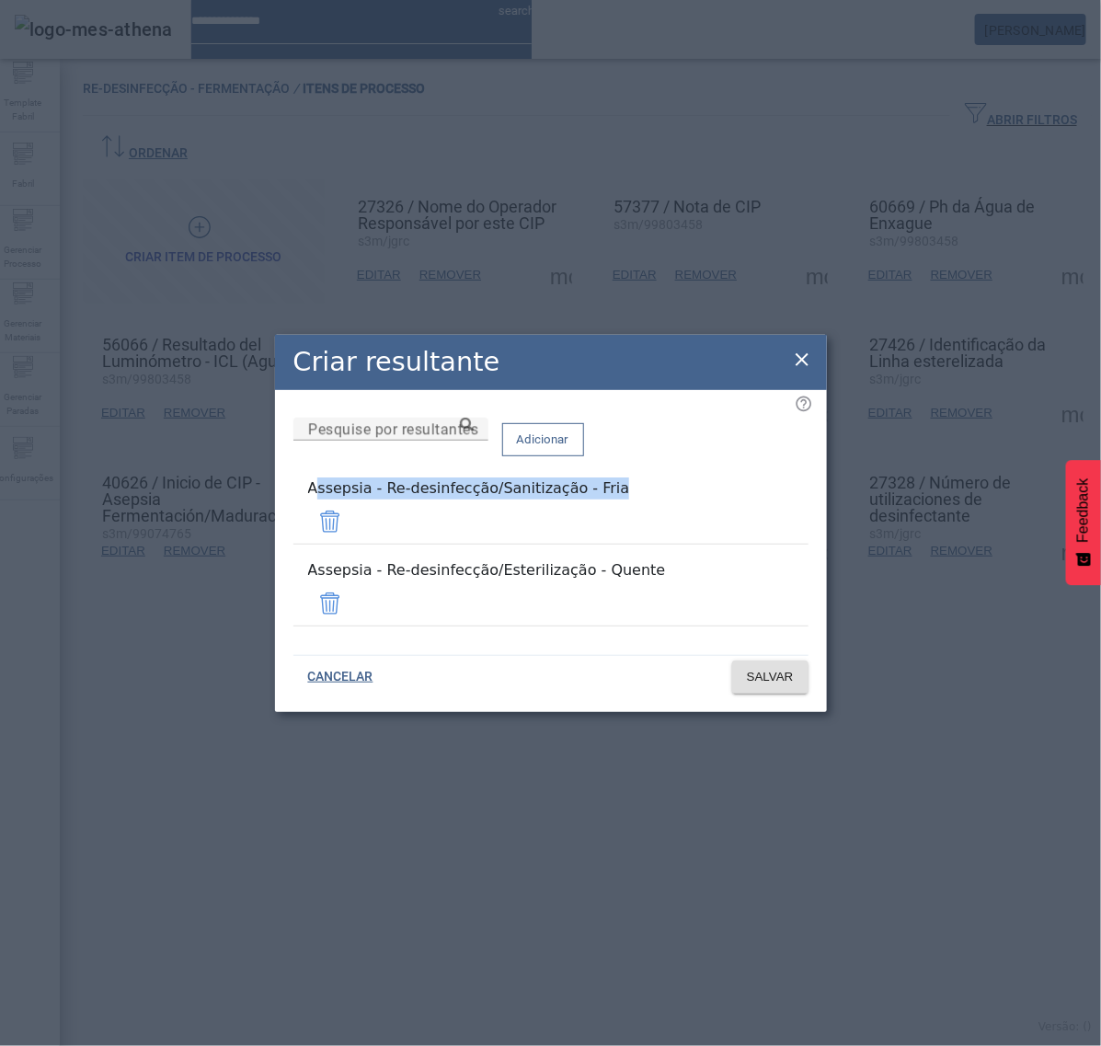
copy div "Assepsia - Re-desinfecção/Sanitização - Fria"
drag, startPoint x: 623, startPoint y: 589, endPoint x: 274, endPoint y: 590, distance: 349.5
click at [275, 590] on div "Pesquise por resultantes Adicionar Assepsia - Re-desinfecção/Sanitização - Fria…" at bounding box center [551, 518] width 552 height 256
copy div "Assepsia - Re-desinfecção/Esterilização - Quente"
drag, startPoint x: 658, startPoint y: 522, endPoint x: 257, endPoint y: 539, distance: 400.4
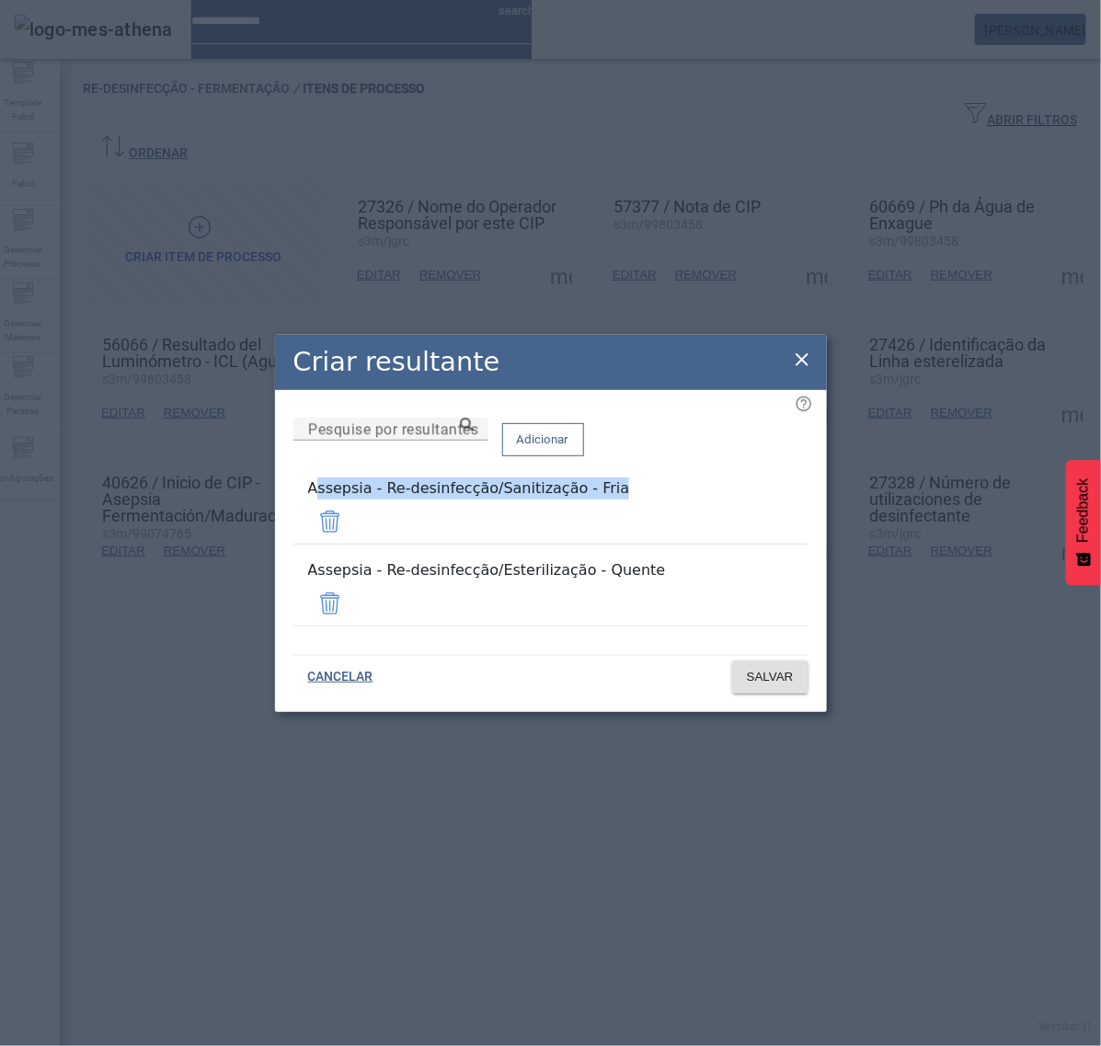
click at [257, 539] on div "Criar resultante Pesquise por resultantes Adicionar Assepsia - Re-desinfecção/S…" at bounding box center [550, 523] width 1101 height 1046
copy div "Assepsia - Re-desinfecção/Sanitização - Fria"
drag, startPoint x: 680, startPoint y: 573, endPoint x: 281, endPoint y: 593, distance: 399.6
click at [293, 593] on div "Pesquise por resultantes Adicionar Assepsia - Re-desinfecção/Sanitização - Fria…" at bounding box center [550, 528] width 515 height 223
drag, startPoint x: 630, startPoint y: 531, endPoint x: 244, endPoint y: 547, distance: 386.6
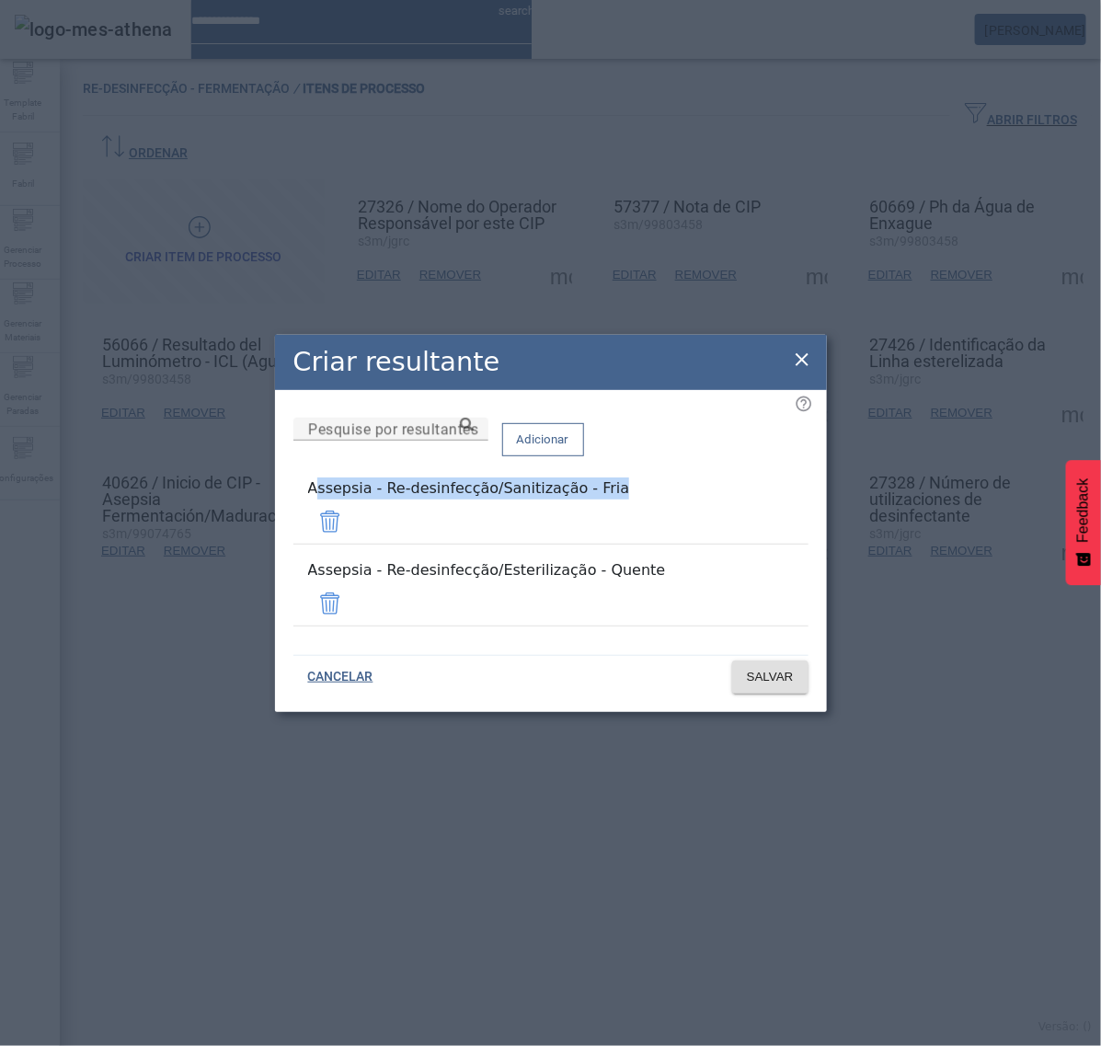
click at [256, 548] on div "Criar resultante Pesquise por resultantes Adicionar Assepsia - Re-desinfecção/S…" at bounding box center [550, 523] width 1101 height 1046
